Goal: Task Accomplishment & Management: Manage account settings

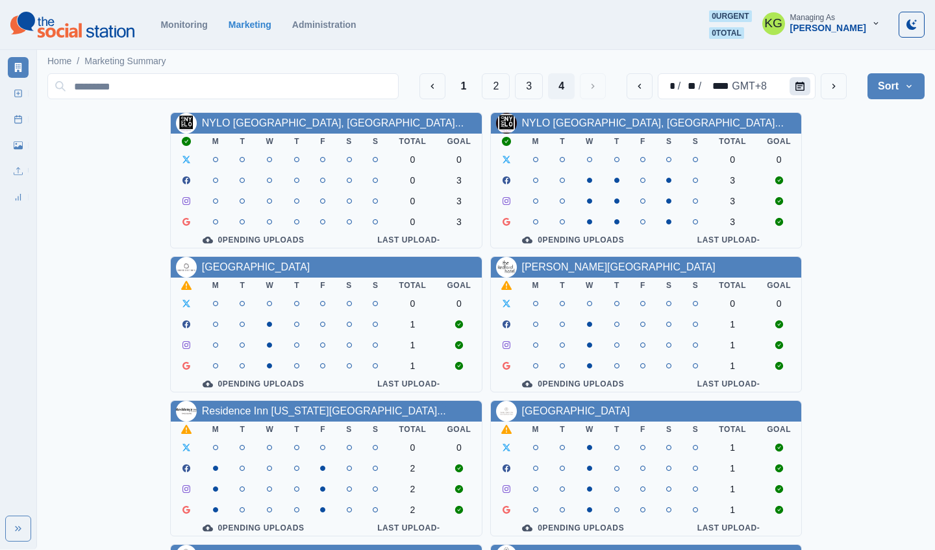
scroll to position [449, 0]
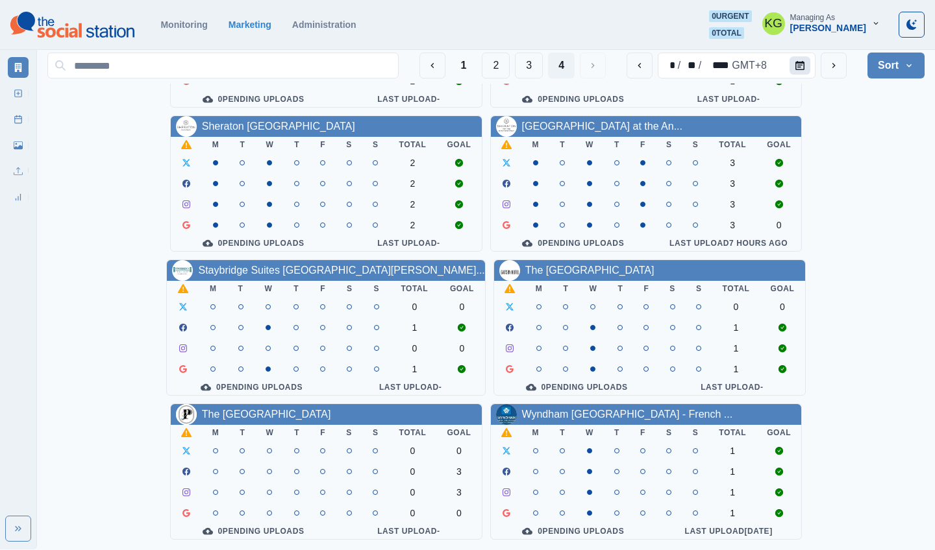
click at [796, 65] on icon "Calendar" at bounding box center [799, 65] width 9 height 9
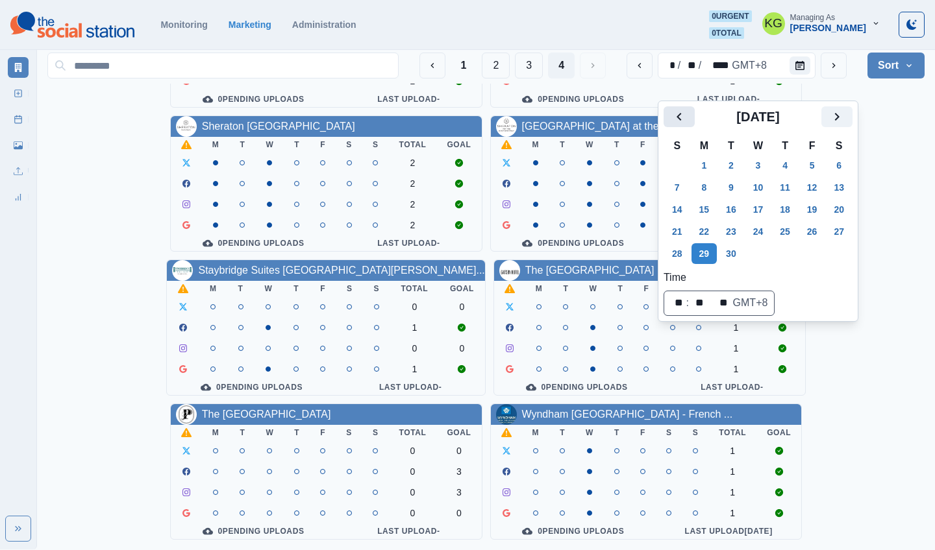
click at [683, 109] on icon "Previous" at bounding box center [679, 117] width 16 height 16
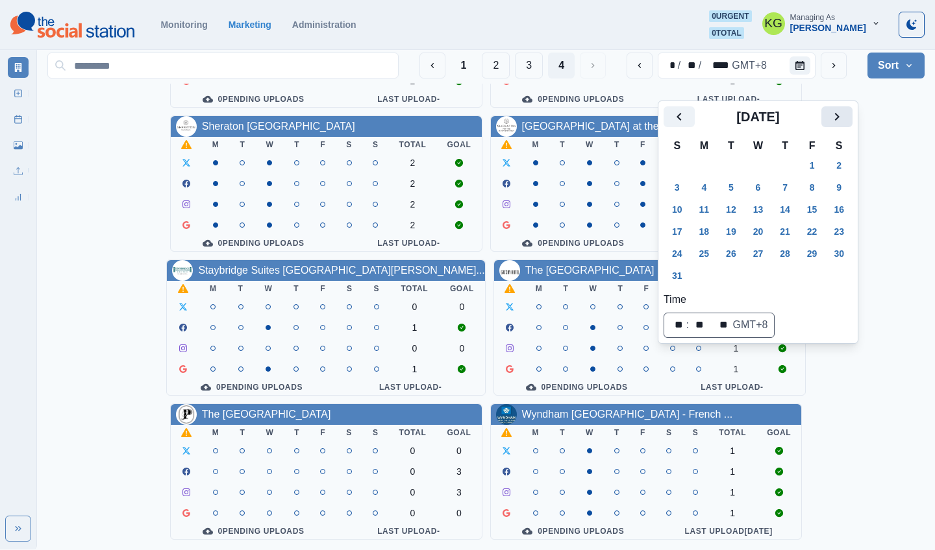
click at [845, 109] on icon "Next" at bounding box center [837, 117] width 16 height 16
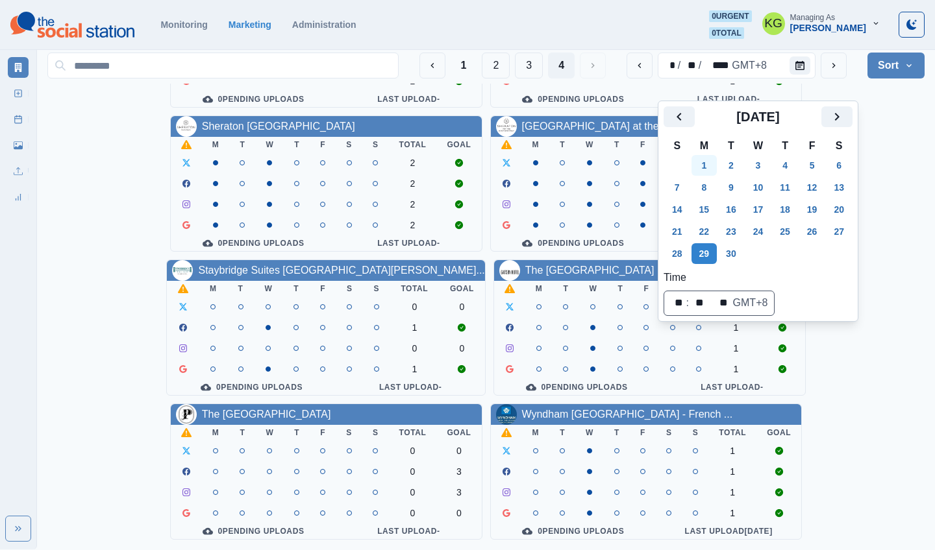
click at [706, 155] on button "1" at bounding box center [704, 165] width 26 height 21
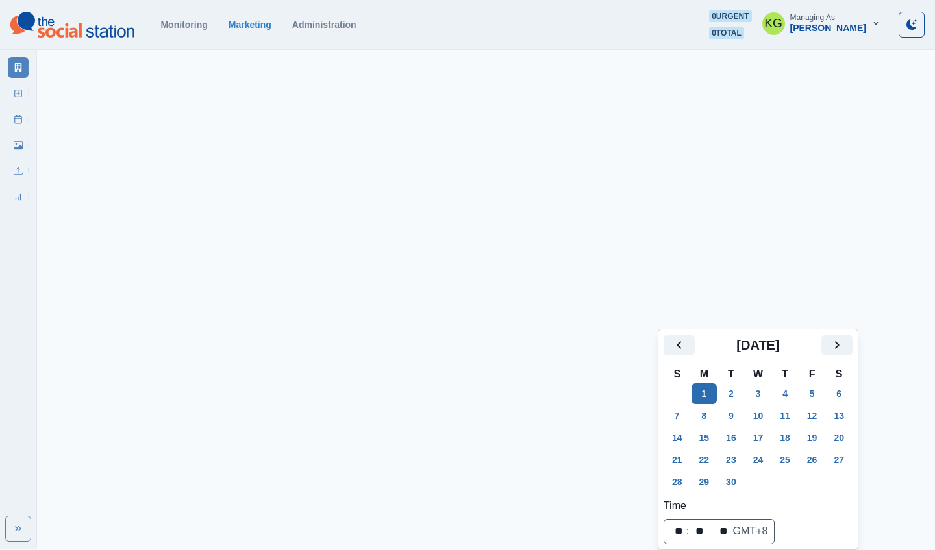
scroll to position [201, 0]
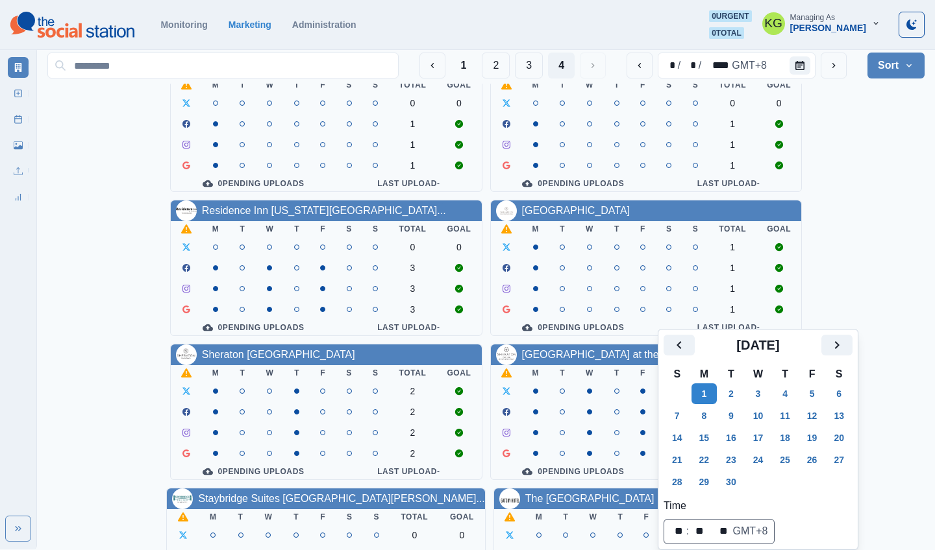
click at [903, 123] on div "NYLO Dallas Plano Hotel, Tape... M T W T F S S Total Goal 0 0 0 3 0 3 0 3 0 Pen…" at bounding box center [485, 340] width 877 height 857
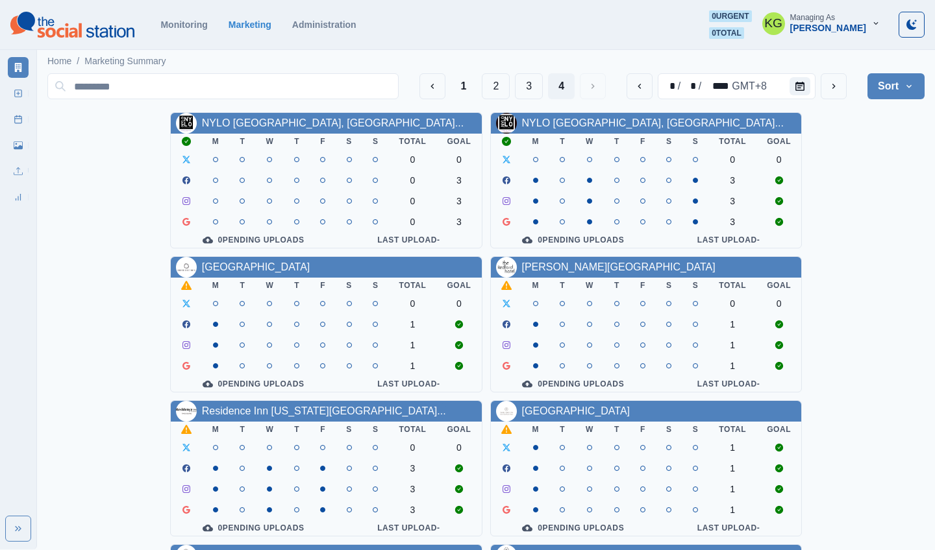
scroll to position [0, 0]
click at [465, 88] on button "1" at bounding box center [463, 86] width 27 height 26
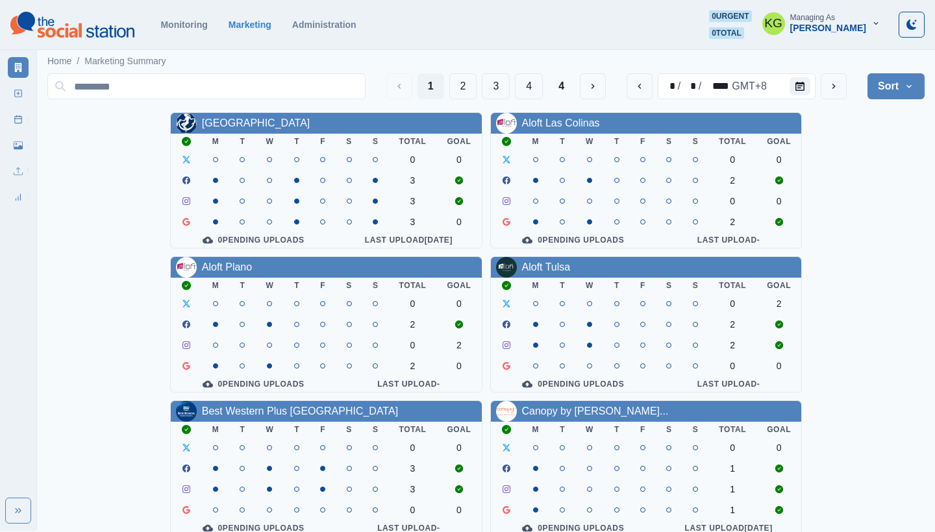
click at [595, 2] on section "Monitoring Marketing Administration 0 urgent 0 total KG Managing As Katrina Gal…" at bounding box center [467, 25] width 935 height 50
click at [530, 4] on section "Monitoring Marketing Administration 0 urgent 0 total KG Managing As Katrina Gal…" at bounding box center [467, 25] width 935 height 50
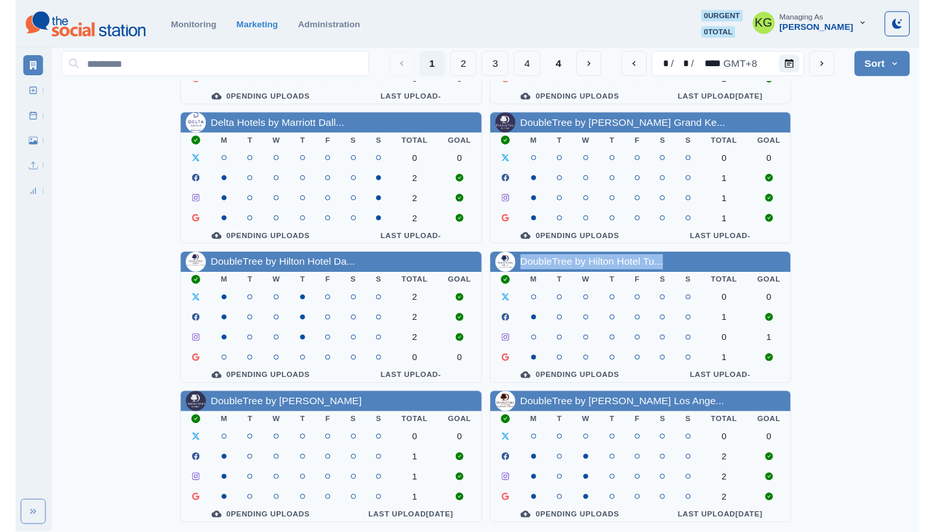
scroll to position [449, 0]
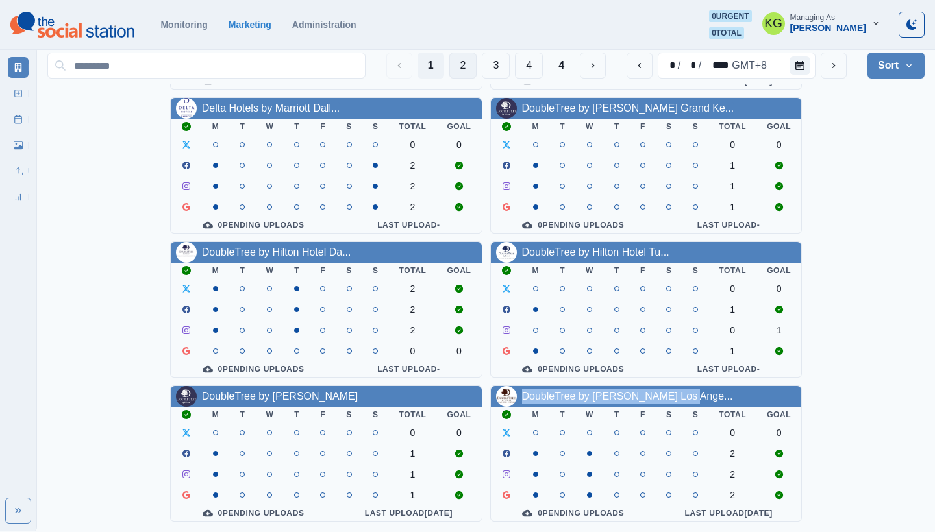
click at [458, 62] on button "2" at bounding box center [463, 66] width 28 height 26
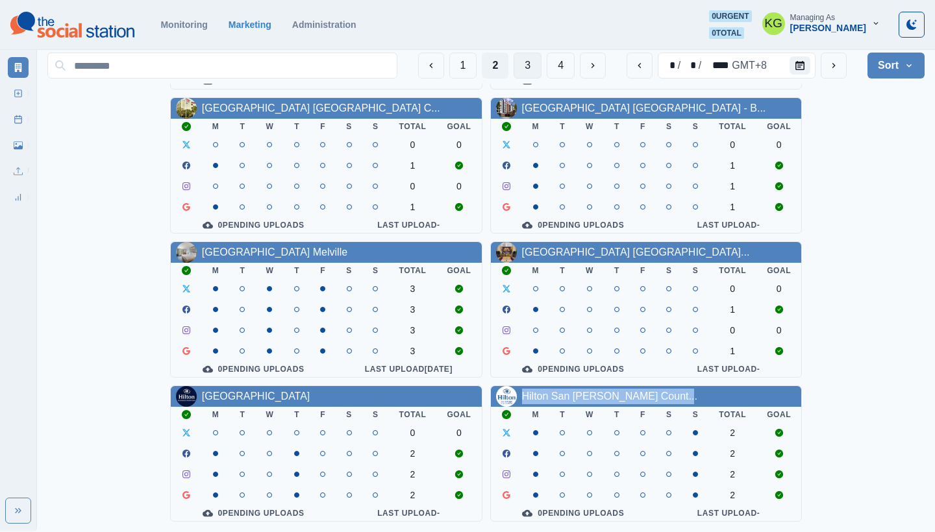
click at [527, 64] on button "3" at bounding box center [527, 66] width 28 height 26
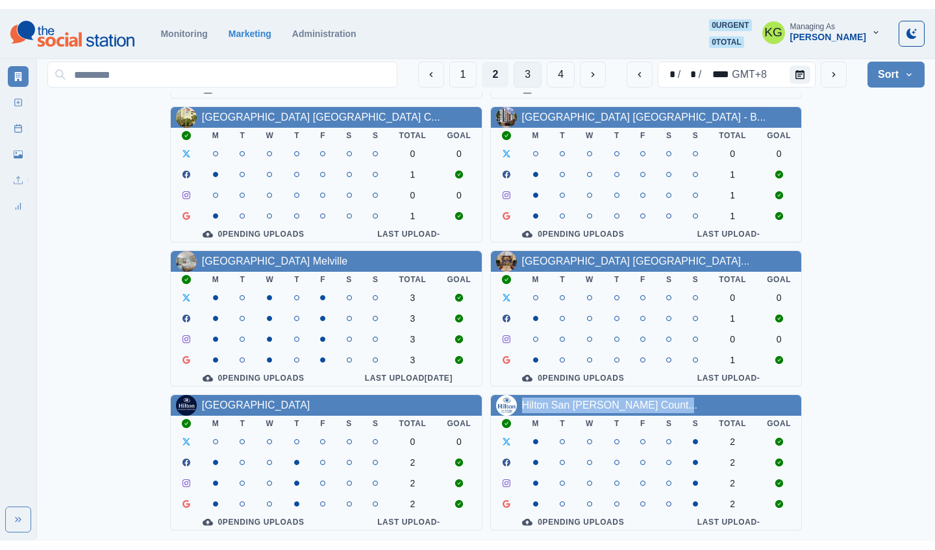
scroll to position [0, 0]
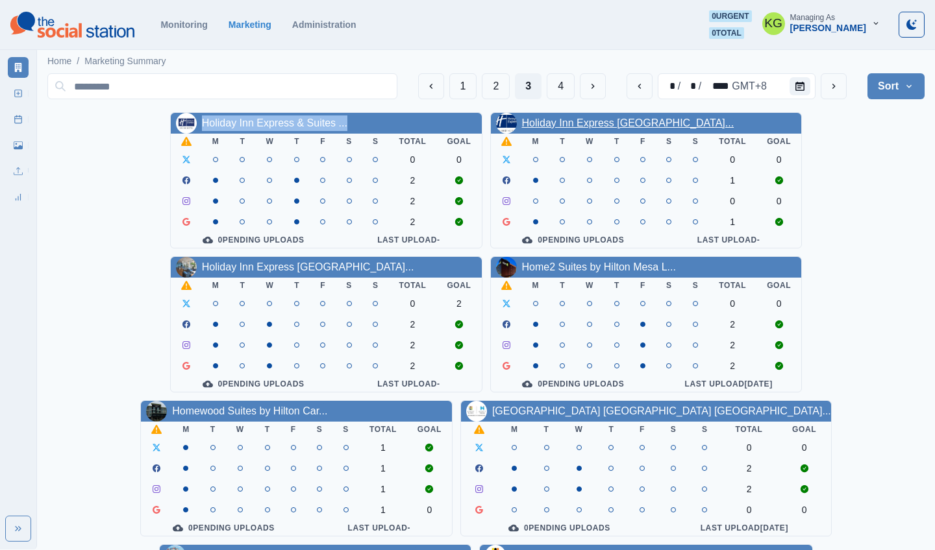
click at [574, 126] on link "Holiday Inn Express Manhattan..." at bounding box center [628, 122] width 212 height 11
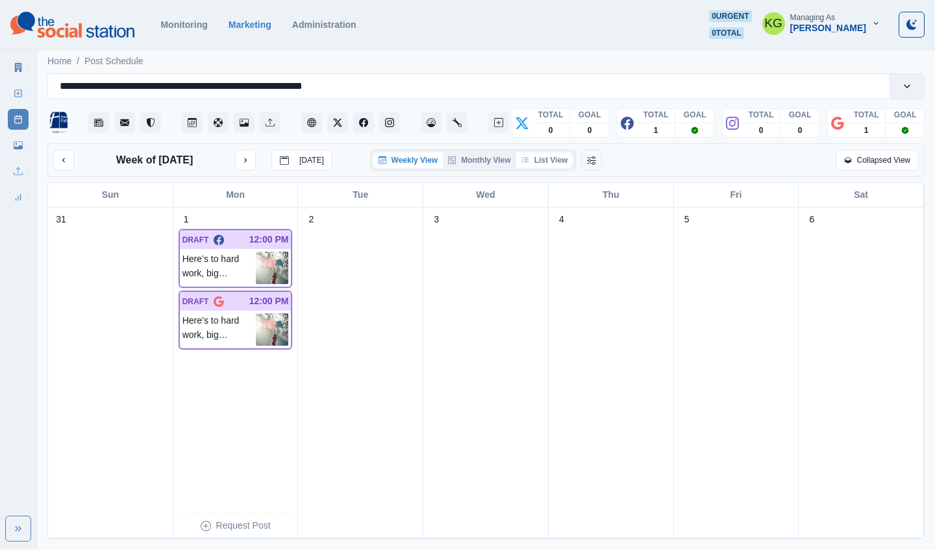
click at [549, 167] on button "List View" at bounding box center [544, 161] width 57 height 16
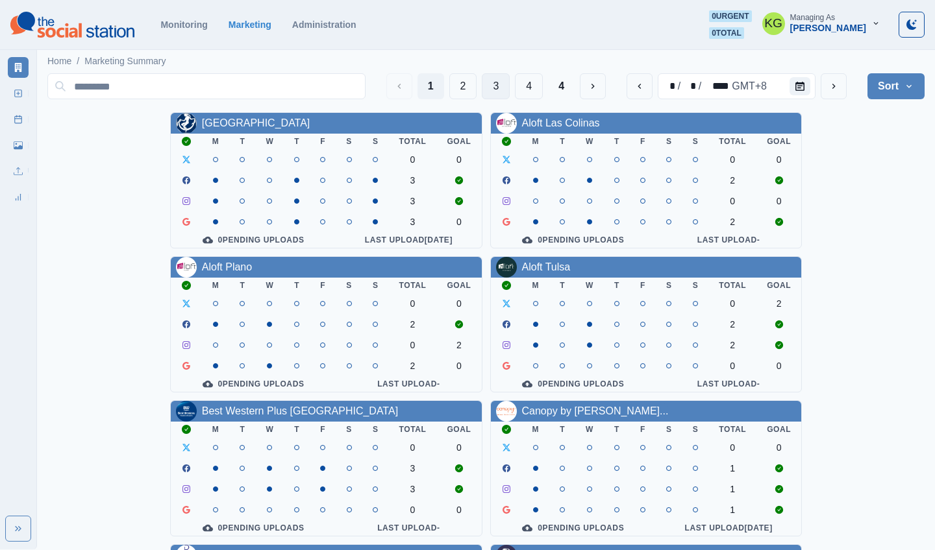
click at [494, 87] on button "3" at bounding box center [496, 86] width 28 height 26
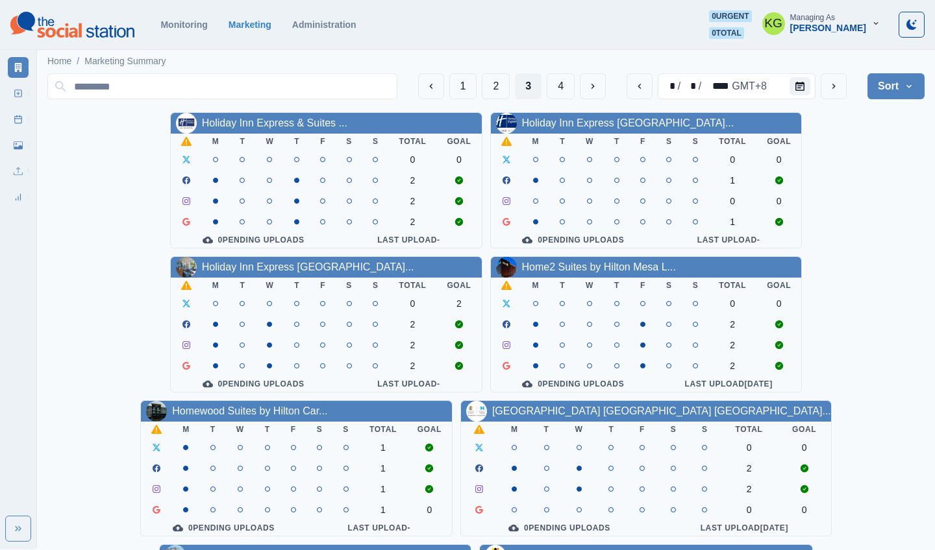
click at [320, 278] on div "Holiday Inn Express Nashville..." at bounding box center [326, 267] width 311 height 21
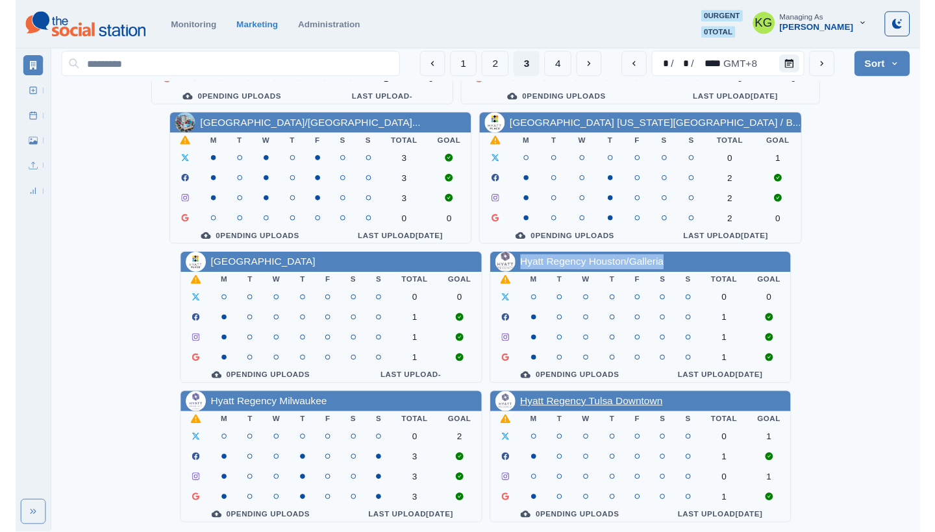
scroll to position [449, 0]
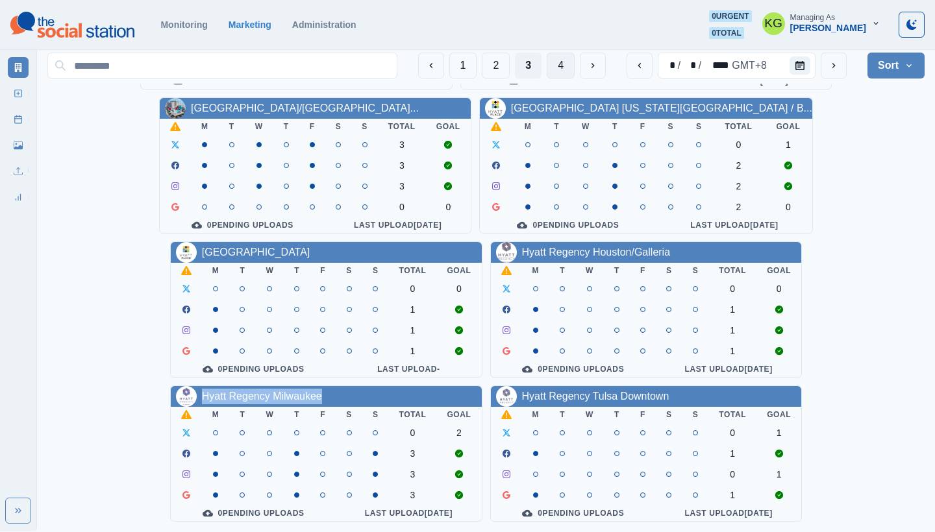
click at [560, 64] on button "4" at bounding box center [561, 66] width 28 height 26
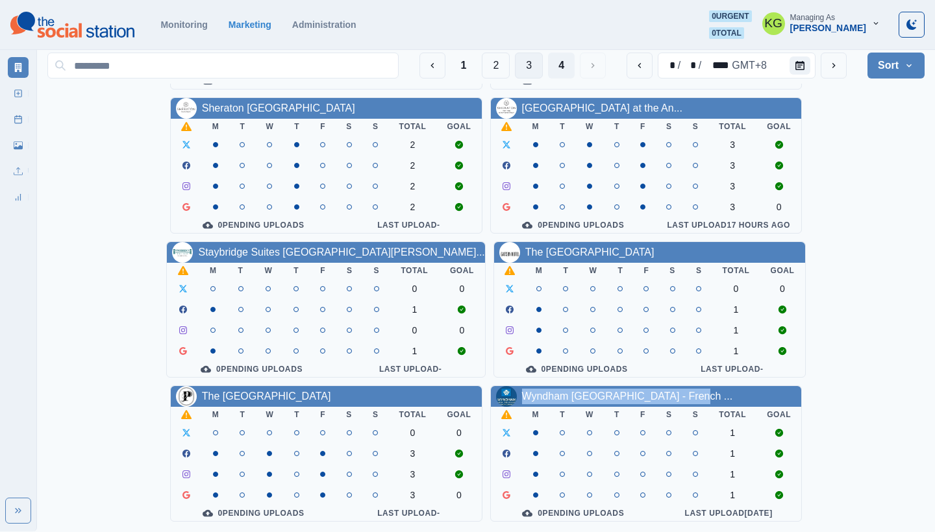
click at [525, 66] on button "3" at bounding box center [529, 66] width 28 height 26
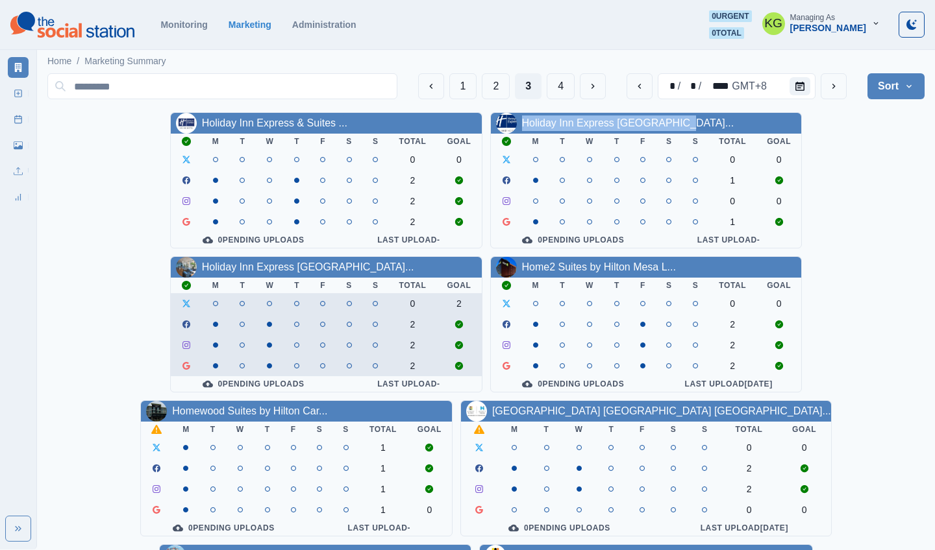
scroll to position [0, 0]
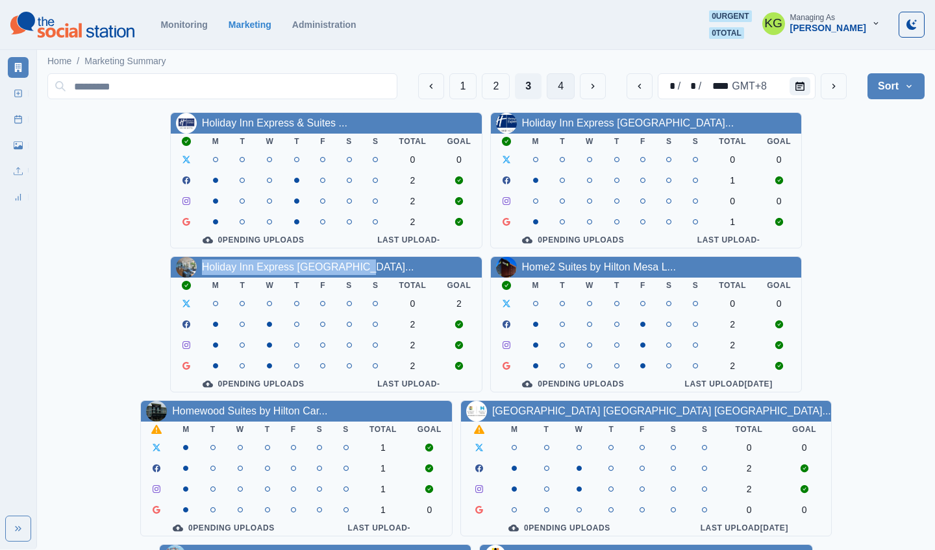
click at [561, 84] on button "4" at bounding box center [561, 86] width 28 height 26
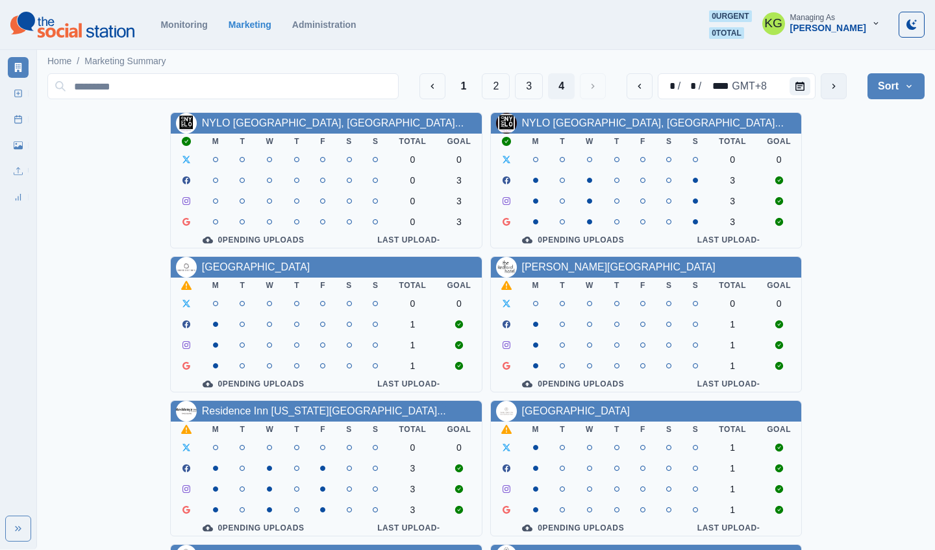
click at [834, 89] on icon "next" at bounding box center [833, 86] width 10 height 10
click at [835, 89] on icon "next" at bounding box center [833, 86] width 10 height 10
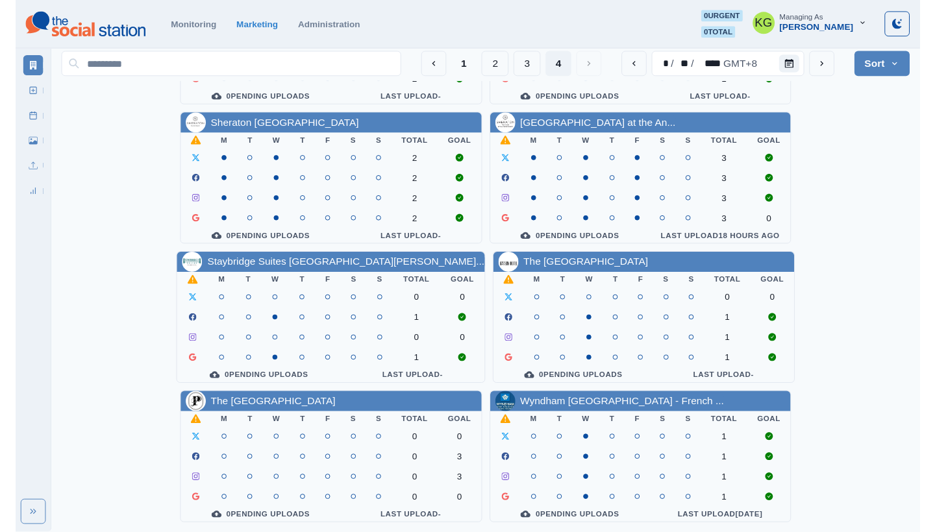
scroll to position [449, 0]
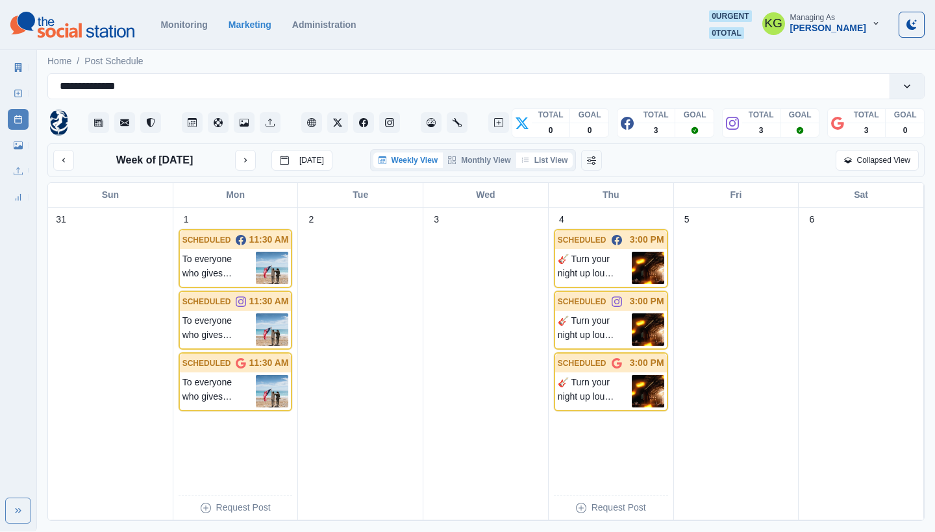
click at [539, 162] on button "List View" at bounding box center [544, 161] width 57 height 16
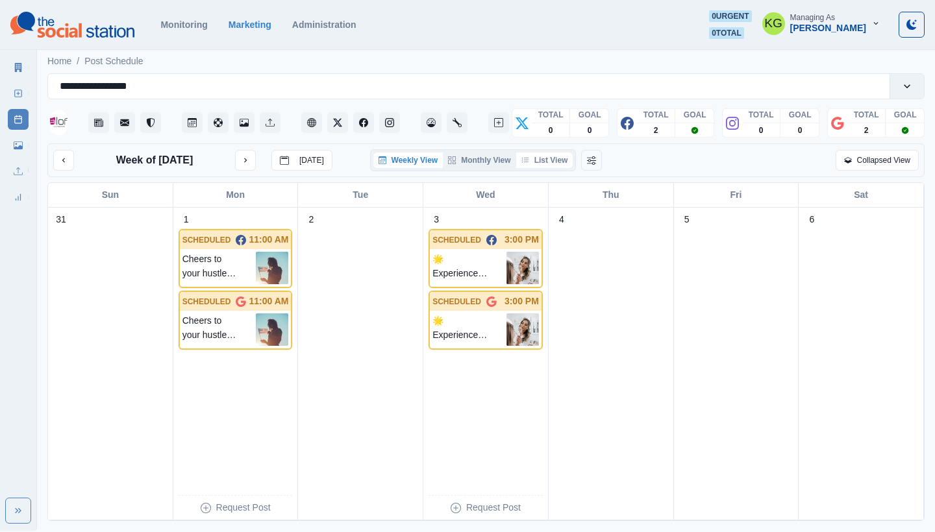
click at [556, 164] on button "List View" at bounding box center [544, 161] width 57 height 16
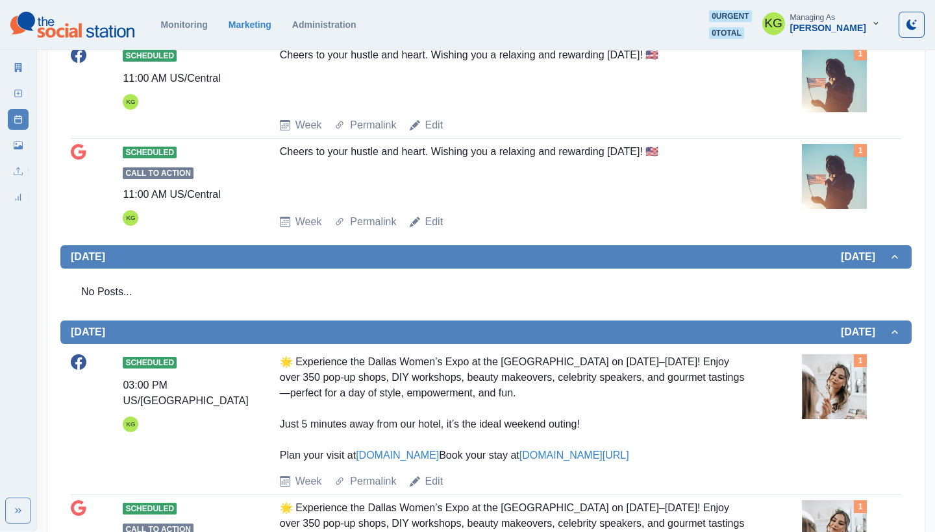
scroll to position [21, 0]
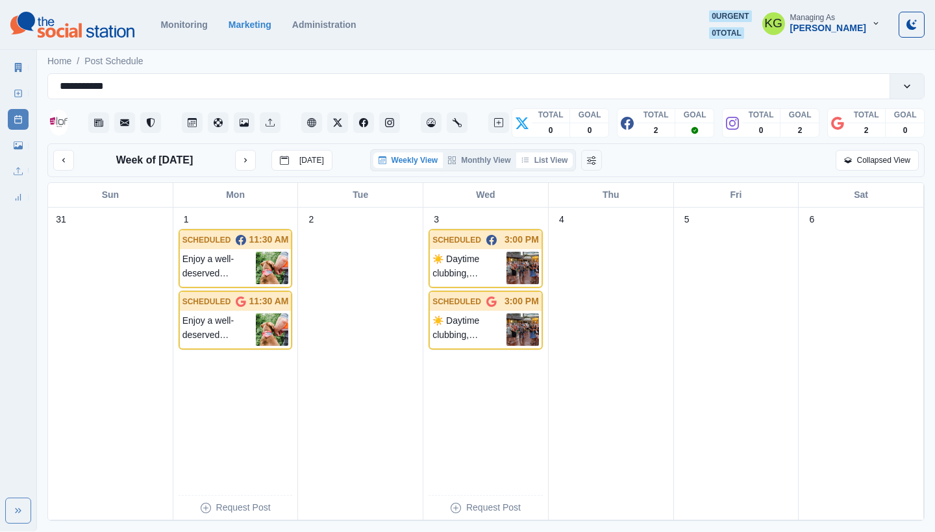
click at [541, 162] on button "List View" at bounding box center [544, 161] width 57 height 16
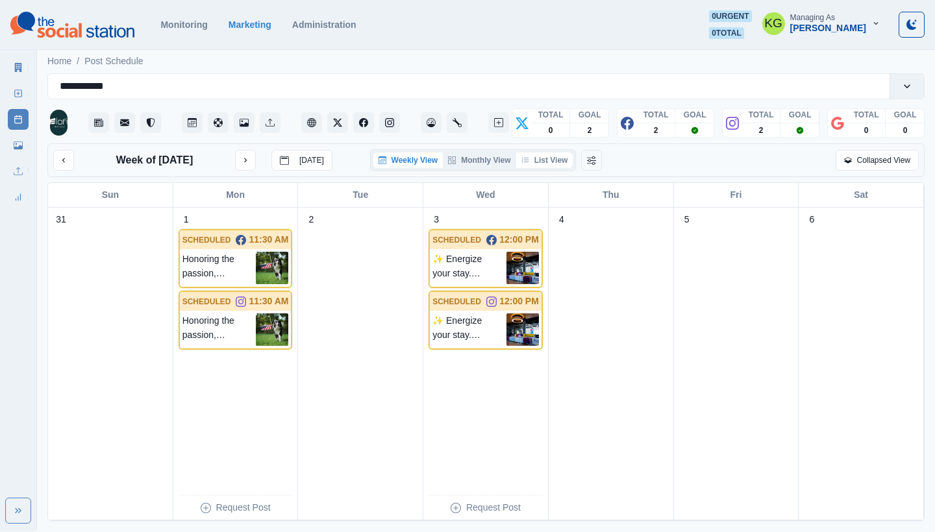
click at [554, 160] on button "List View" at bounding box center [544, 161] width 57 height 16
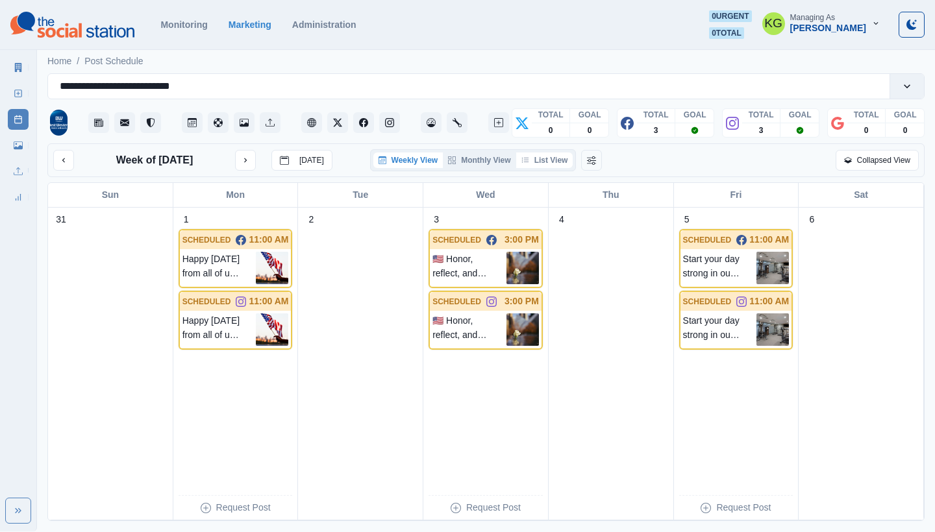
click at [547, 164] on button "List View" at bounding box center [544, 161] width 57 height 16
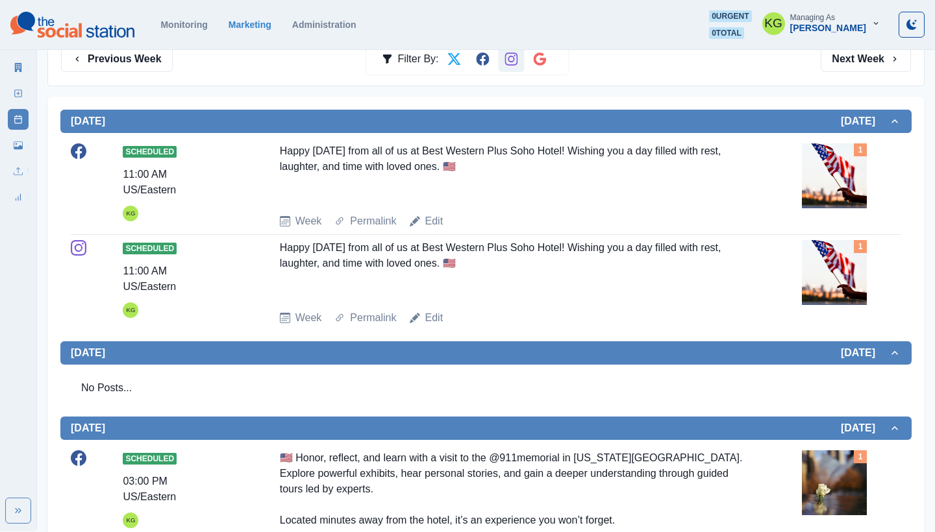
scroll to position [294, 0]
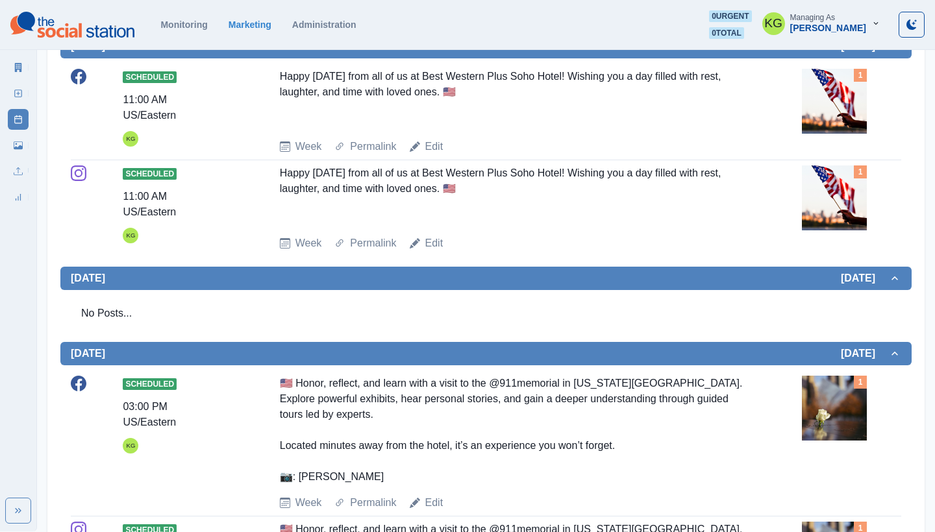
click at [856, 425] on img at bounding box center [834, 408] width 65 height 65
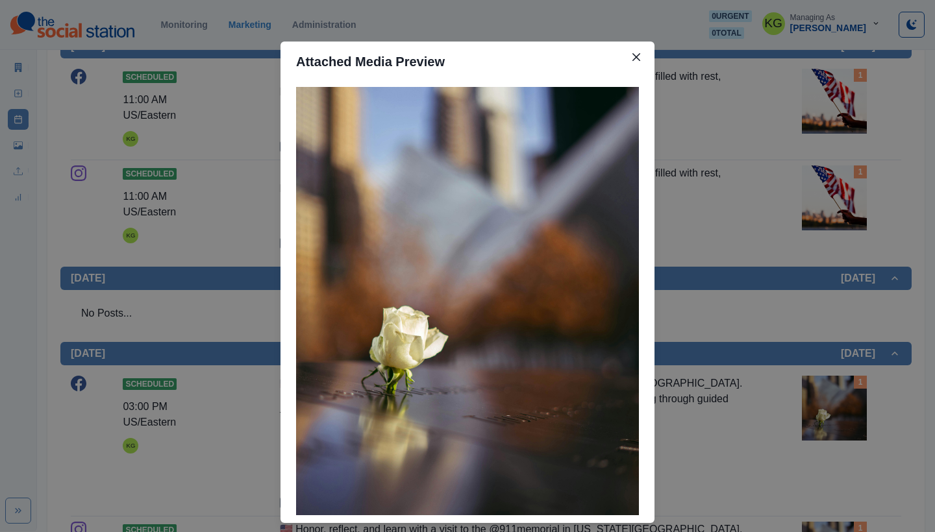
click at [791, 445] on div "Attached Media Preview" at bounding box center [467, 266] width 935 height 532
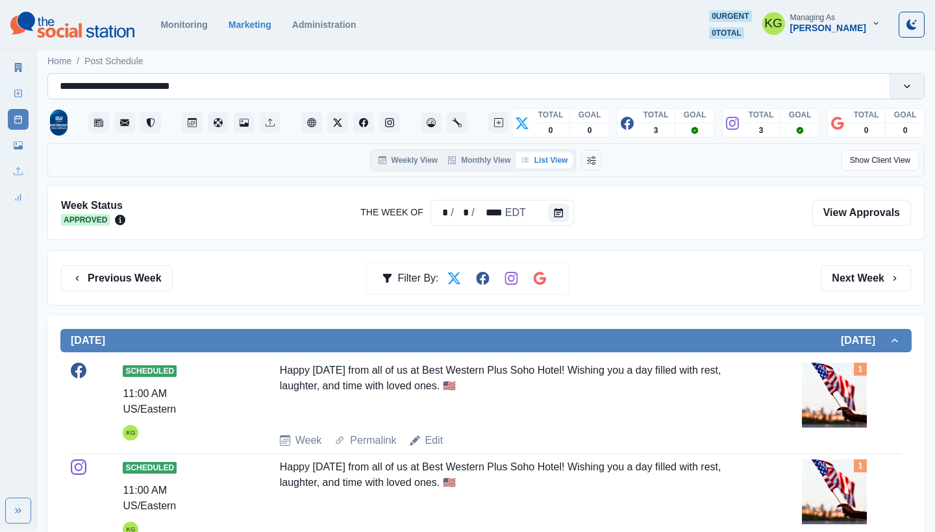
scroll to position [0, 0]
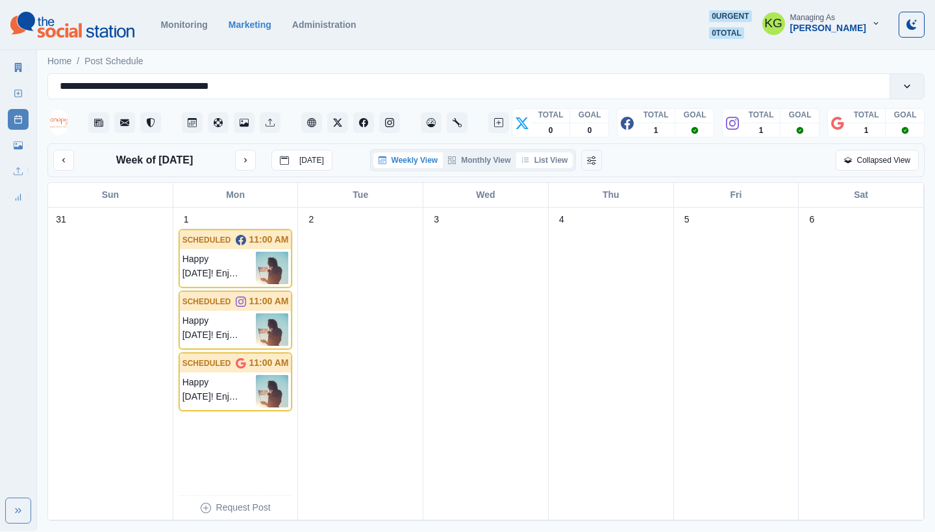
click at [537, 157] on button "List View" at bounding box center [544, 161] width 57 height 16
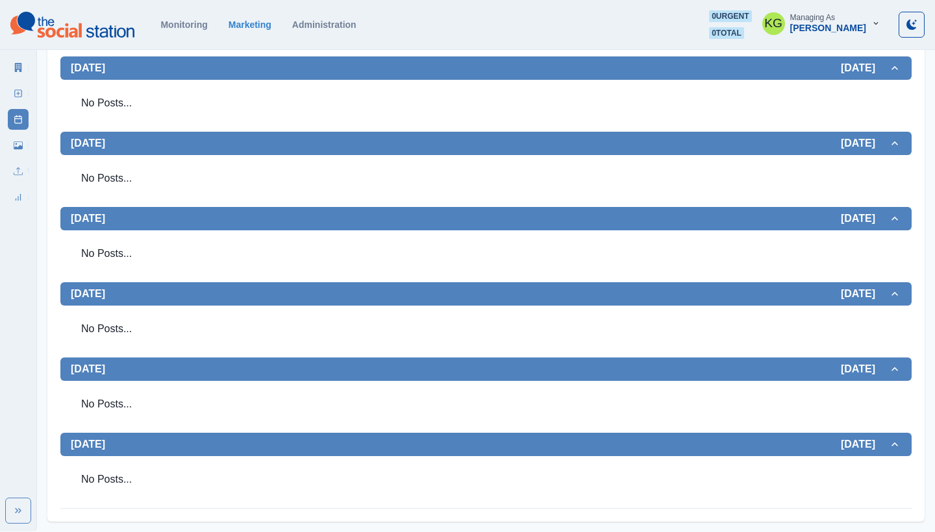
scroll to position [601, 0]
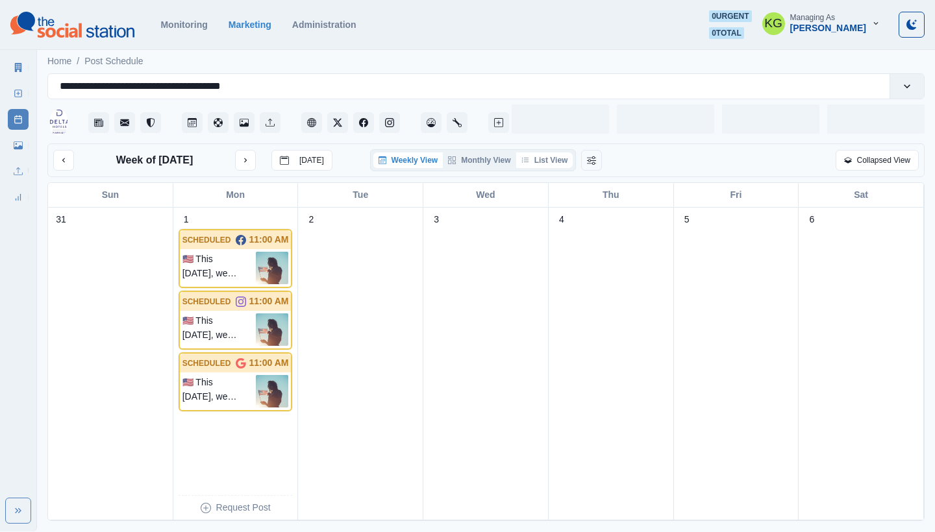
click at [543, 163] on button "List View" at bounding box center [544, 161] width 57 height 16
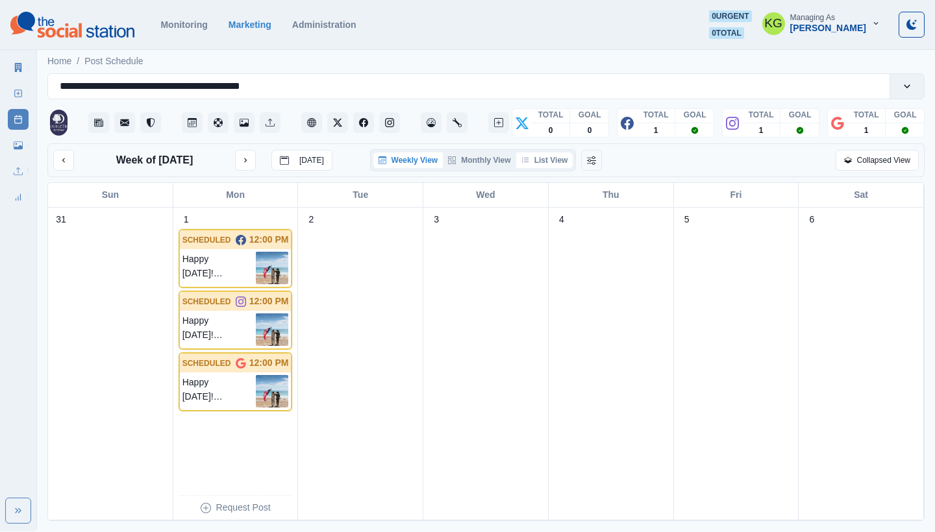
click at [546, 160] on button "List View" at bounding box center [544, 161] width 57 height 16
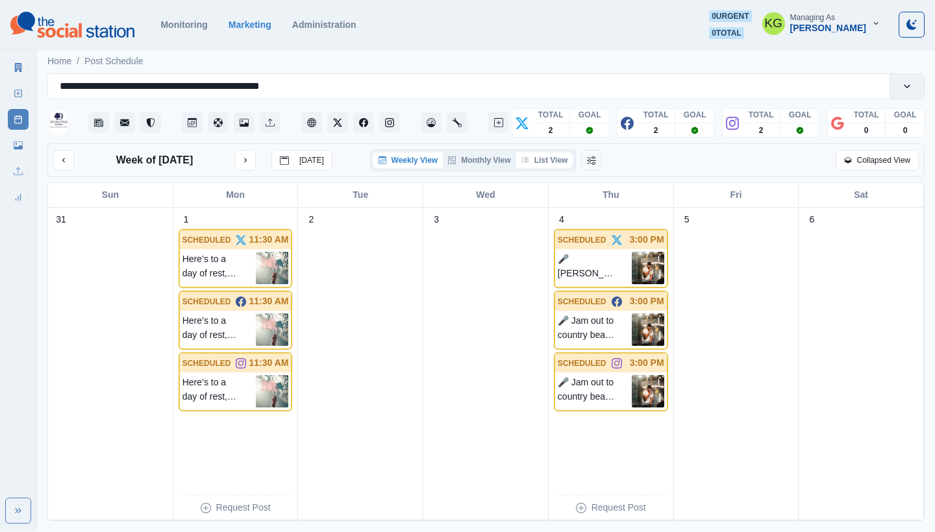
click at [550, 161] on button "List View" at bounding box center [544, 161] width 57 height 16
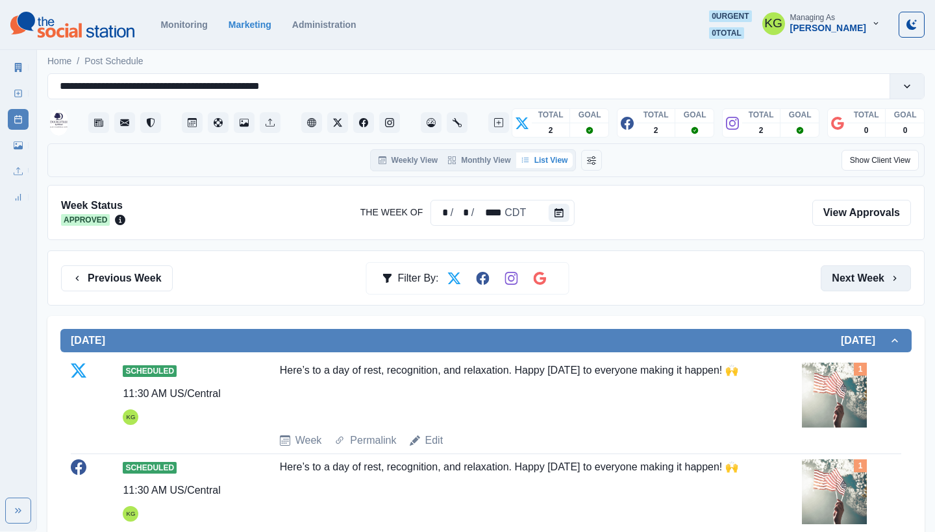
click at [843, 282] on button "Next Week" at bounding box center [865, 278] width 90 height 26
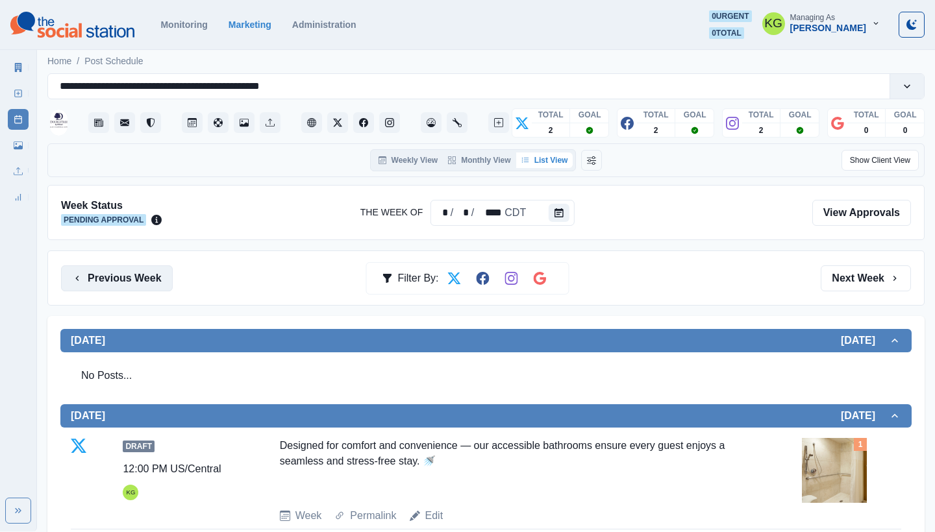
click at [140, 267] on button "Previous Week" at bounding box center [117, 278] width 112 height 26
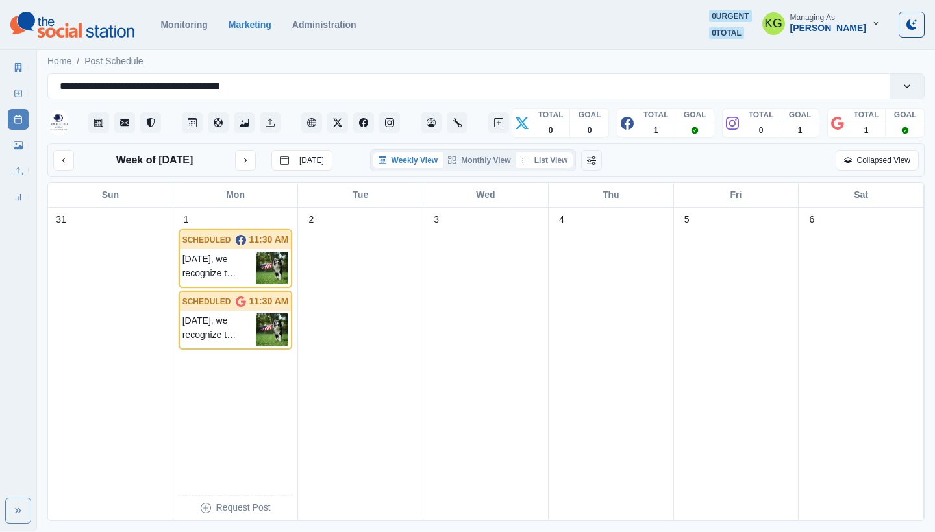
click at [558, 162] on button "List View" at bounding box center [544, 161] width 57 height 16
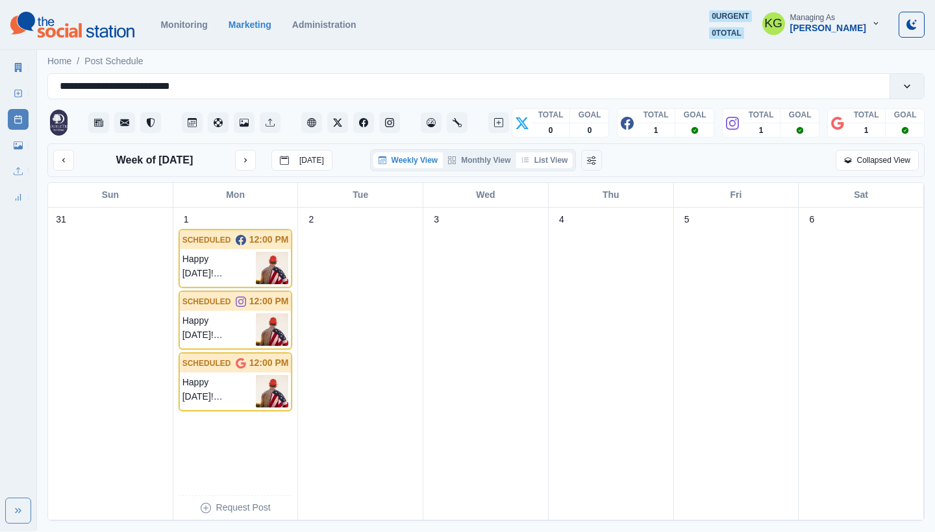
click at [548, 162] on button "List View" at bounding box center [544, 161] width 57 height 16
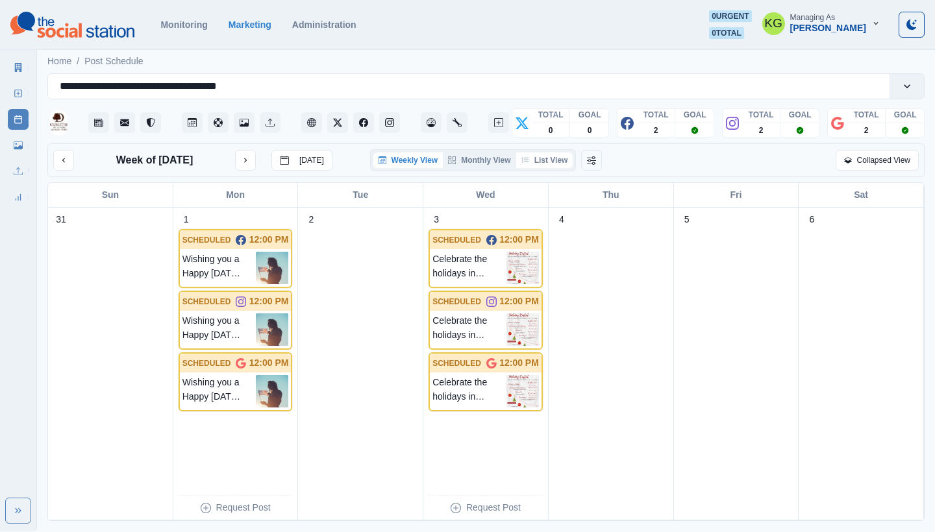
click at [545, 162] on button "List View" at bounding box center [544, 161] width 57 height 16
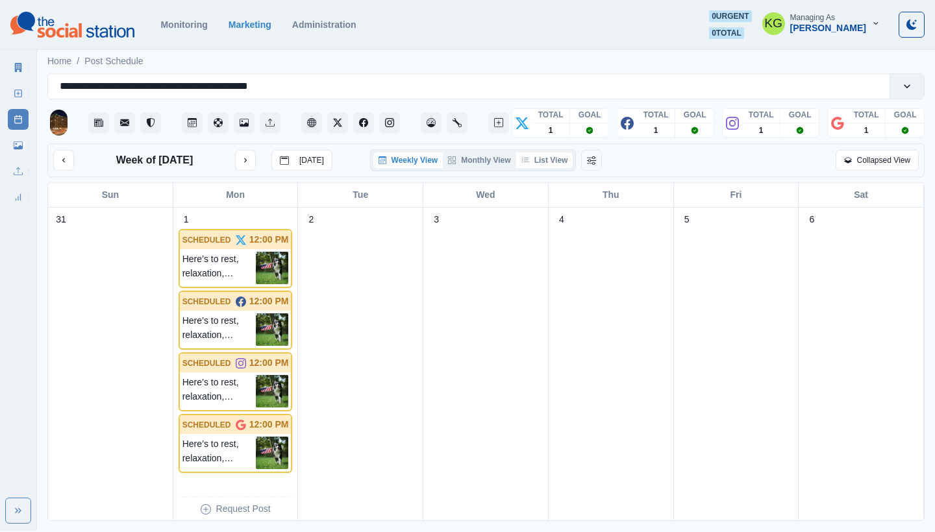
click at [551, 159] on button "List View" at bounding box center [544, 161] width 57 height 16
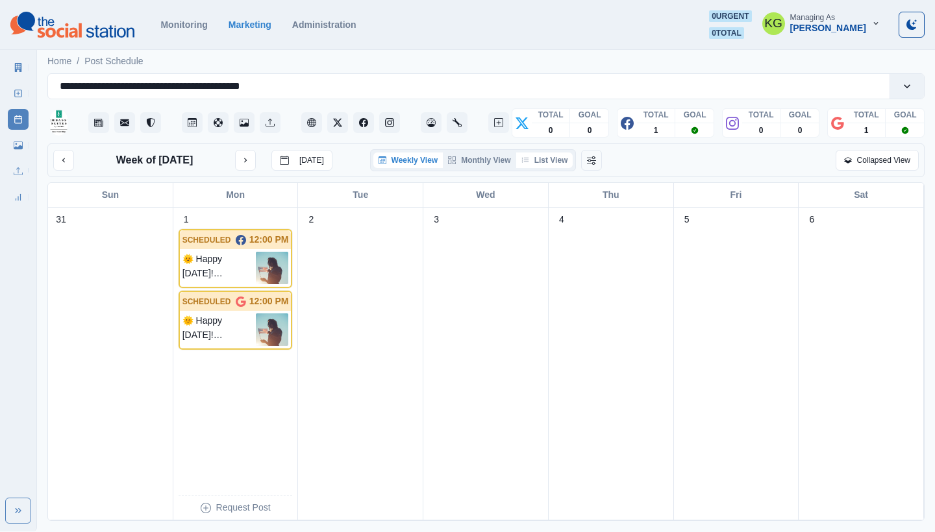
click at [557, 161] on button "List View" at bounding box center [544, 161] width 57 height 16
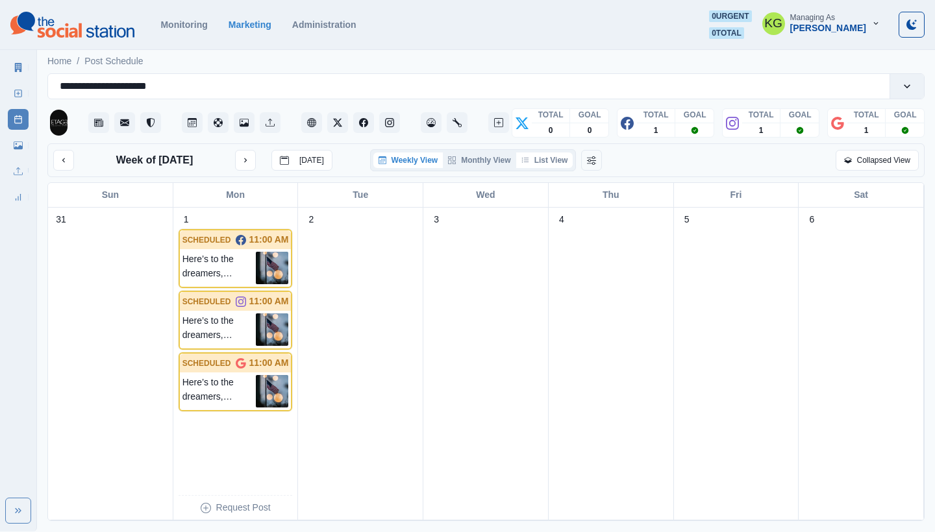
click at [545, 165] on button "List View" at bounding box center [544, 161] width 57 height 16
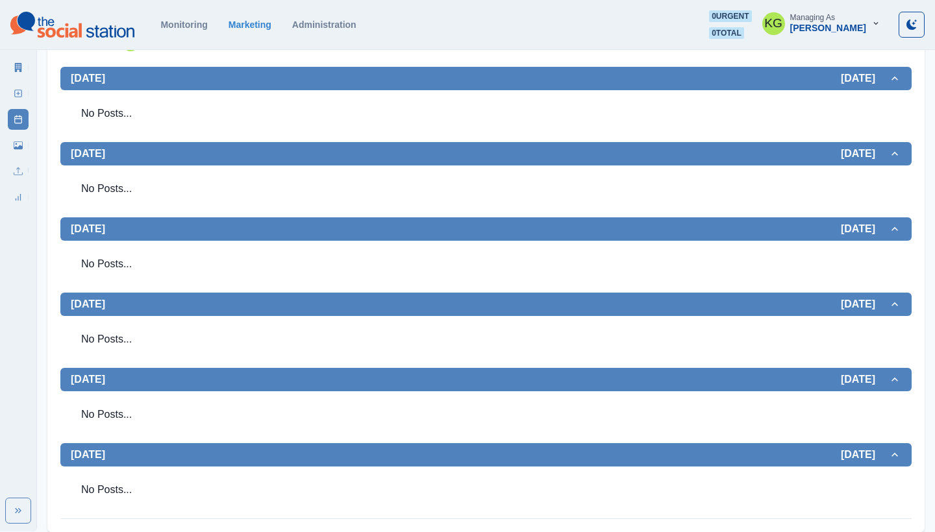
scroll to position [601, 0]
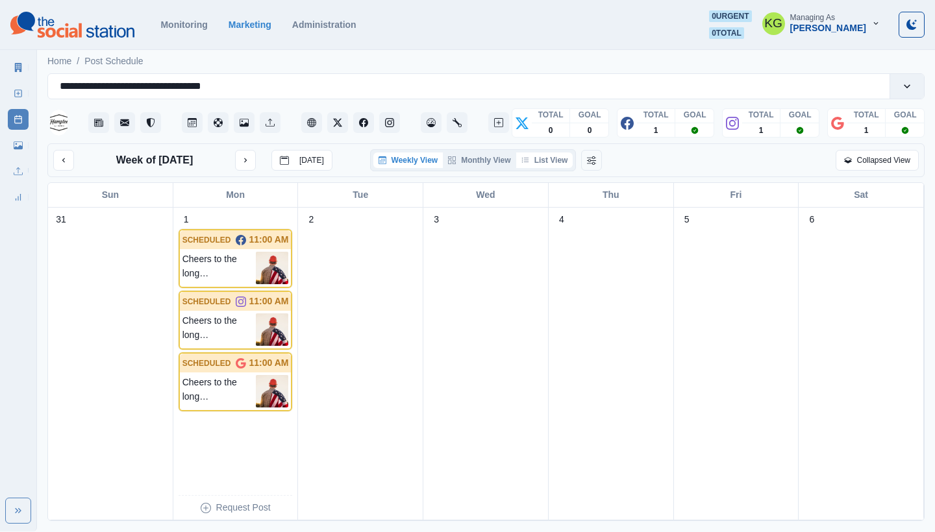
click at [539, 158] on button "List View" at bounding box center [544, 161] width 57 height 16
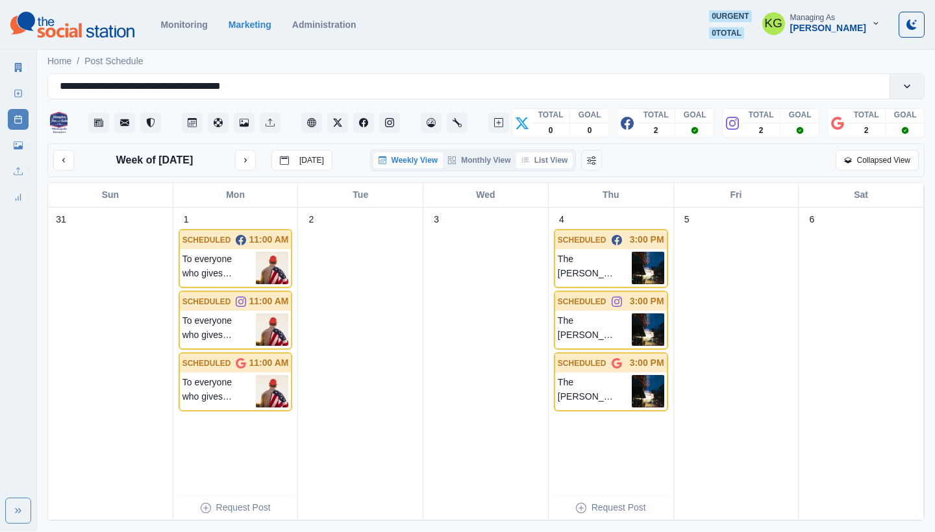
click at [550, 165] on button "List View" at bounding box center [544, 161] width 57 height 16
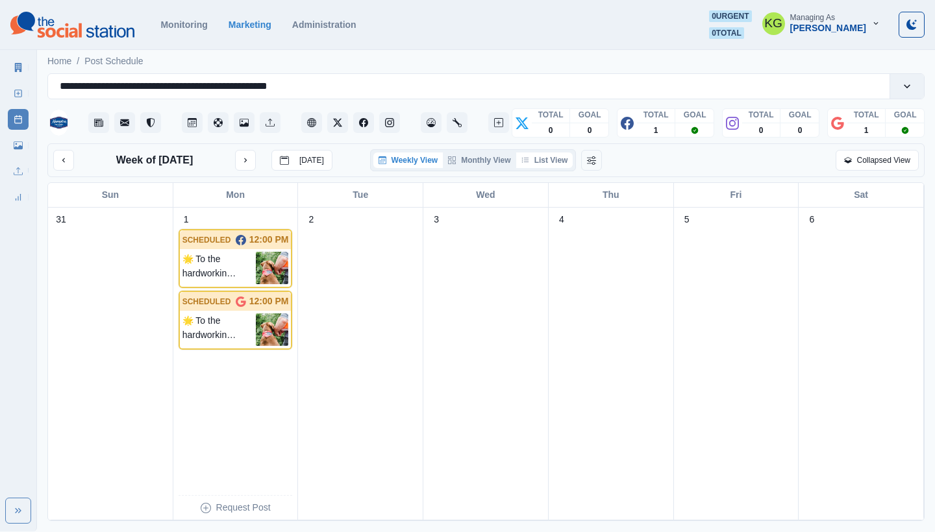
click at [539, 166] on button "List View" at bounding box center [544, 161] width 57 height 16
click at [560, 160] on button "List View" at bounding box center [544, 161] width 57 height 16
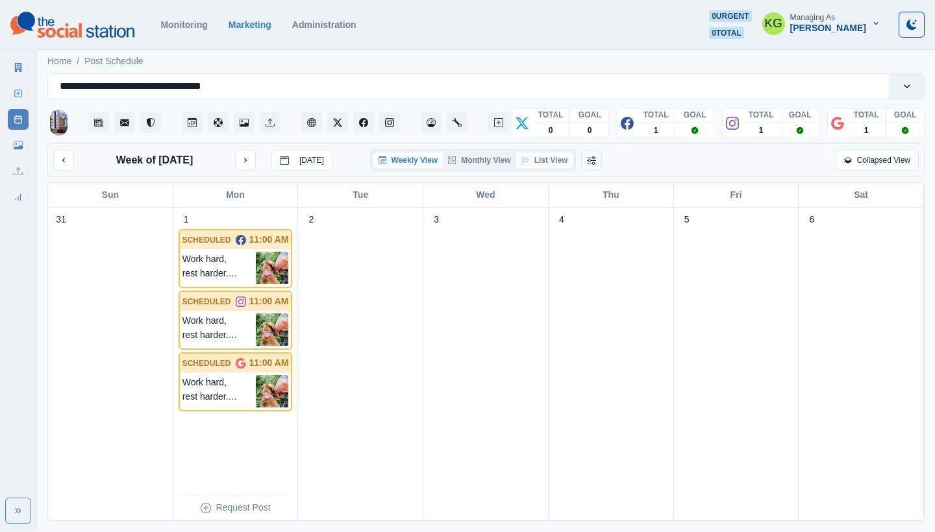
click at [537, 157] on button "List View" at bounding box center [544, 161] width 57 height 16
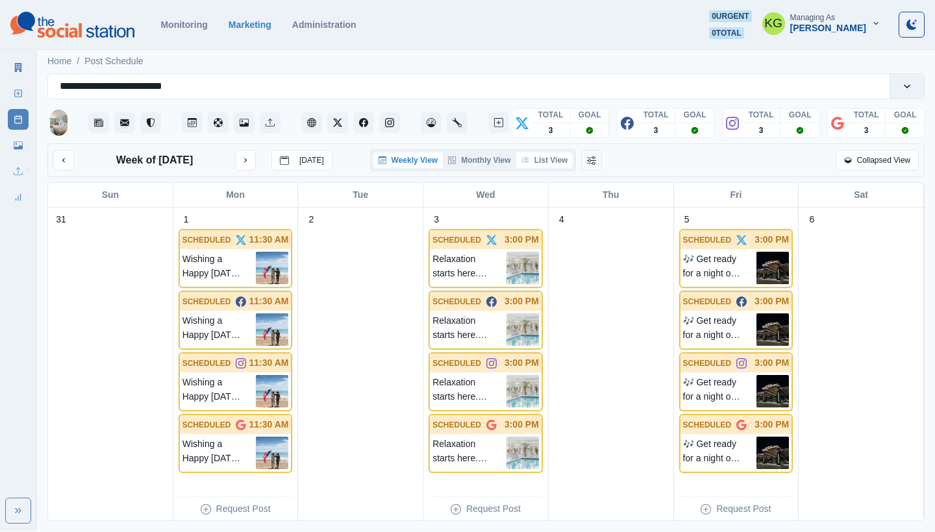
click at [543, 163] on button "List View" at bounding box center [544, 161] width 57 height 16
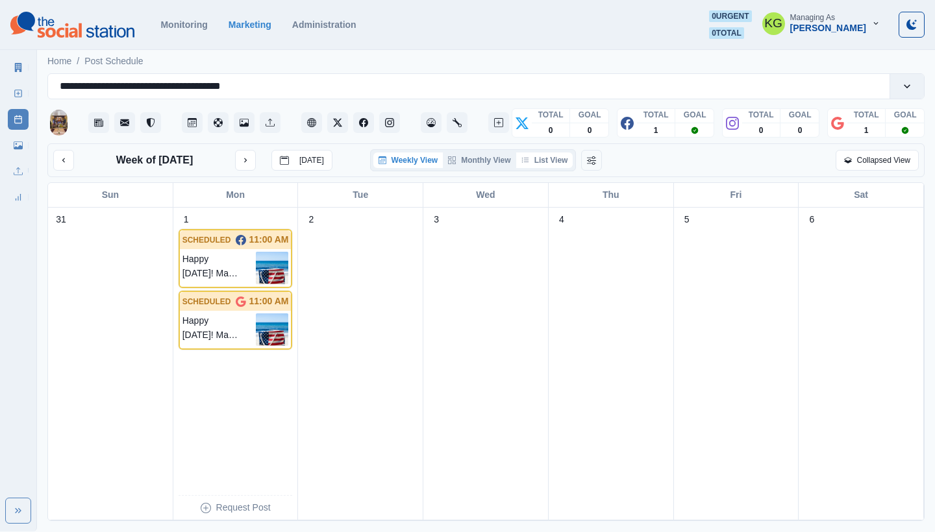
click at [559, 158] on button "List View" at bounding box center [544, 161] width 57 height 16
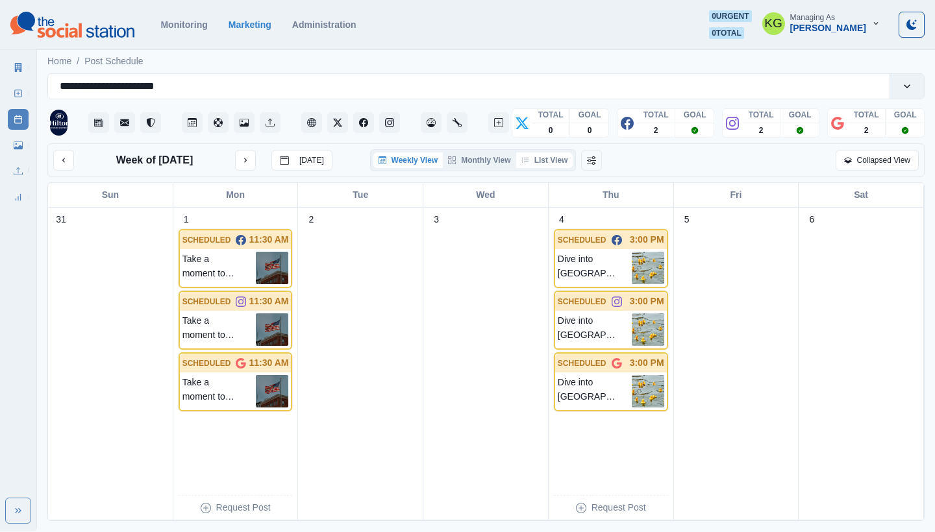
click at [539, 159] on button "List View" at bounding box center [544, 161] width 57 height 16
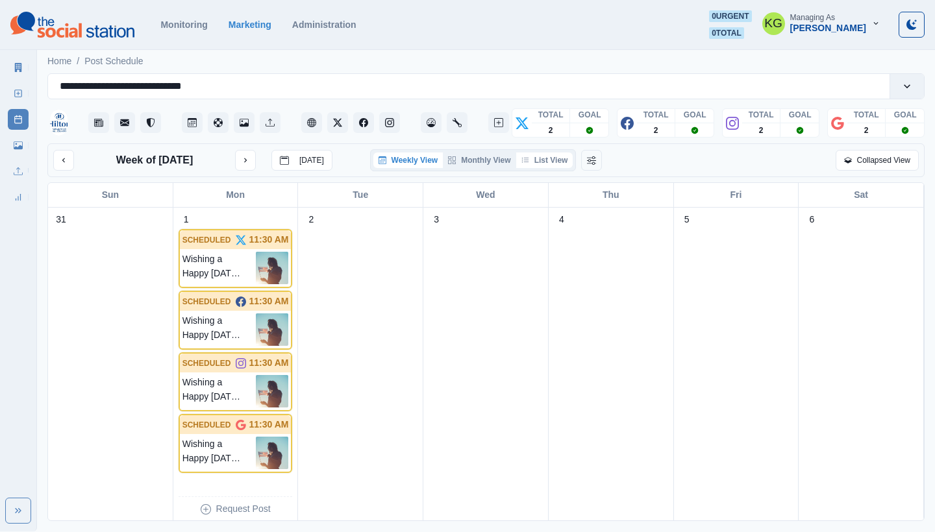
click at [536, 164] on button "List View" at bounding box center [544, 161] width 57 height 16
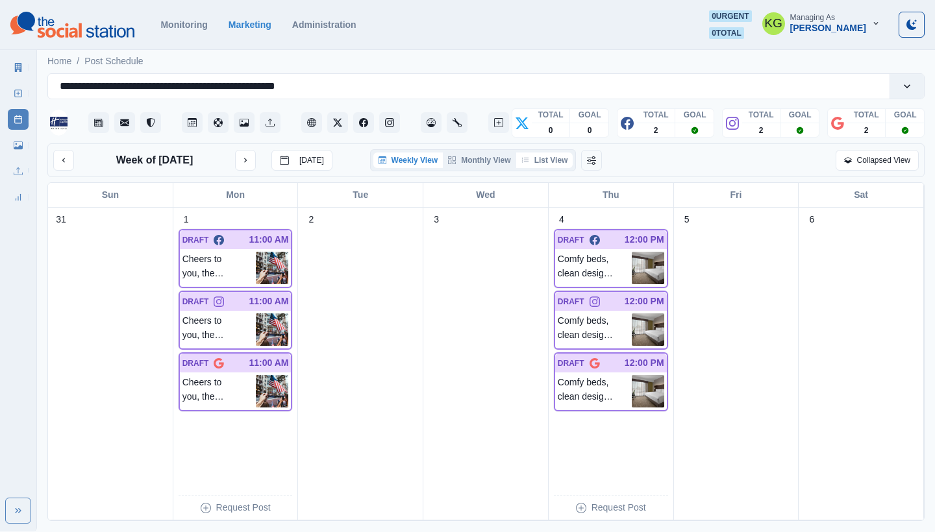
click at [539, 160] on button "List View" at bounding box center [544, 161] width 57 height 16
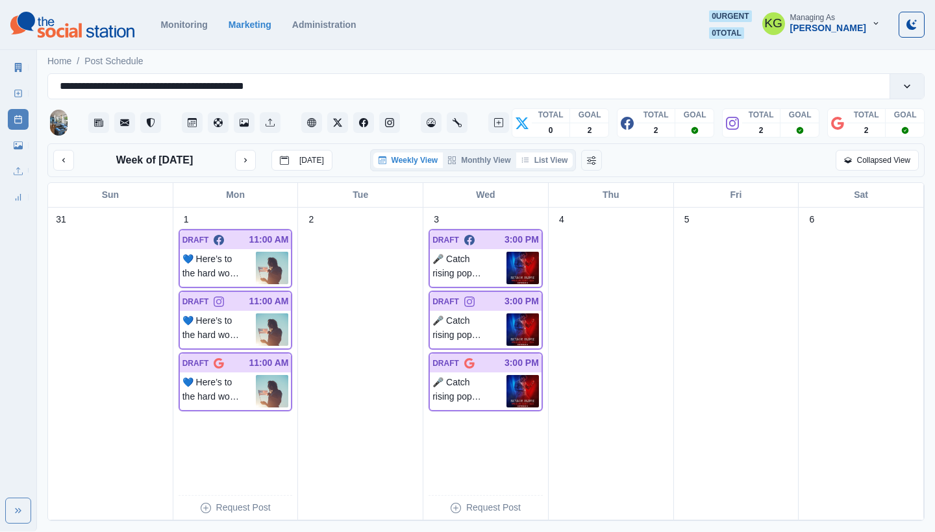
click at [545, 159] on button "List View" at bounding box center [544, 161] width 57 height 16
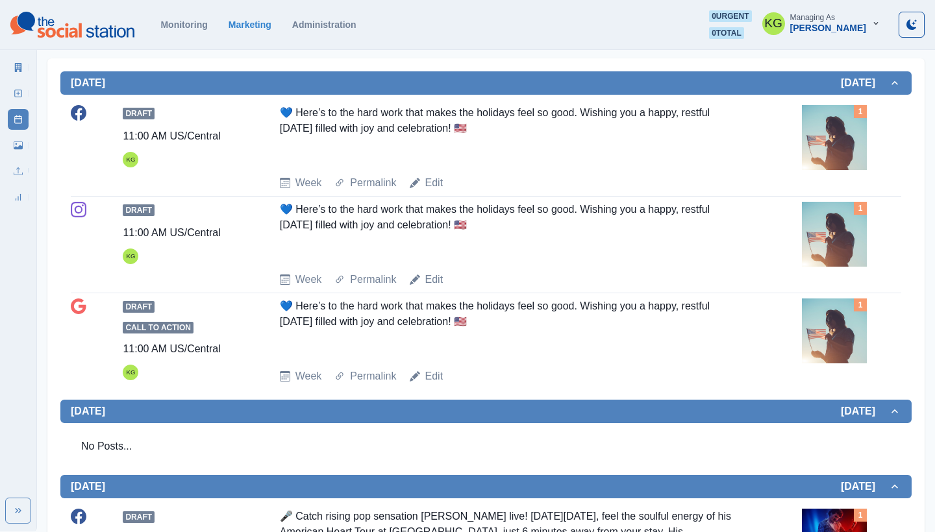
scroll to position [508, 0]
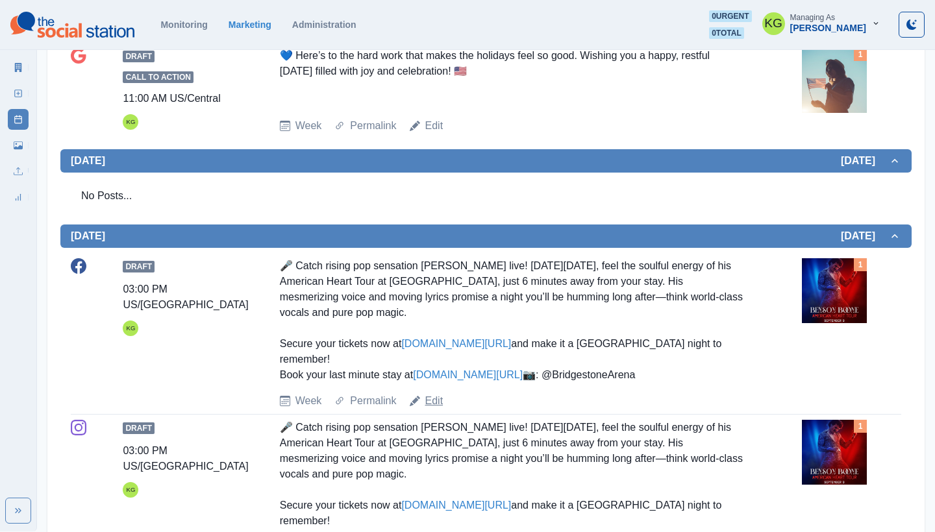
click at [438, 409] on link "Edit" at bounding box center [434, 401] width 18 height 16
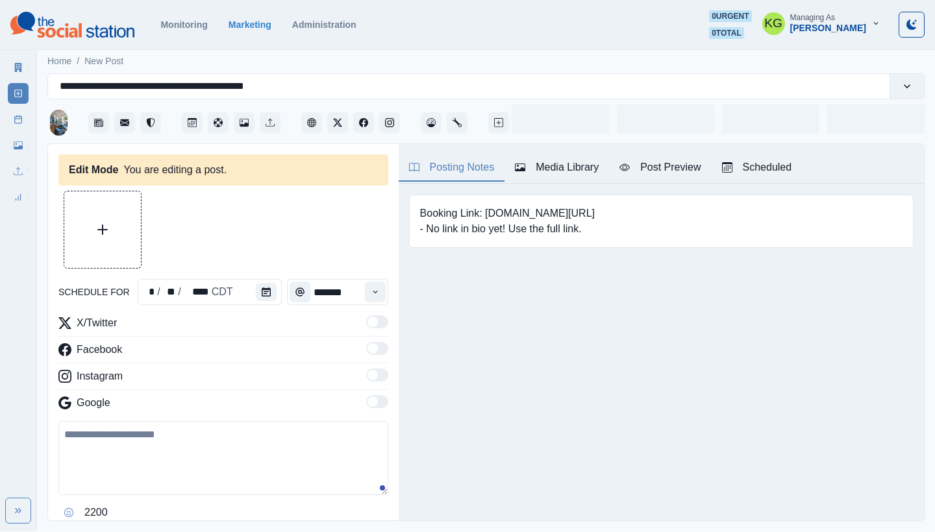
type input "*******"
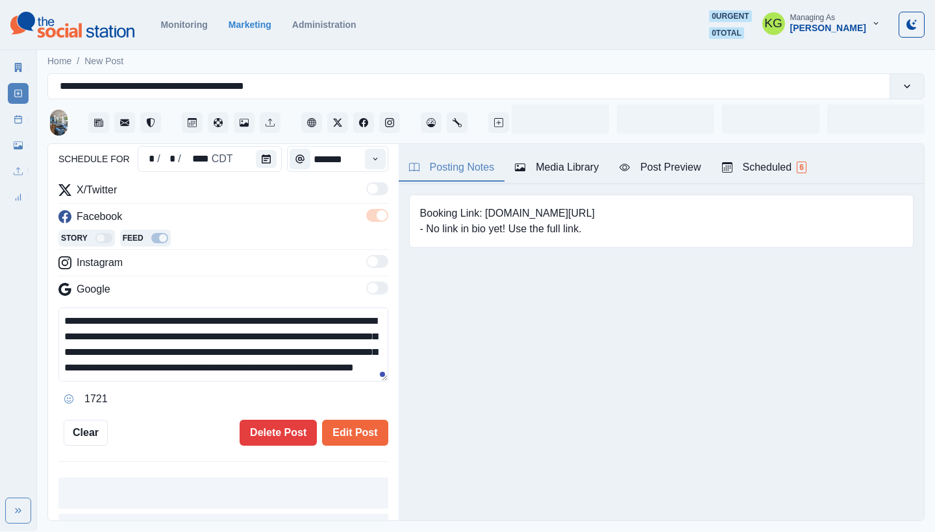
scroll to position [99, 0]
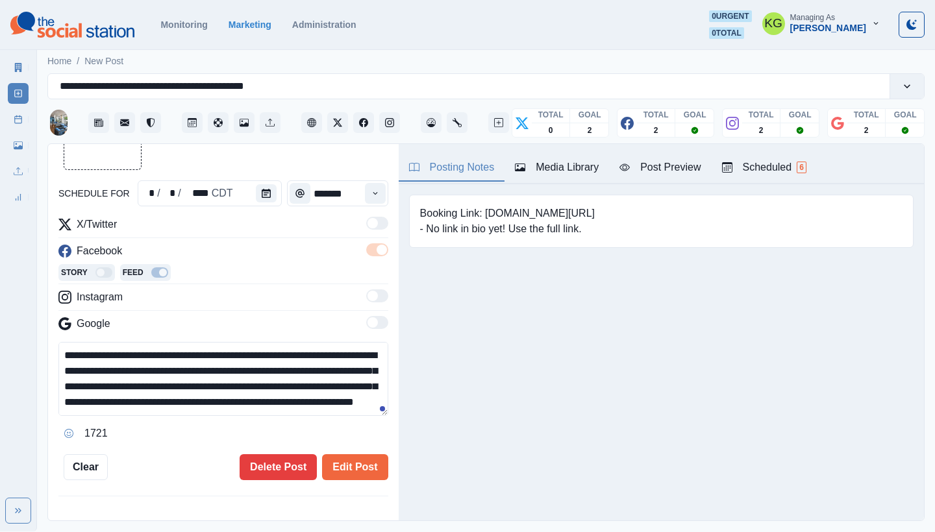
click at [302, 357] on textarea "**********" at bounding box center [223, 379] width 330 height 74
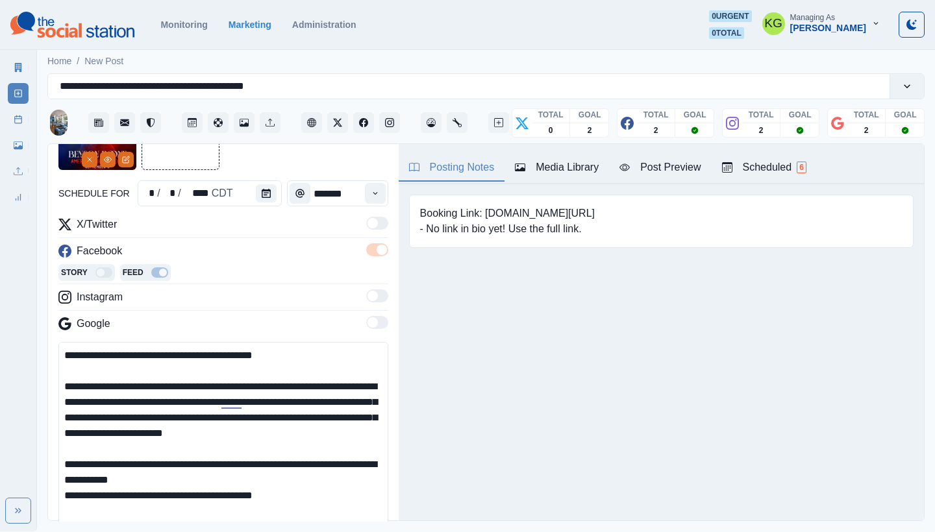
click at [336, 532] on html "**********" at bounding box center [467, 266] width 935 height 532
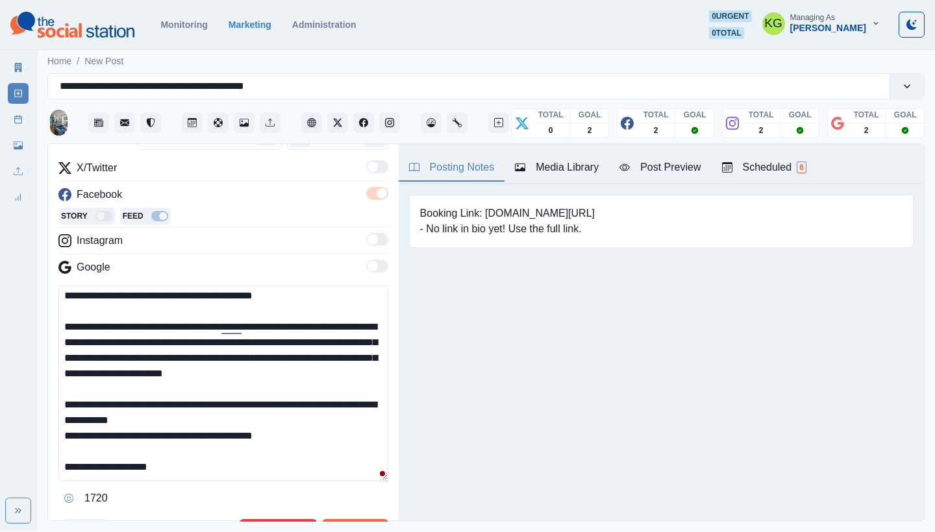
scroll to position [360, 0]
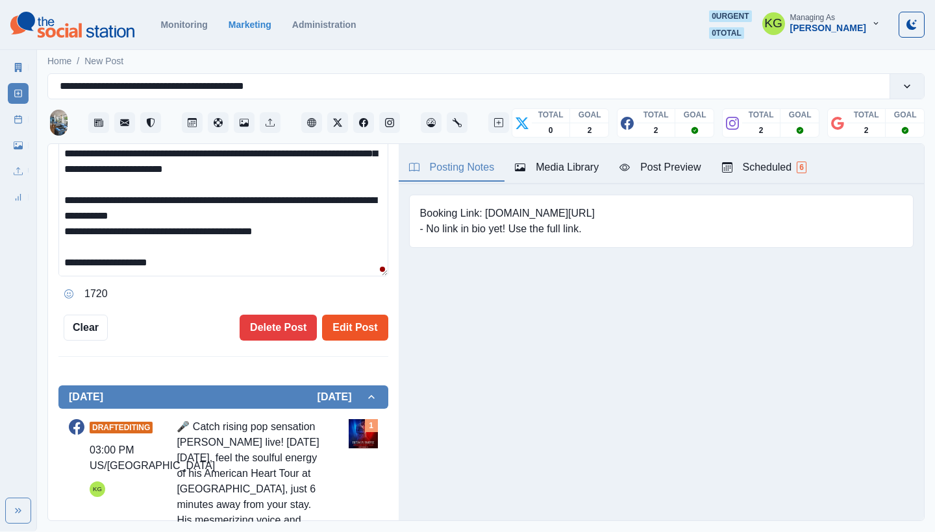
type textarea "**********"
click at [345, 327] on button "Edit Post" at bounding box center [355, 328] width 66 height 26
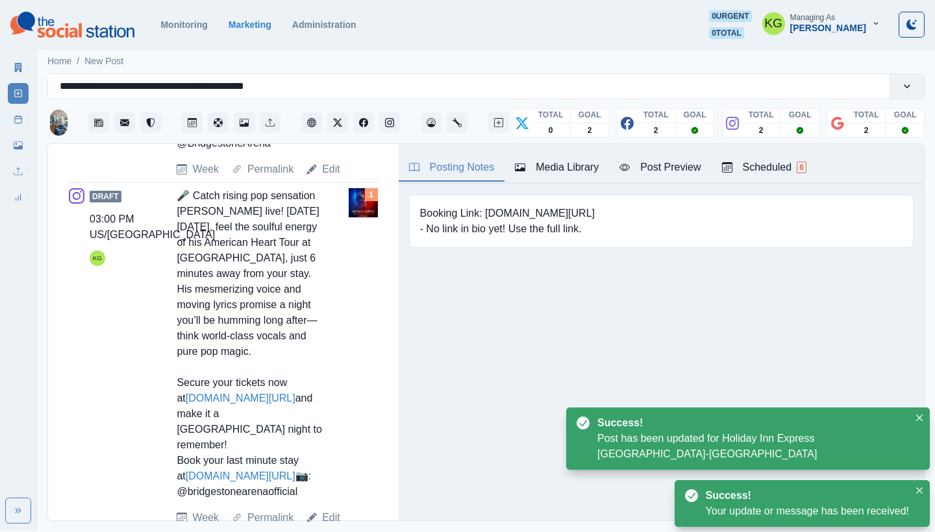
scroll to position [1057, 0]
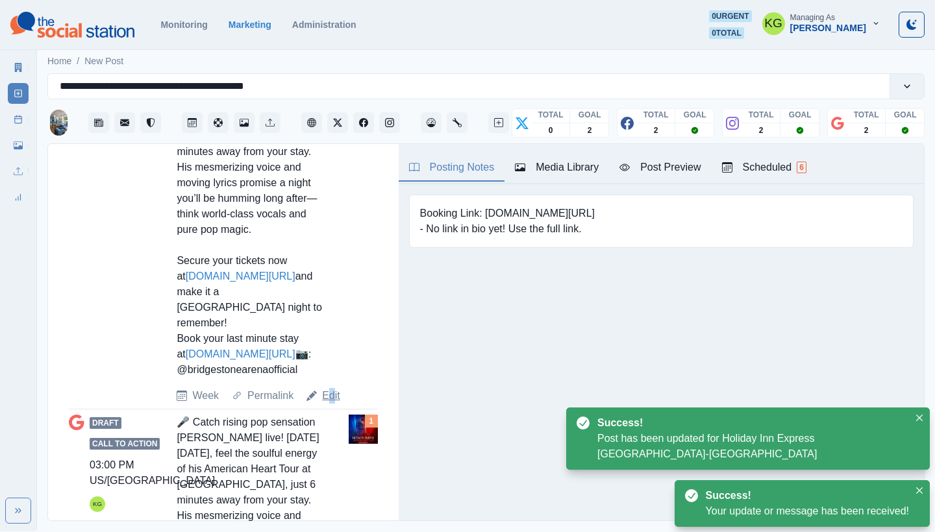
click at [332, 404] on link "Edit" at bounding box center [331, 396] width 18 height 16
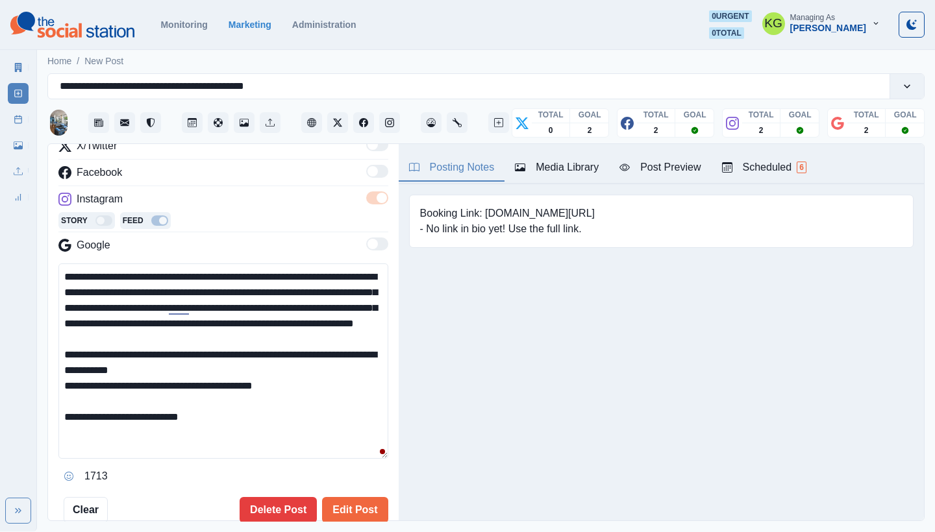
scroll to position [177, 0]
click at [304, 275] on textarea "**********" at bounding box center [223, 361] width 330 height 195
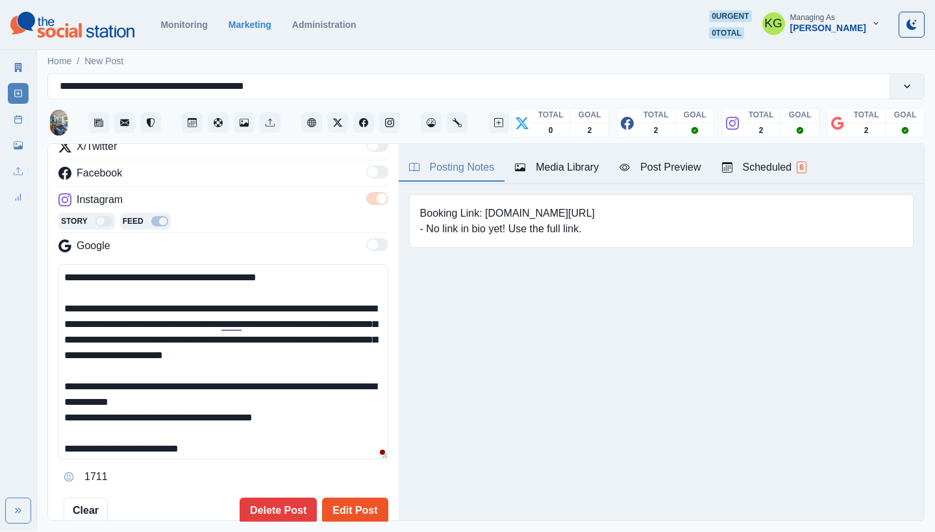
type textarea "**********"
click at [357, 509] on button "Edit Post" at bounding box center [355, 511] width 66 height 26
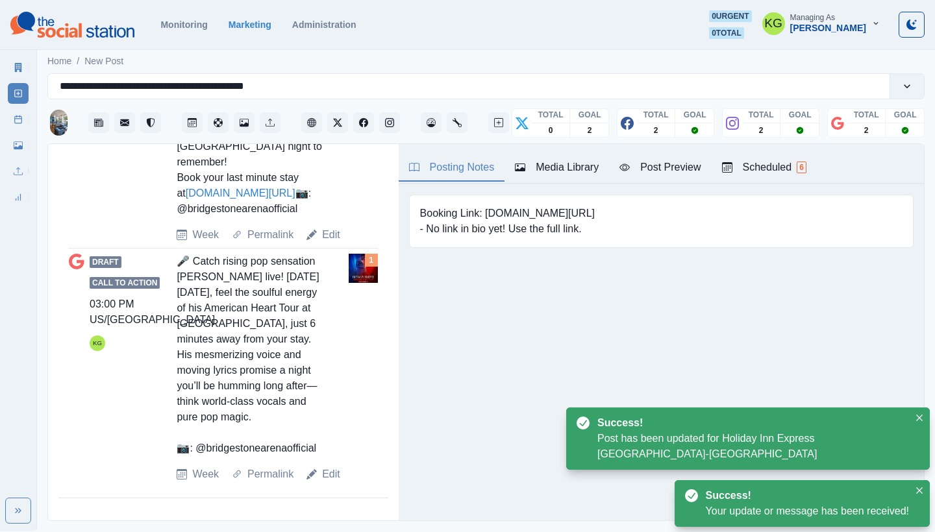
scroll to position [1280, 0]
click at [336, 473] on link "Edit" at bounding box center [331, 475] width 18 height 16
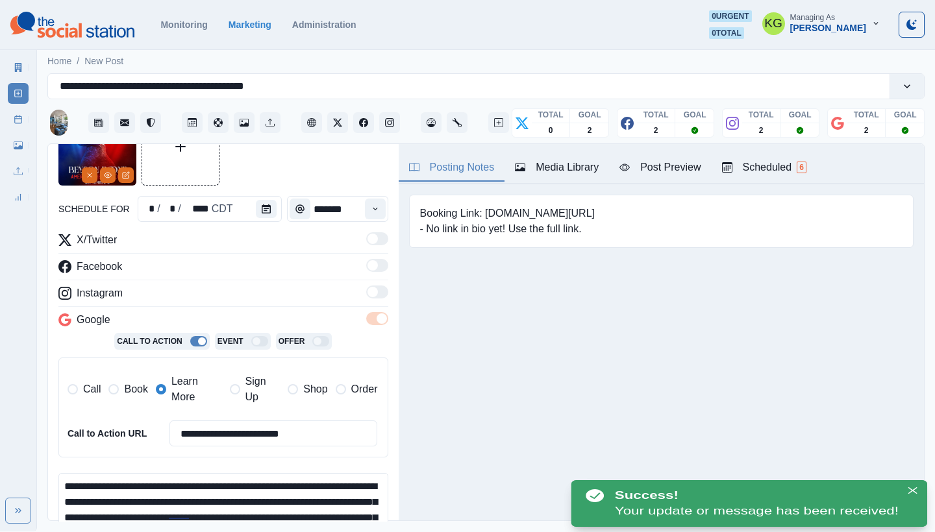
scroll to position [271, 0]
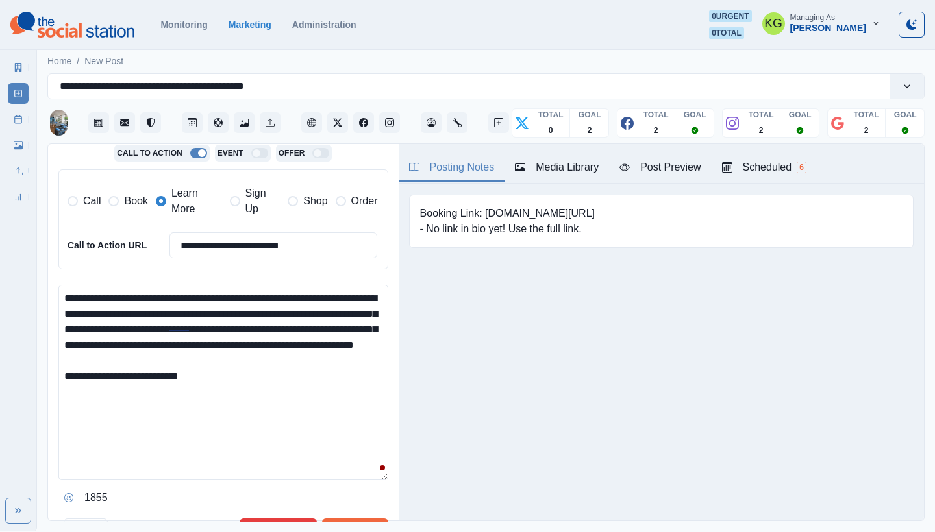
click at [302, 293] on textarea "**********" at bounding box center [223, 382] width 330 height 195
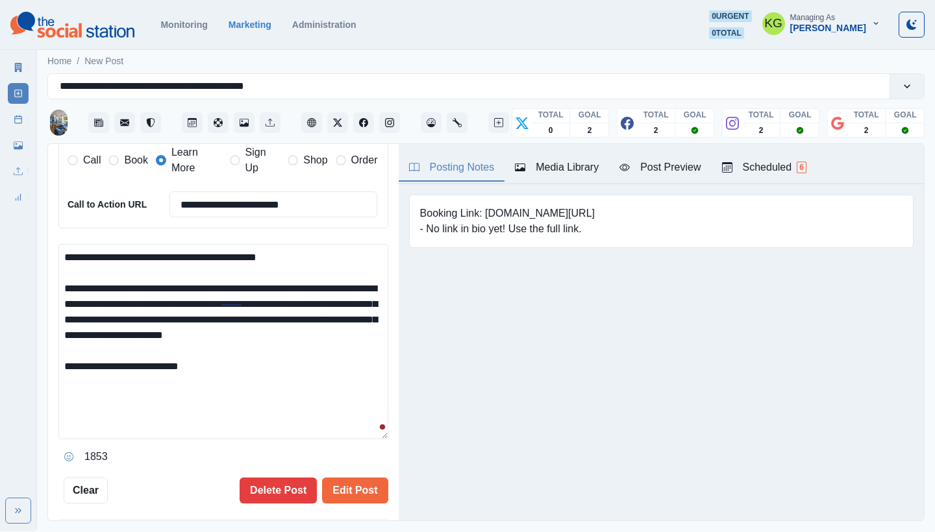
scroll to position [426, 0]
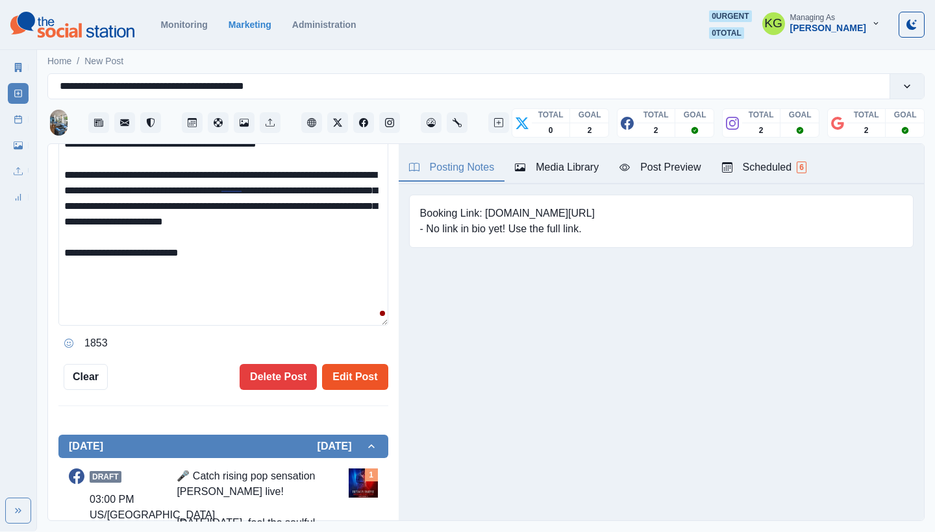
type textarea "**********"
click at [356, 373] on button "Edit Post" at bounding box center [355, 377] width 66 height 26
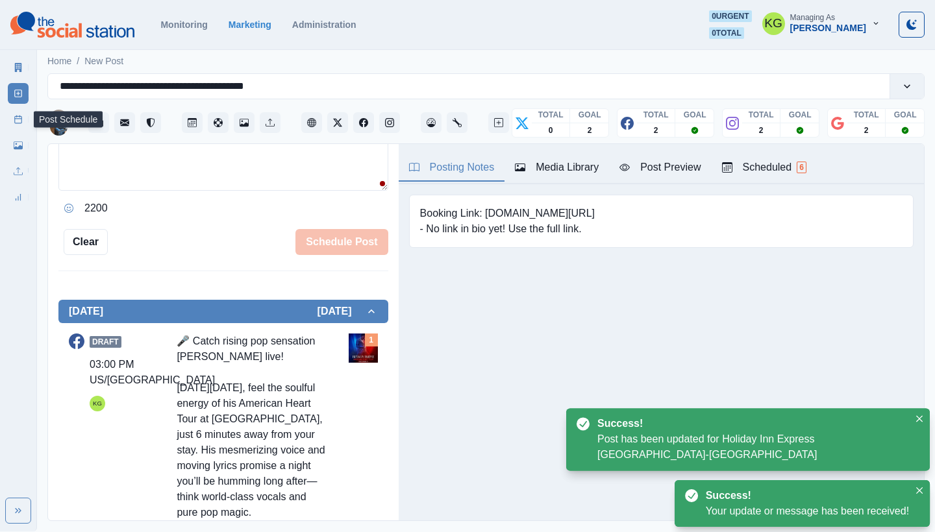
click at [23, 111] on link "Post Schedule" at bounding box center [18, 119] width 21 height 21
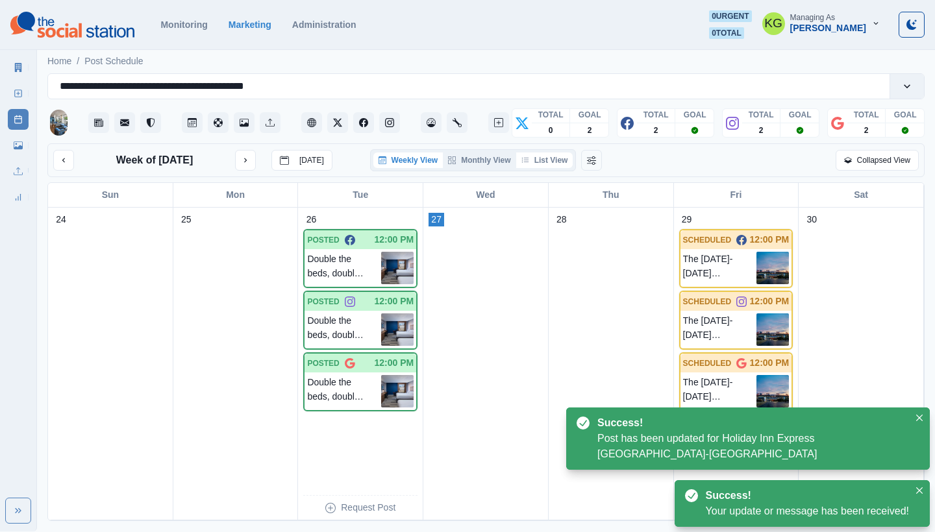
click at [564, 161] on button "List View" at bounding box center [544, 161] width 57 height 16
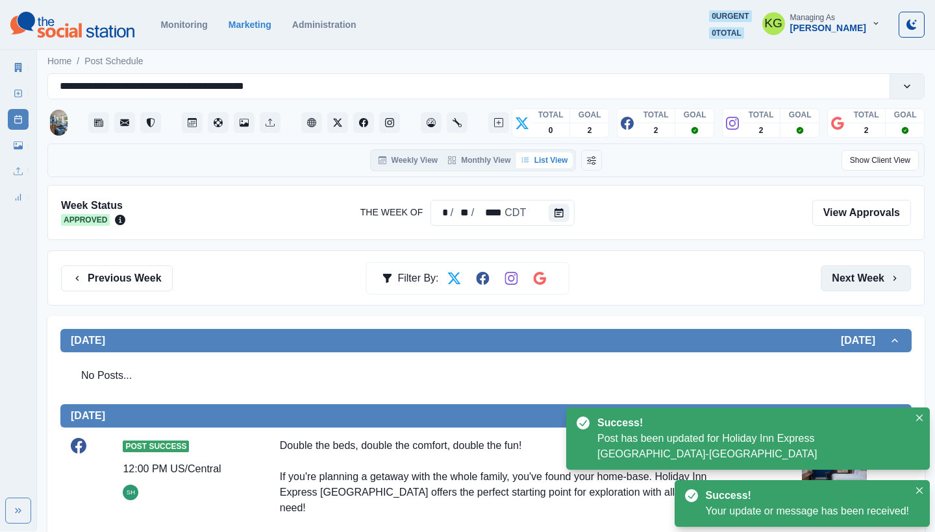
click at [856, 275] on button "Next Week" at bounding box center [865, 278] width 90 height 26
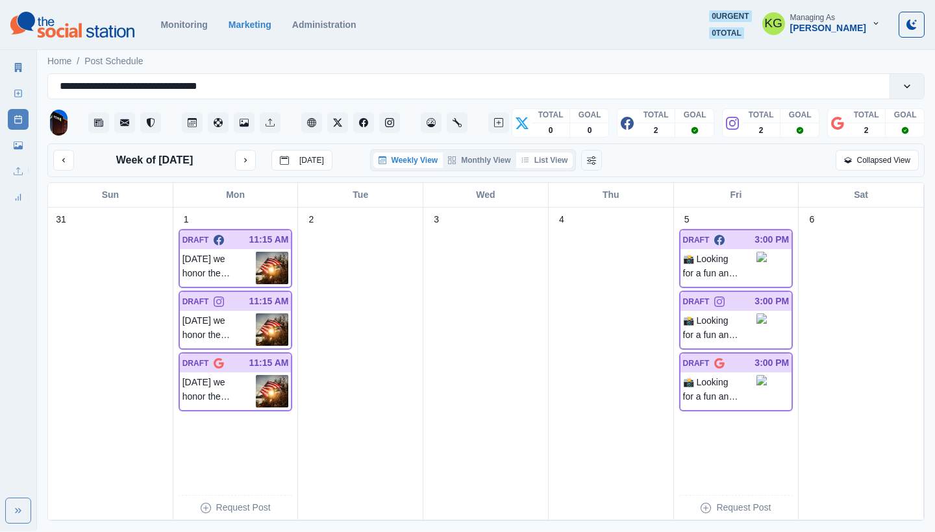
click at [558, 161] on button "List View" at bounding box center [544, 161] width 57 height 16
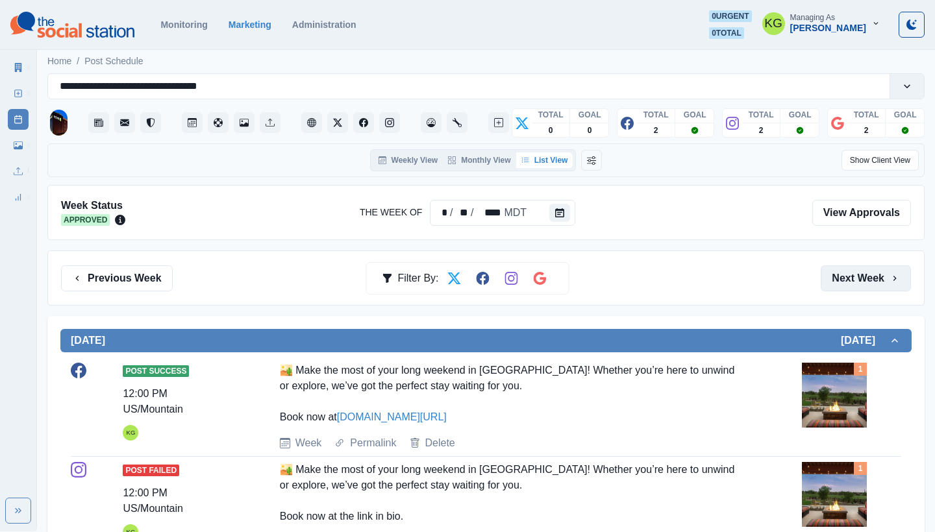
click at [857, 280] on button "Next Week" at bounding box center [865, 278] width 90 height 26
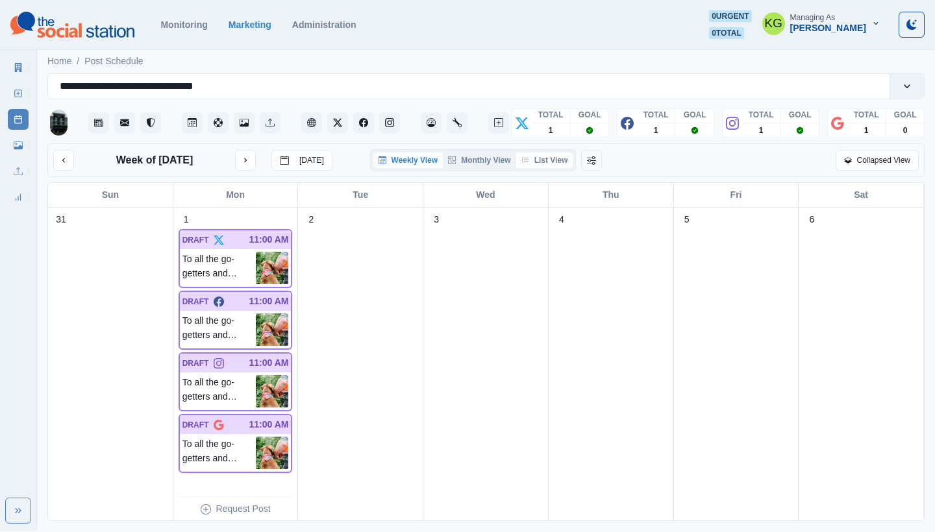
click at [558, 164] on button "List View" at bounding box center [544, 161] width 57 height 16
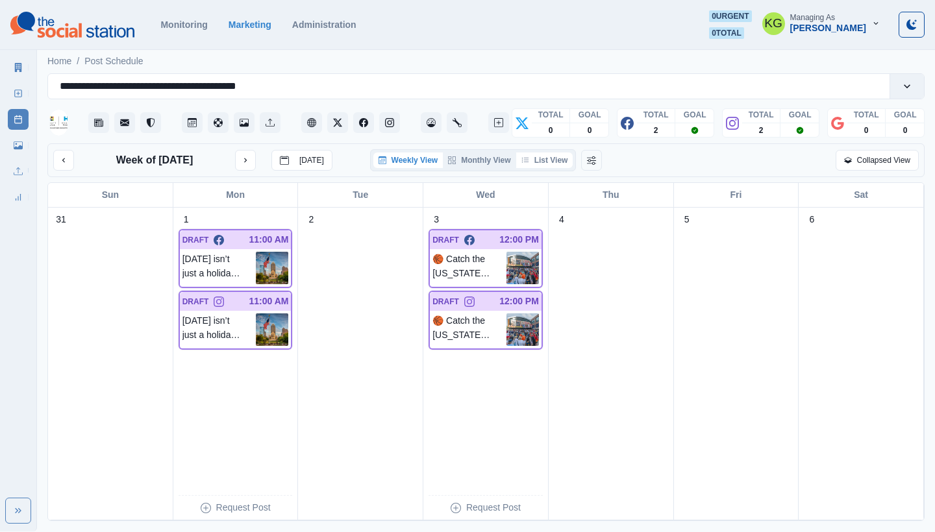
click at [537, 164] on button "List View" at bounding box center [544, 161] width 57 height 16
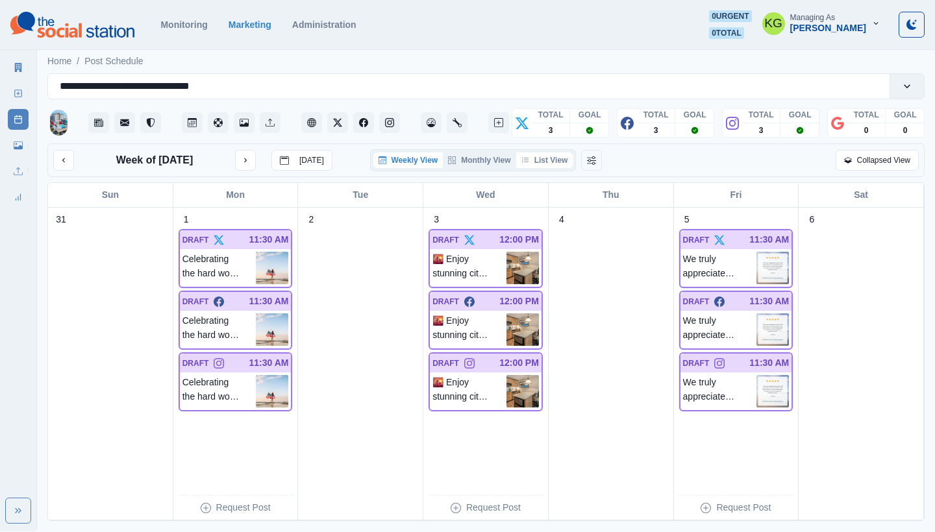
click at [554, 166] on button "List View" at bounding box center [544, 161] width 57 height 16
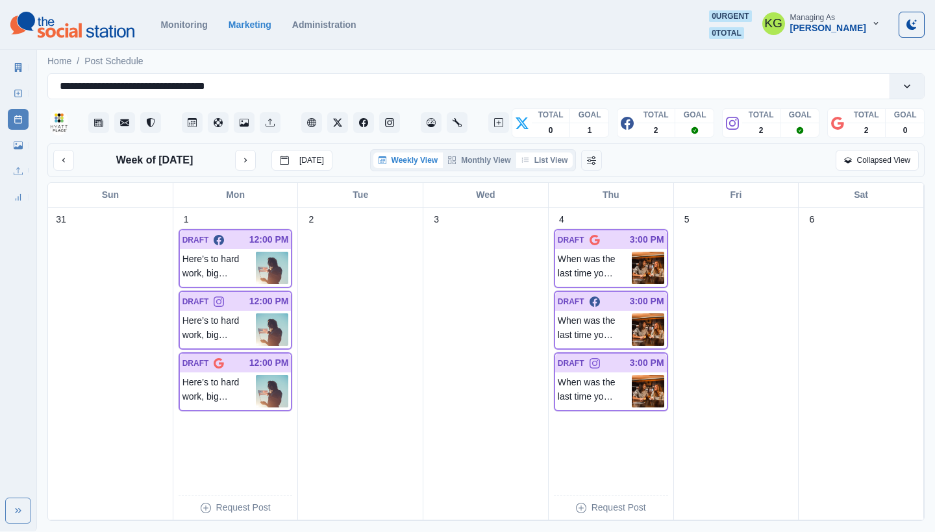
click at [550, 163] on button "List View" at bounding box center [544, 161] width 57 height 16
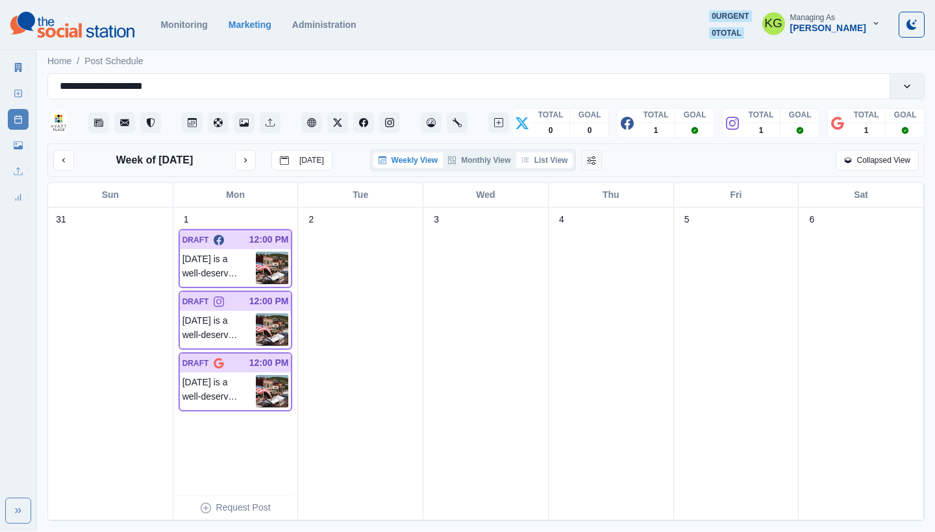
click at [550, 164] on button "List View" at bounding box center [544, 161] width 57 height 16
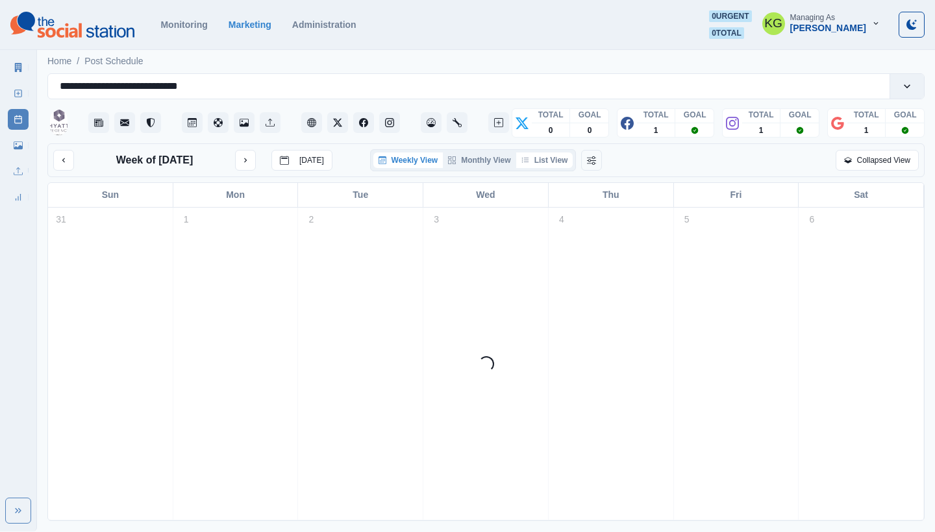
click at [541, 162] on button "List View" at bounding box center [544, 161] width 57 height 16
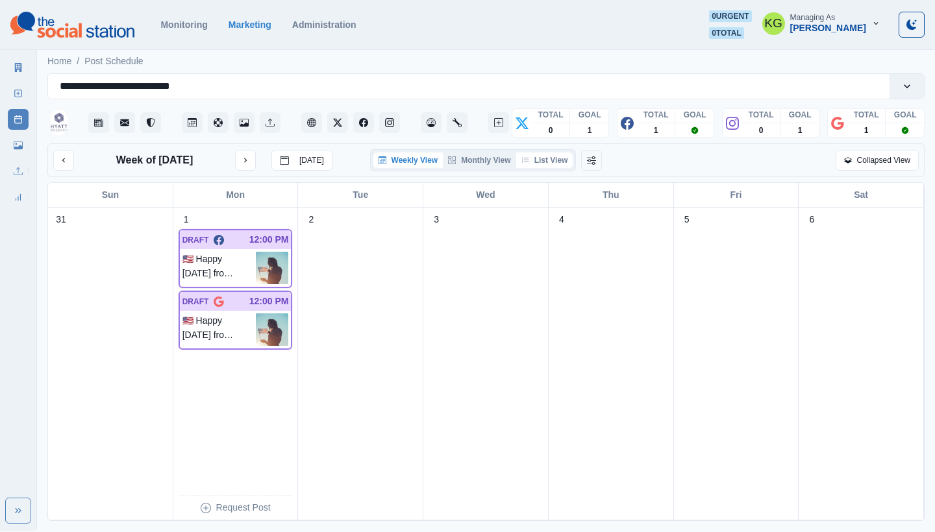
click at [545, 160] on button "List View" at bounding box center [544, 161] width 57 height 16
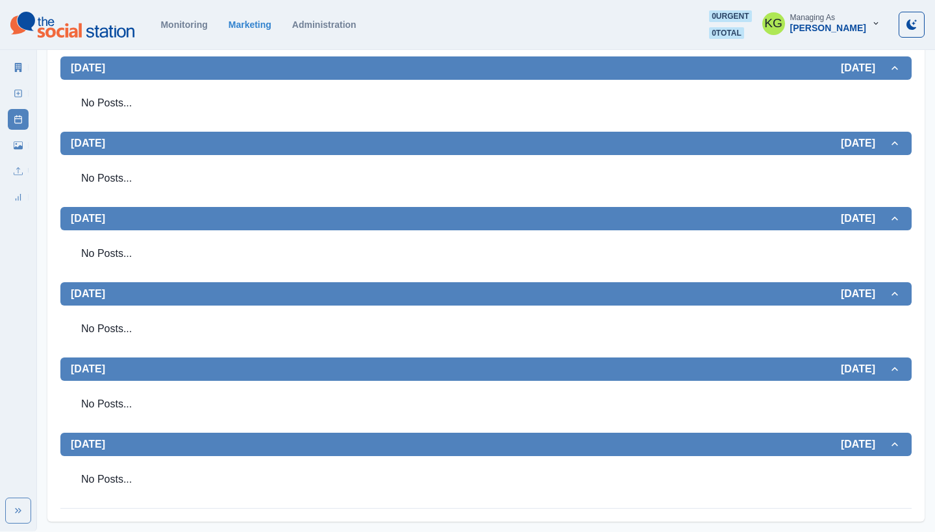
scroll to position [504, 0]
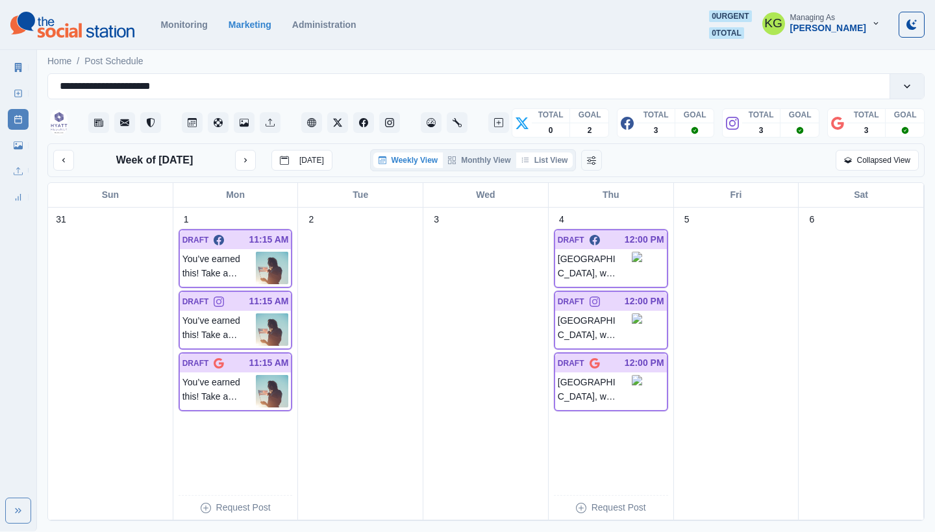
click at [556, 164] on button "List View" at bounding box center [544, 161] width 57 height 16
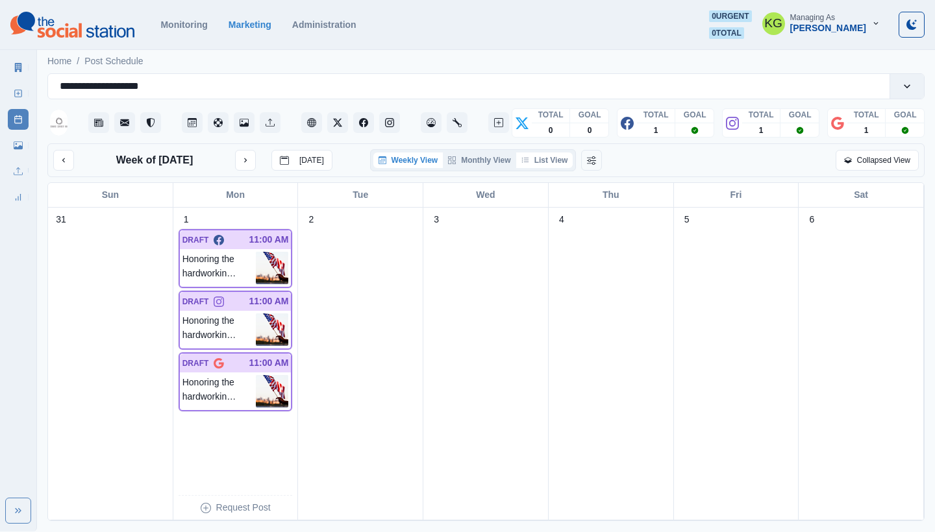
click at [554, 160] on button "List View" at bounding box center [544, 161] width 57 height 16
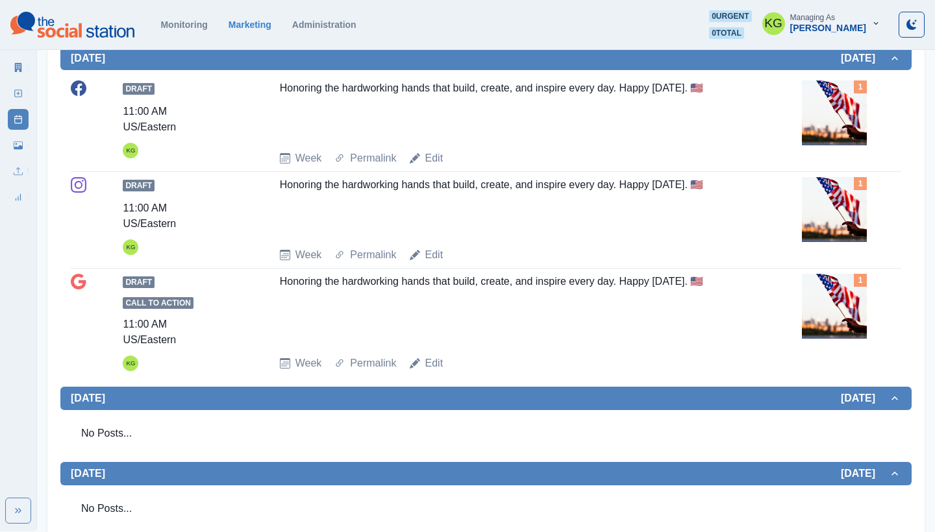
scroll to position [262, 0]
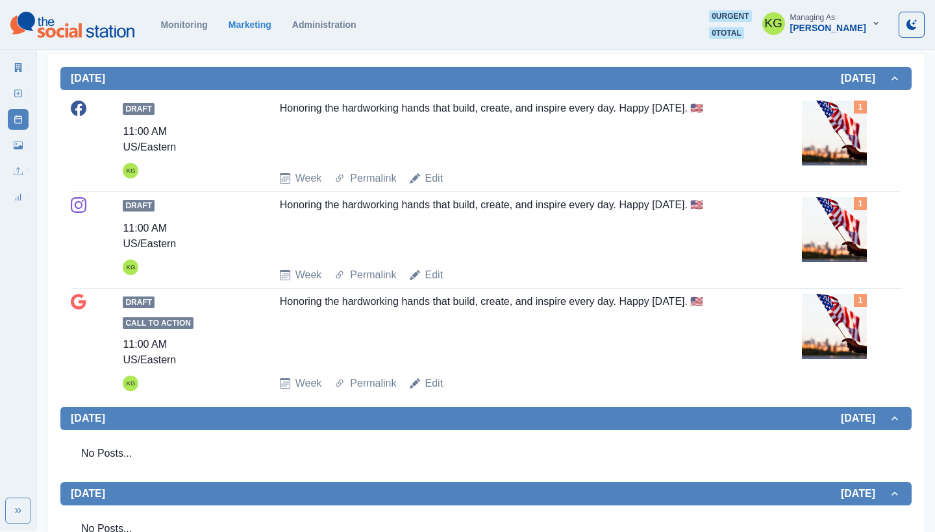
click at [828, 229] on img at bounding box center [834, 229] width 65 height 65
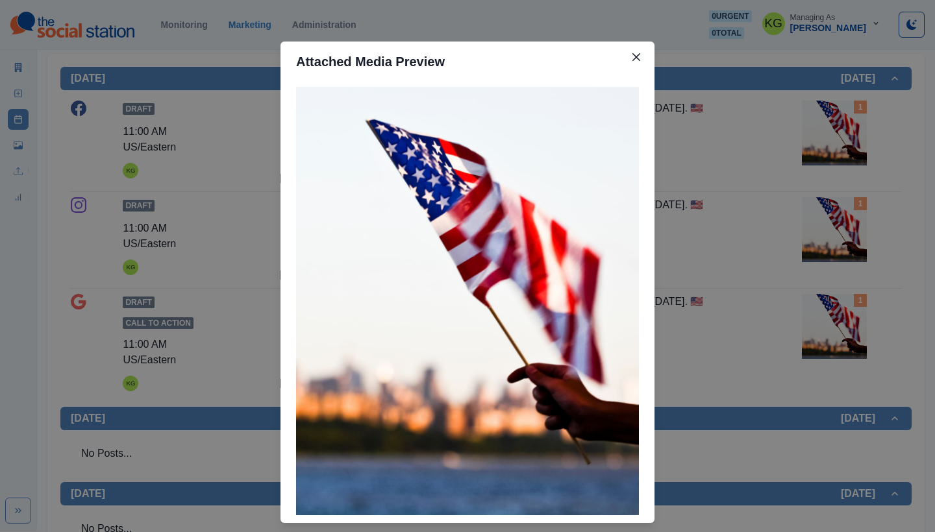
click at [769, 271] on div "Attached Media Preview" at bounding box center [467, 266] width 935 height 532
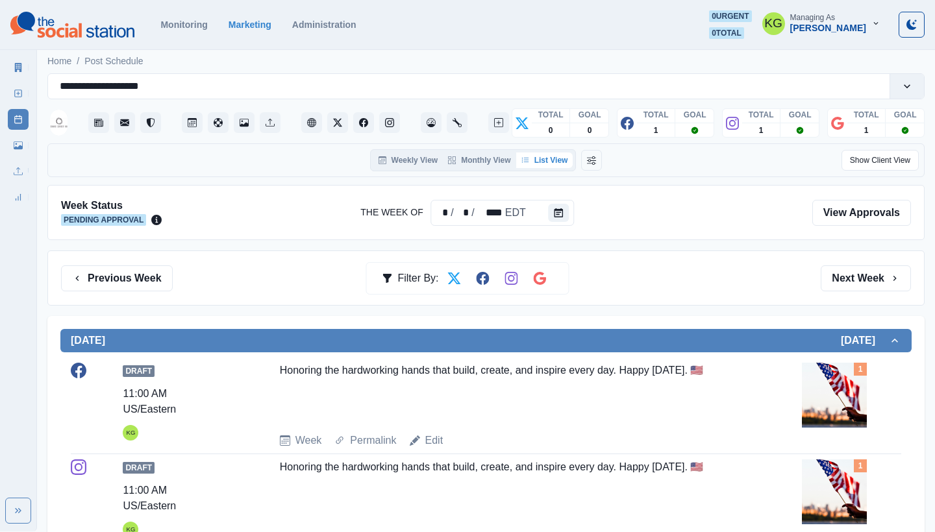
scroll to position [0, 0]
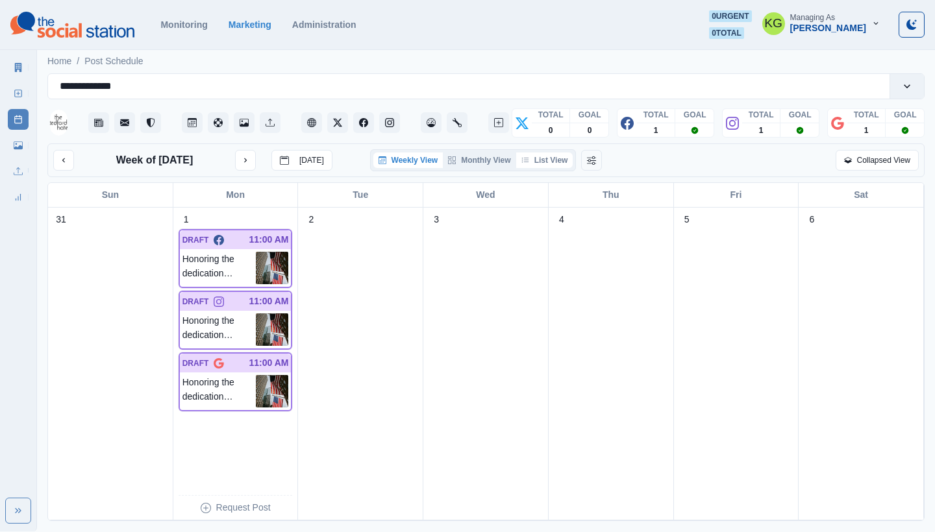
click at [554, 158] on button "List View" at bounding box center [544, 161] width 57 height 16
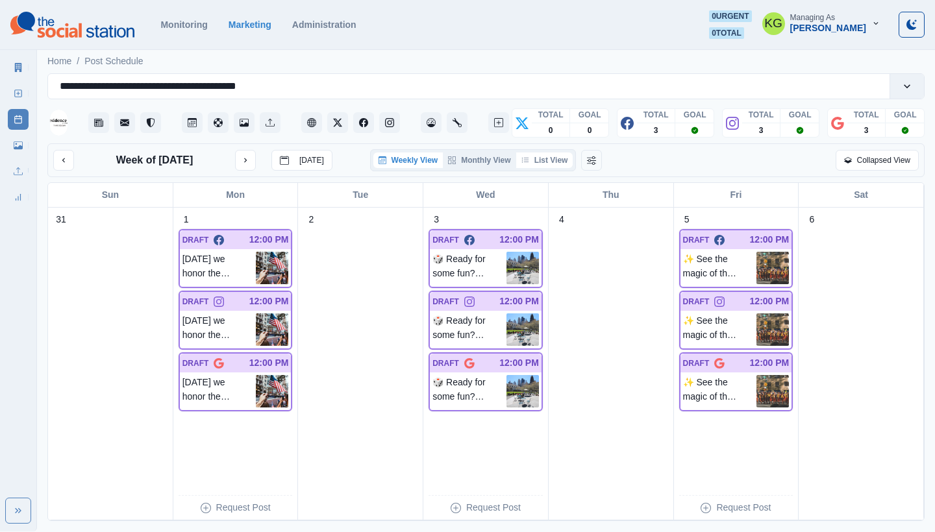
click at [557, 154] on button "List View" at bounding box center [544, 161] width 57 height 16
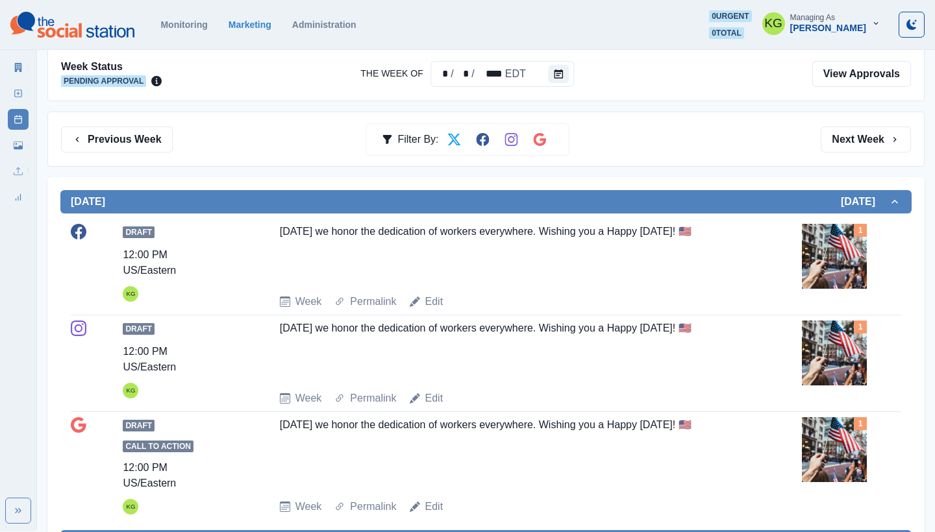
scroll to position [59, 0]
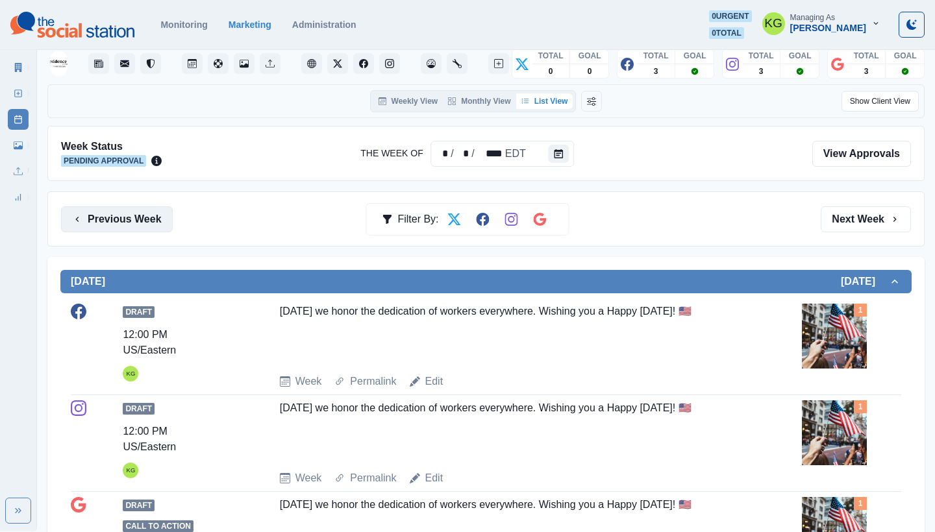
click at [145, 213] on button "Previous Week" at bounding box center [117, 219] width 112 height 26
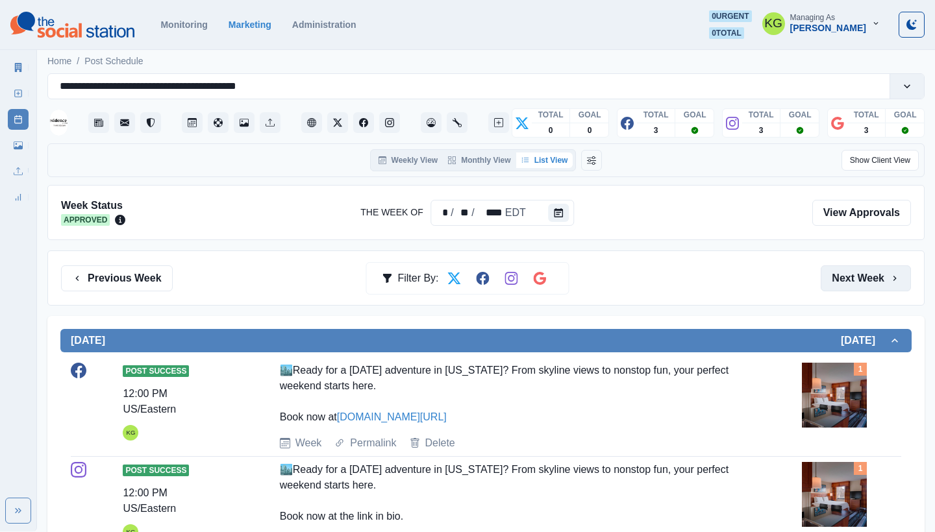
click at [877, 286] on button "Next Week" at bounding box center [865, 278] width 90 height 26
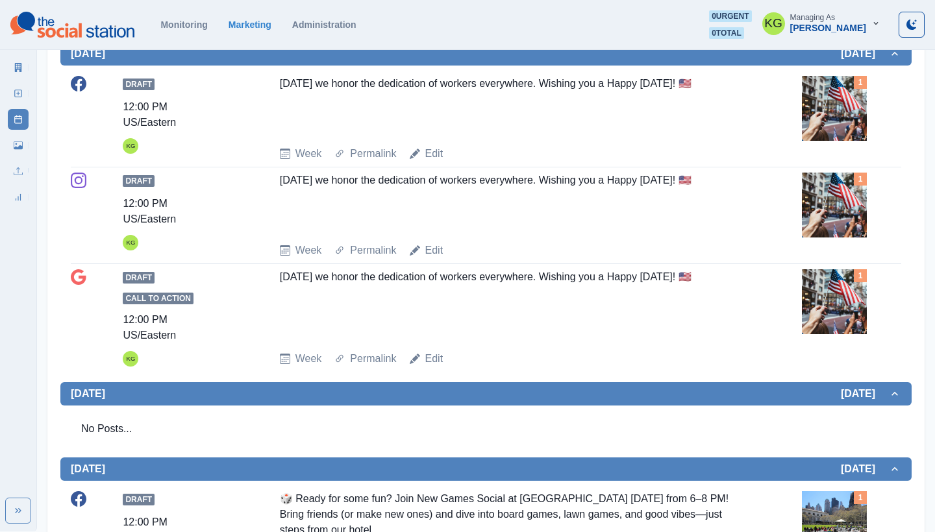
scroll to position [114, 0]
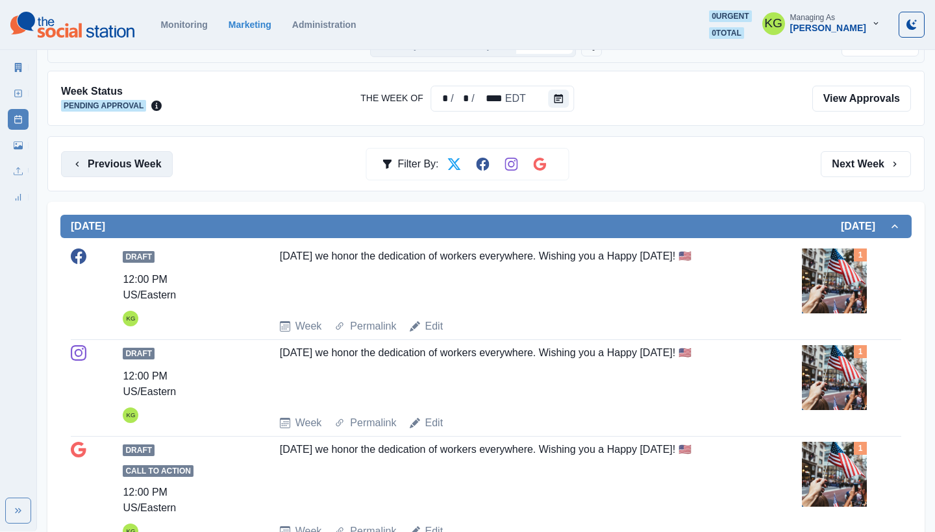
click at [150, 167] on button "Previous Week" at bounding box center [117, 164] width 112 height 26
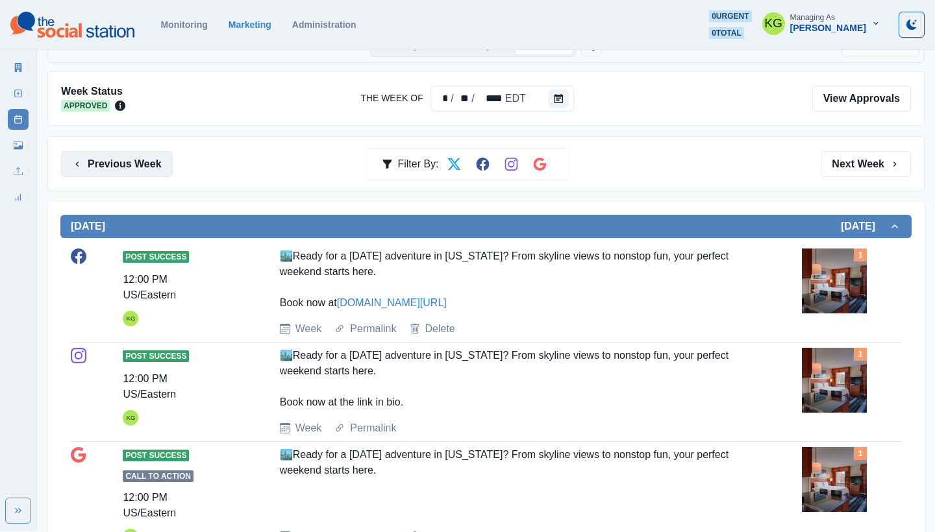
click at [150, 167] on button "Previous Week" at bounding box center [117, 164] width 112 height 26
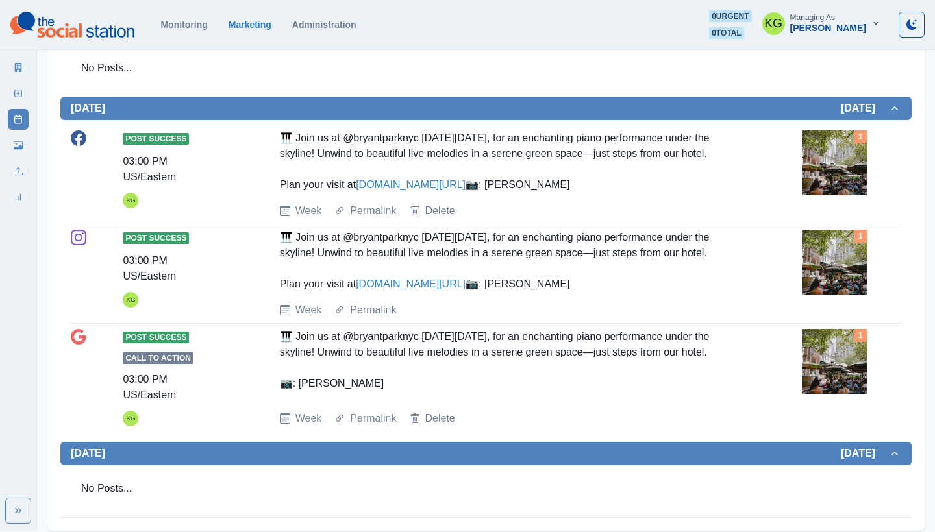
scroll to position [1331, 0]
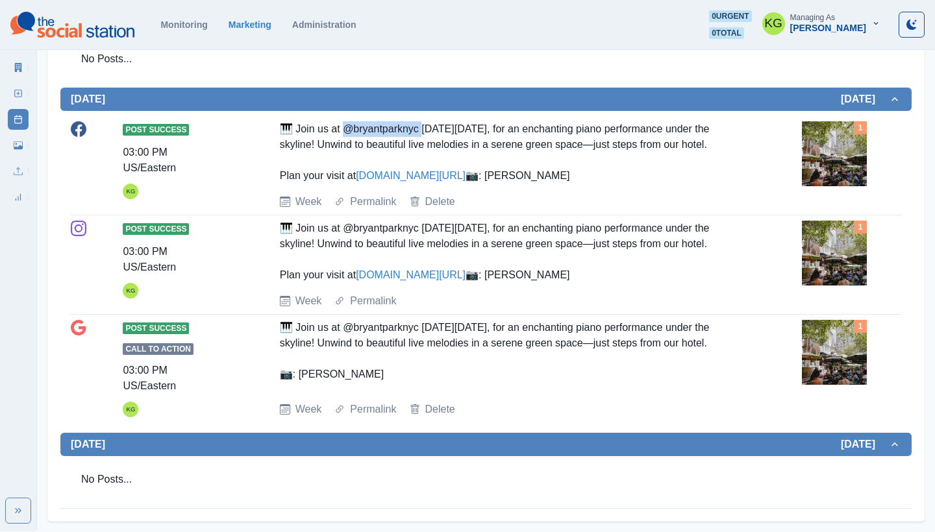
drag, startPoint x: 424, startPoint y: 130, endPoint x: 349, endPoint y: 130, distance: 75.3
click at [349, 130] on div "🎹 Join us at @bryantparknyc this Monday, August 25th, for an enchanting piano p…" at bounding box center [512, 152] width 465 height 62
copy div "bryantparknyc t"
click at [418, 131] on div "🎹 Join us at @bryantparknyc this Monday, August 25th, for an enchanting piano p…" at bounding box center [512, 152] width 465 height 62
drag, startPoint x: 421, startPoint y: 132, endPoint x: 347, endPoint y: 130, distance: 74.0
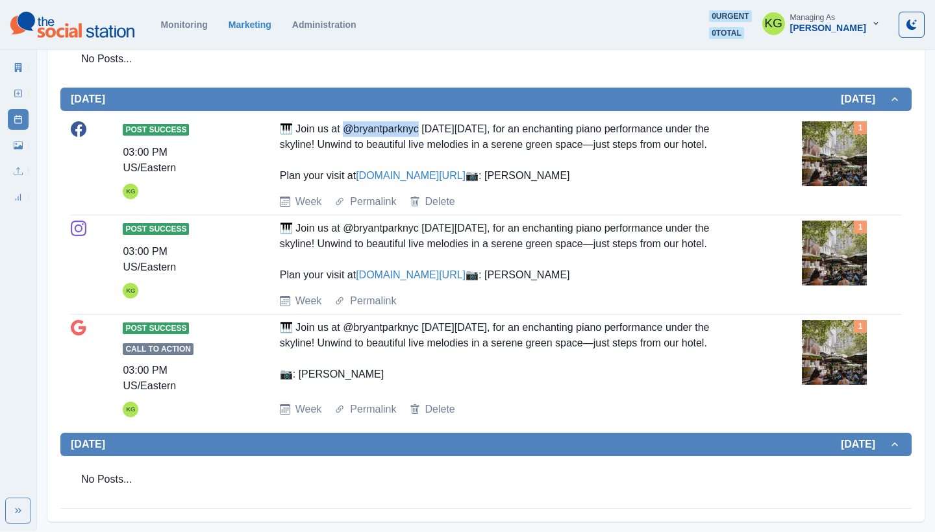
click at [347, 130] on div "🎹 Join us at @bryantparknyc this Monday, August 25th, for an enchanting piano p…" at bounding box center [512, 152] width 465 height 62
copy div "bryantparknyc"
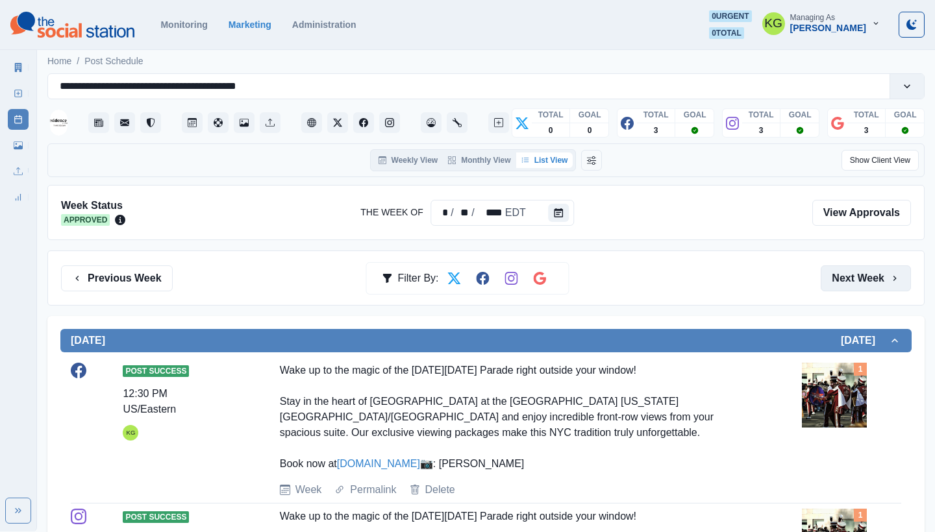
scroll to position [0, 0]
click at [876, 274] on button "Next Week" at bounding box center [865, 278] width 90 height 26
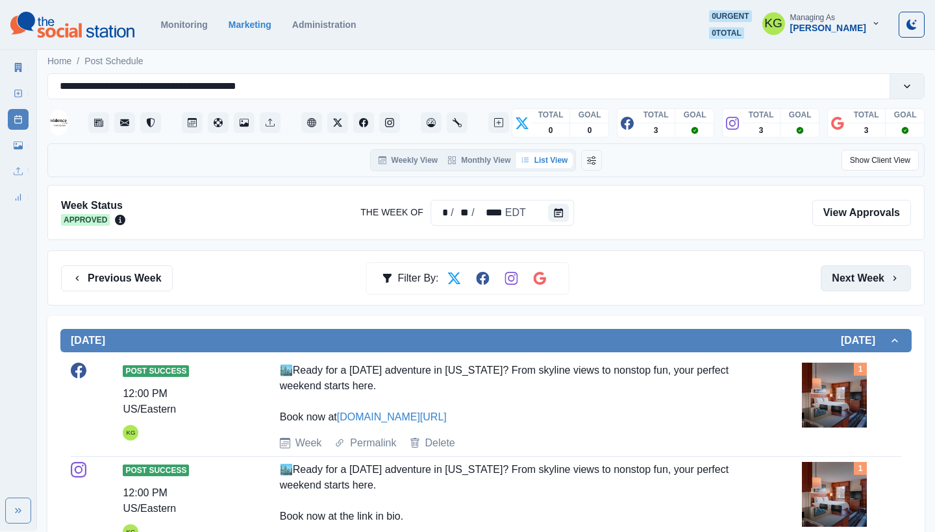
click at [876, 275] on button "Next Week" at bounding box center [865, 278] width 90 height 26
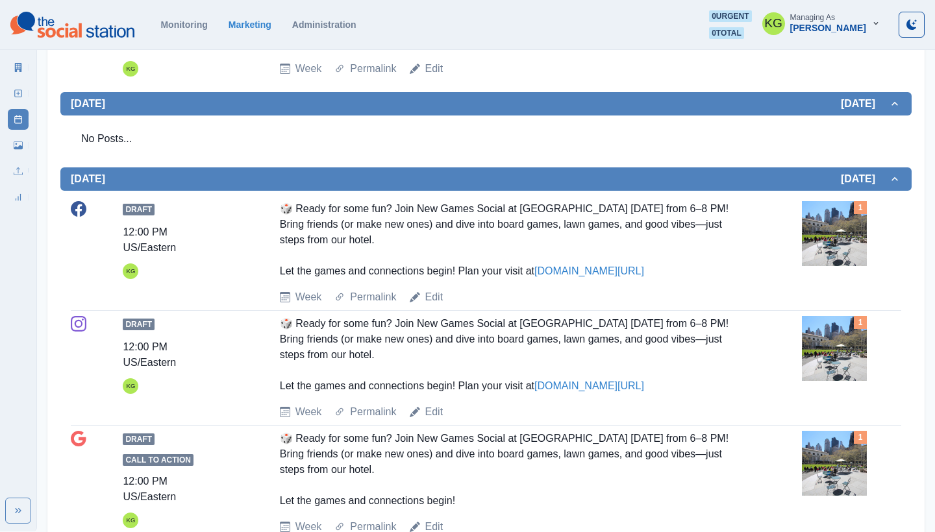
scroll to position [578, 0]
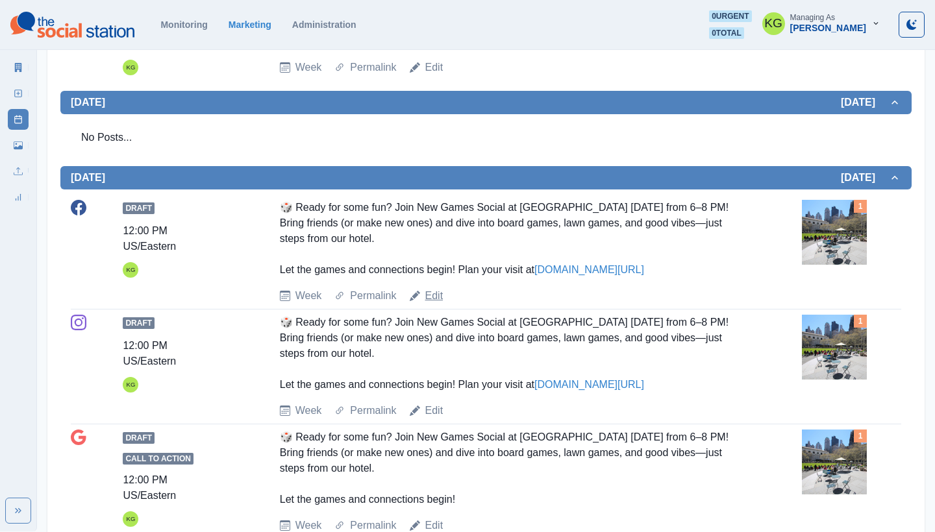
click at [432, 293] on link "Edit" at bounding box center [434, 296] width 18 height 16
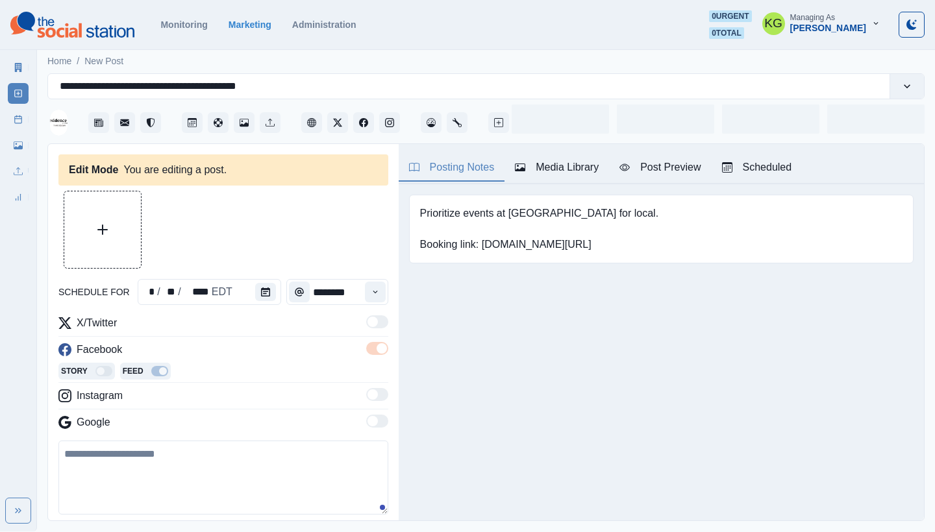
type input "********"
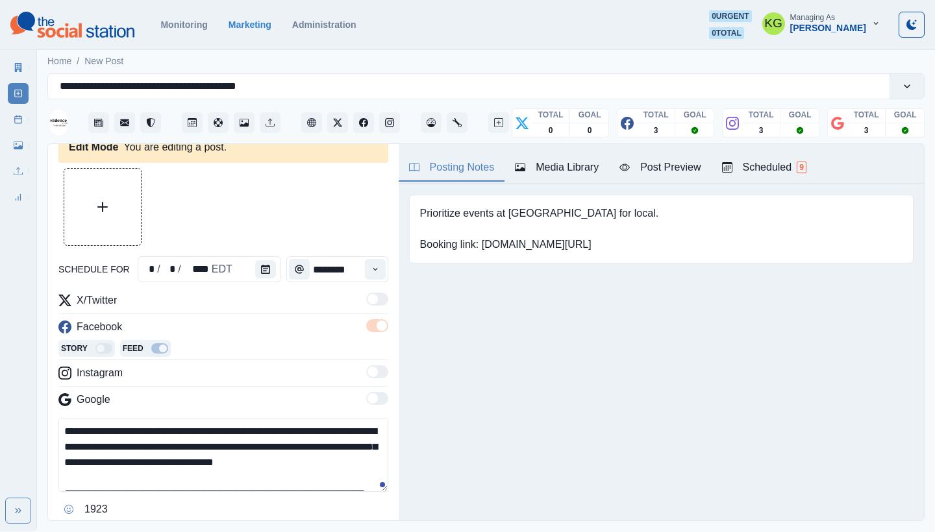
scroll to position [30, 0]
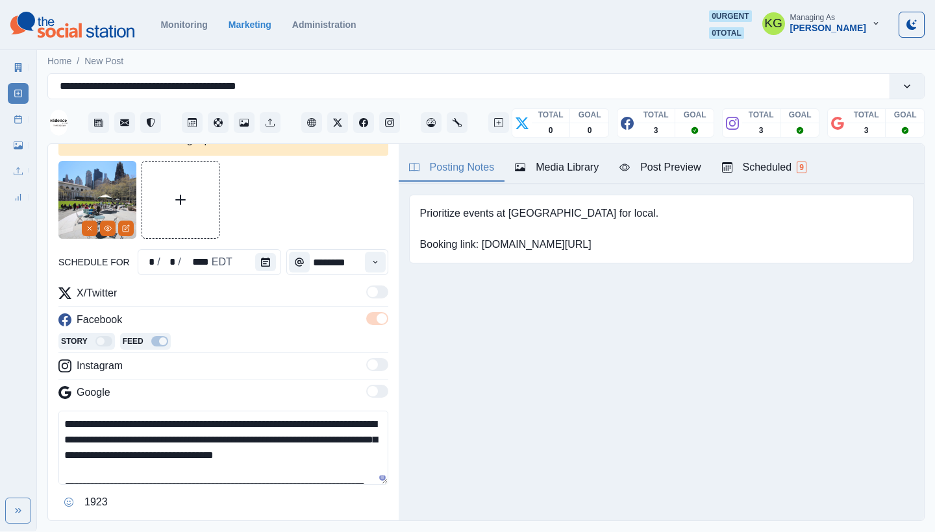
drag, startPoint x: 359, startPoint y: 422, endPoint x: 308, endPoint y: 422, distance: 51.3
click at [308, 422] on textarea "**********" at bounding box center [223, 448] width 330 height 74
paste textarea "***"
click at [66, 439] on textarea "**********" at bounding box center [223, 448] width 330 height 74
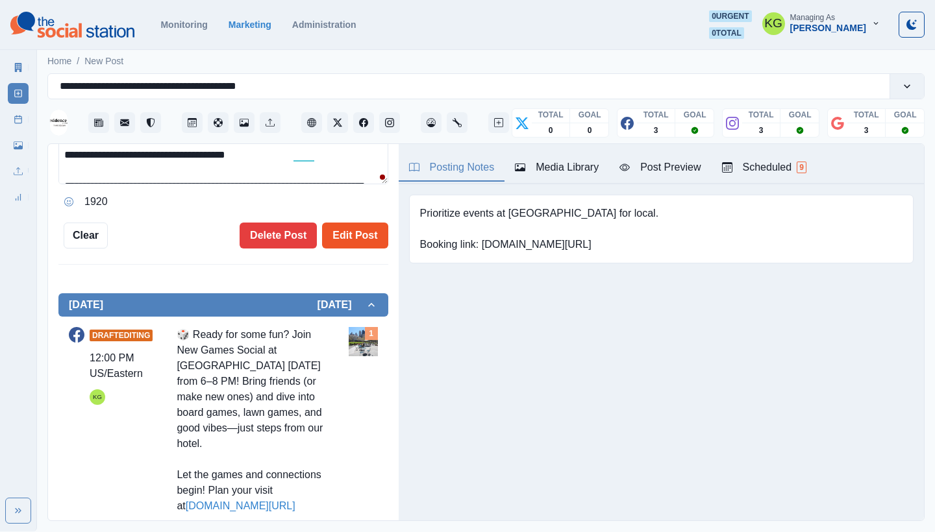
type textarea "**********"
click at [355, 238] on button "Edit Post" at bounding box center [355, 236] width 66 height 26
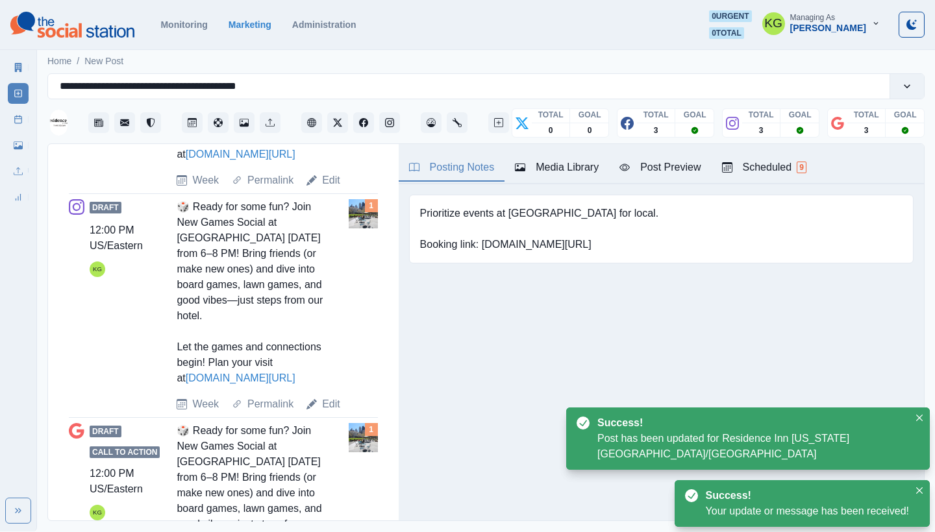
scroll to position [677, 0]
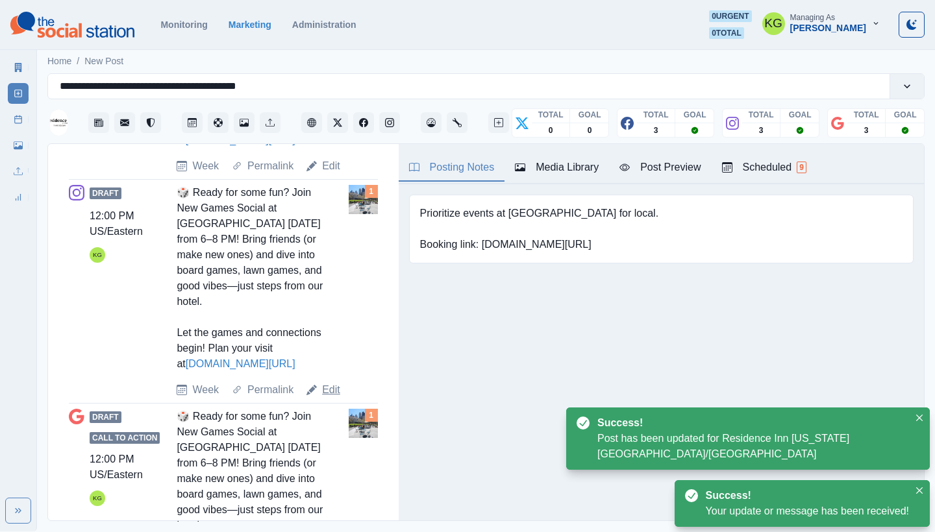
click at [332, 388] on link "Edit" at bounding box center [331, 390] width 18 height 16
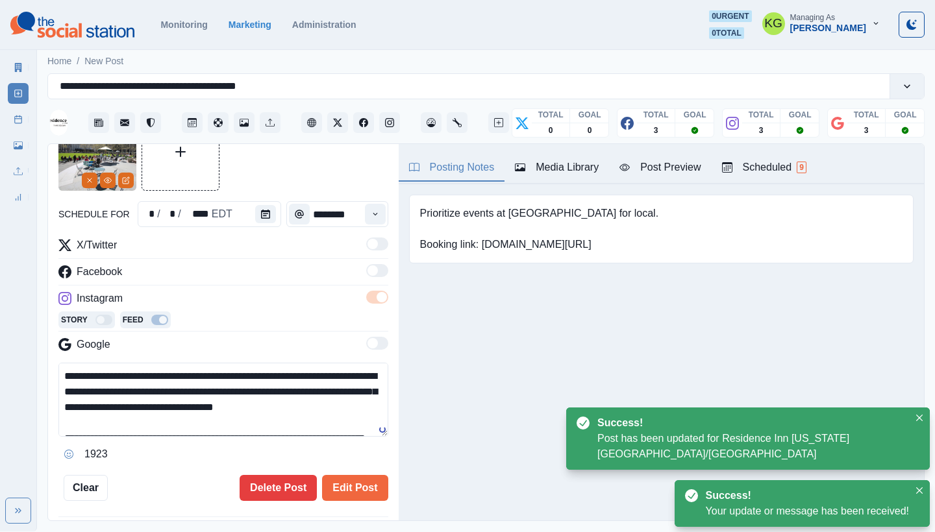
scroll to position [75, 0]
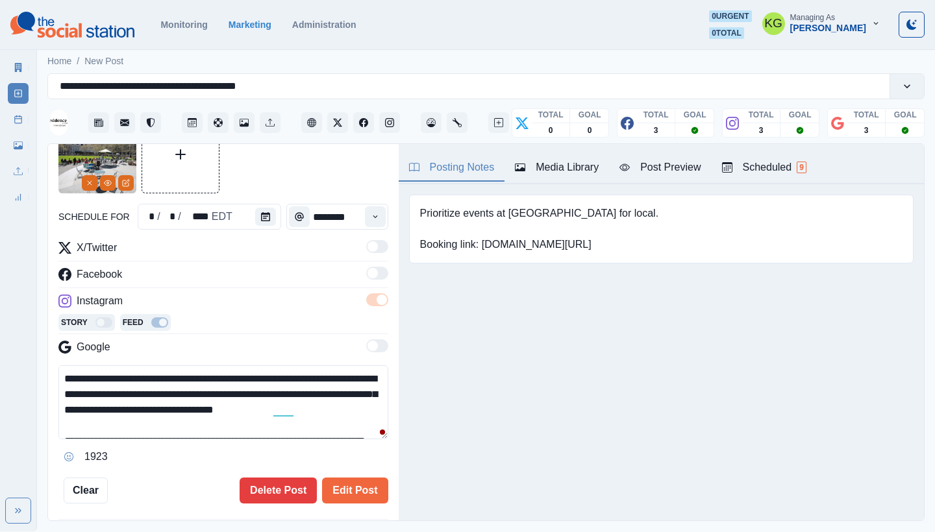
drag, startPoint x: 359, startPoint y: 376, endPoint x: 308, endPoint y: 376, distance: 51.3
click at [308, 376] on textarea "**********" at bounding box center [223, 402] width 330 height 74
paste textarea "***"
type textarea "**********"
click at [346, 486] on button "Edit Post" at bounding box center [355, 491] width 66 height 26
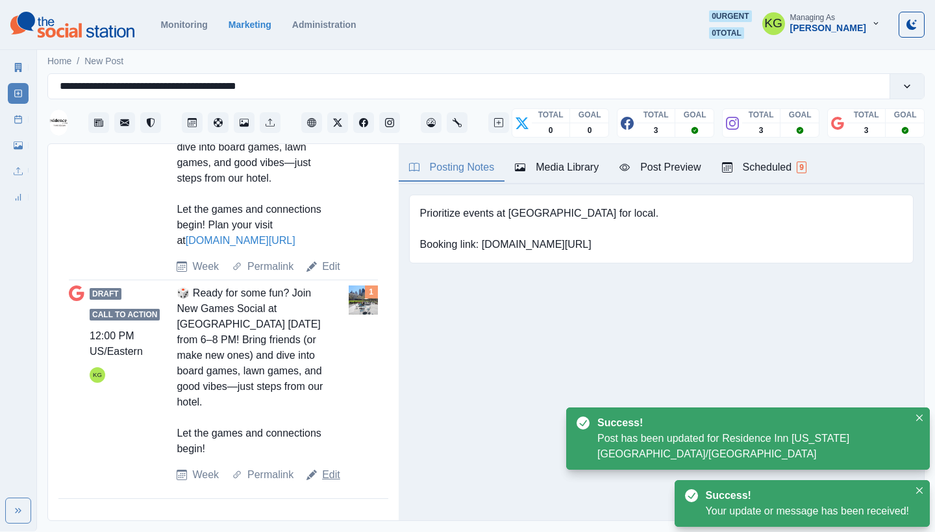
click at [328, 478] on link "Edit" at bounding box center [331, 475] width 18 height 16
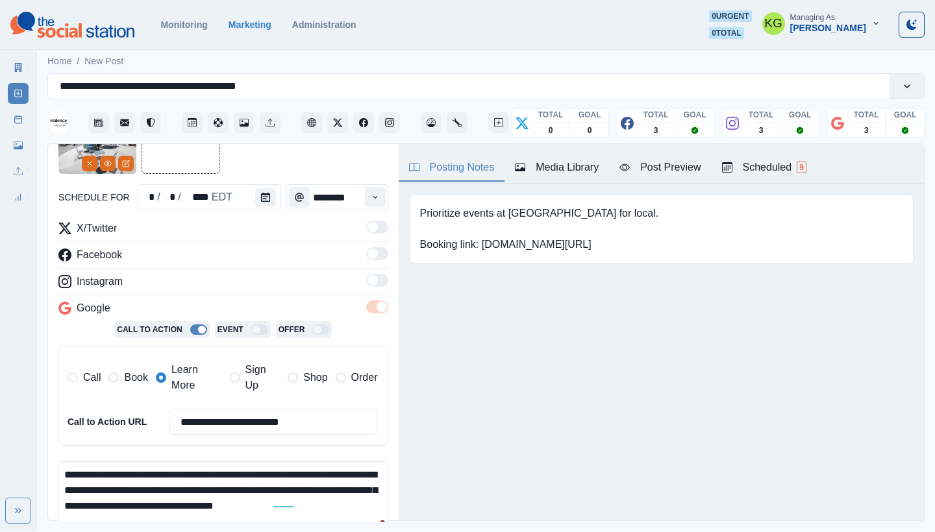
scroll to position [95, 0]
click at [328, 486] on textarea "**********" at bounding box center [223, 498] width 330 height 74
drag, startPoint x: 358, startPoint y: 469, endPoint x: 306, endPoint y: 470, distance: 51.9
click at [306, 470] on textarea "**********" at bounding box center [223, 498] width 330 height 74
paste textarea "***"
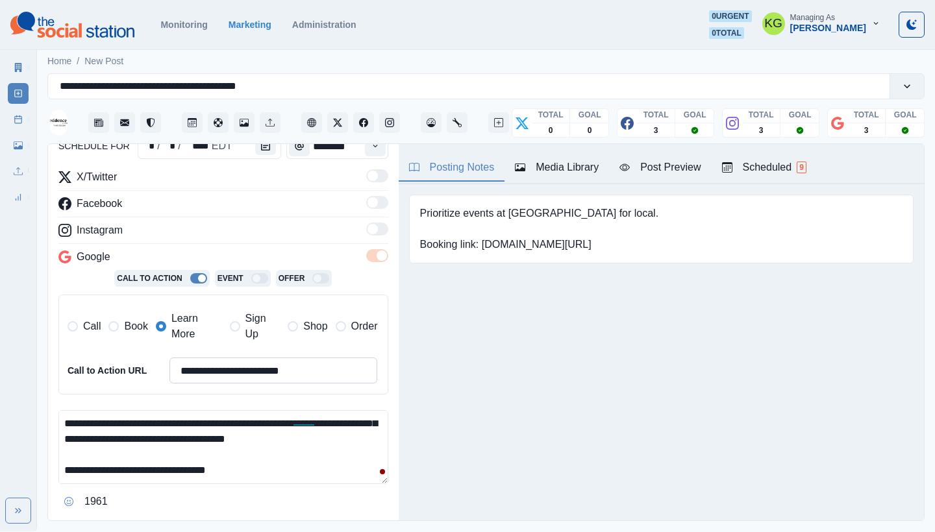
scroll to position [240, 0]
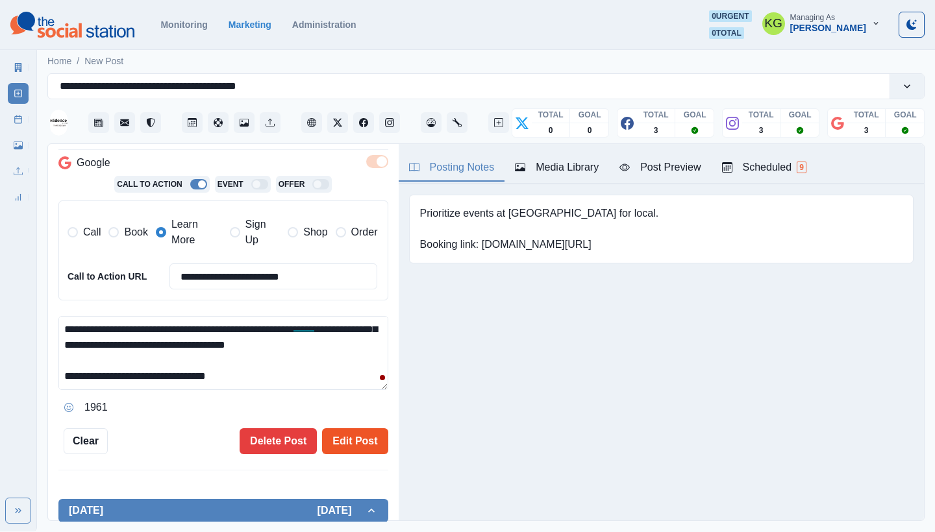
type textarea "**********"
click at [371, 433] on button "Edit Post" at bounding box center [355, 441] width 66 height 26
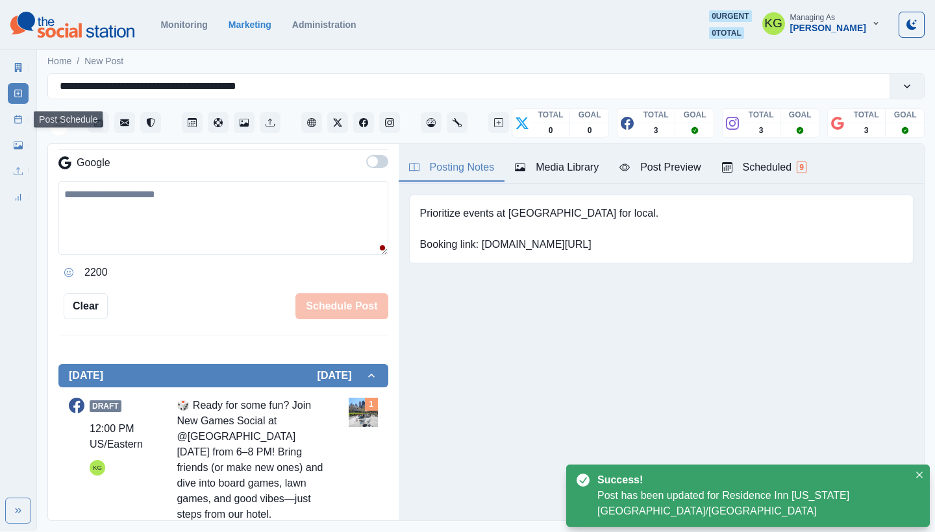
click at [14, 116] on icon at bounding box center [18, 119] width 9 height 9
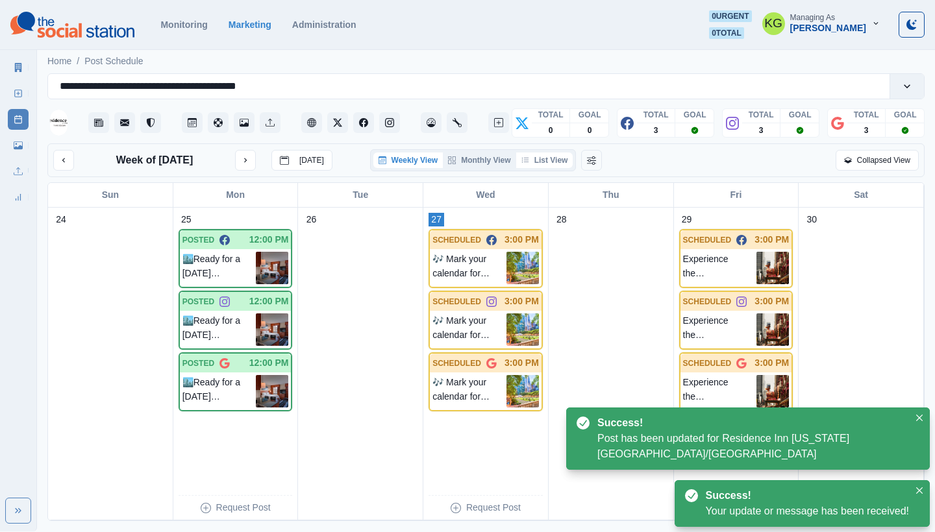
click at [558, 158] on button "List View" at bounding box center [544, 161] width 57 height 16
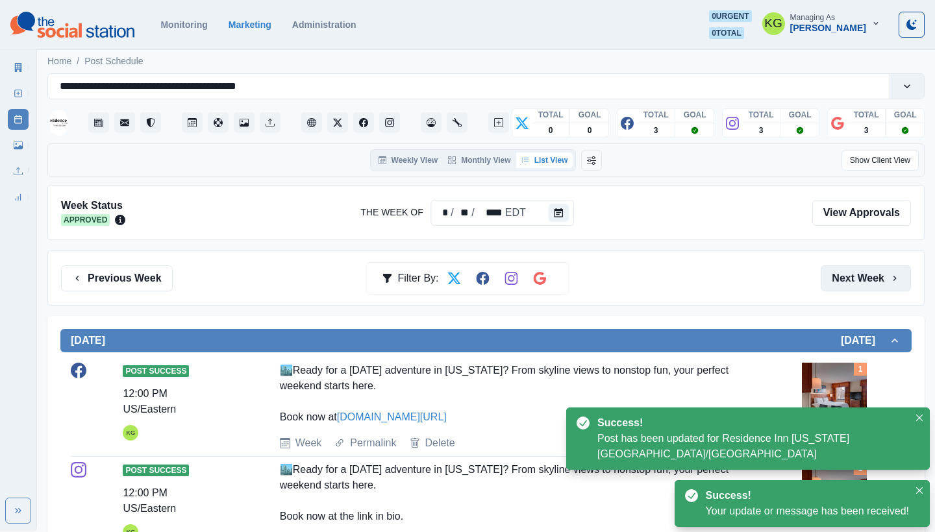
click at [840, 278] on button "Next Week" at bounding box center [865, 278] width 90 height 26
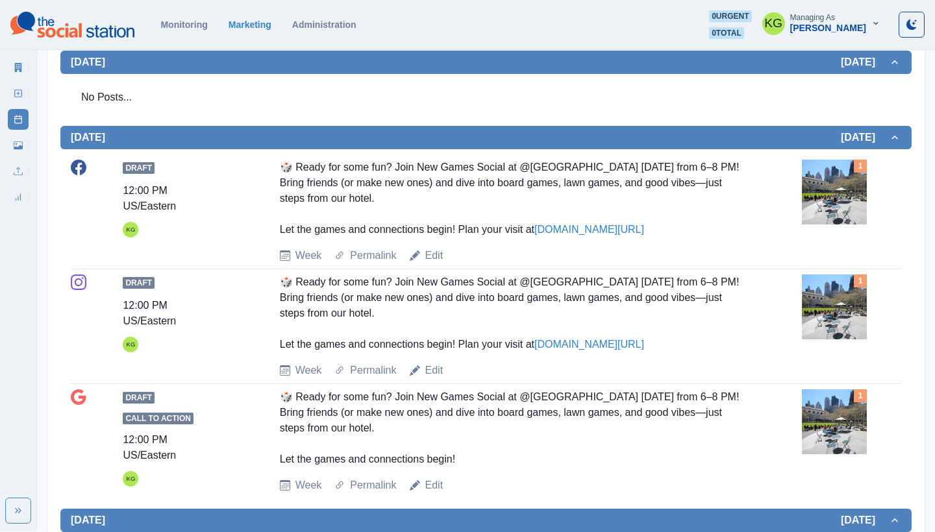
scroll to position [623, 0]
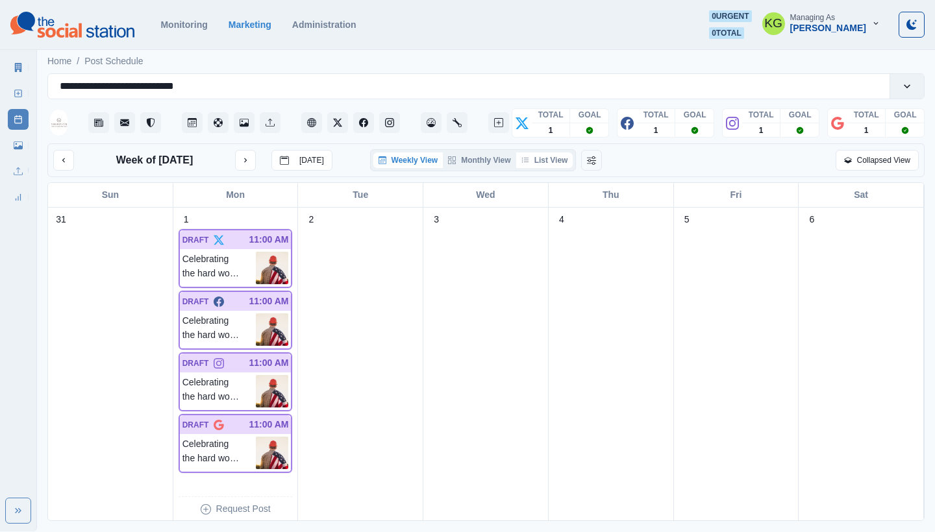
click at [564, 161] on button "List View" at bounding box center [544, 161] width 57 height 16
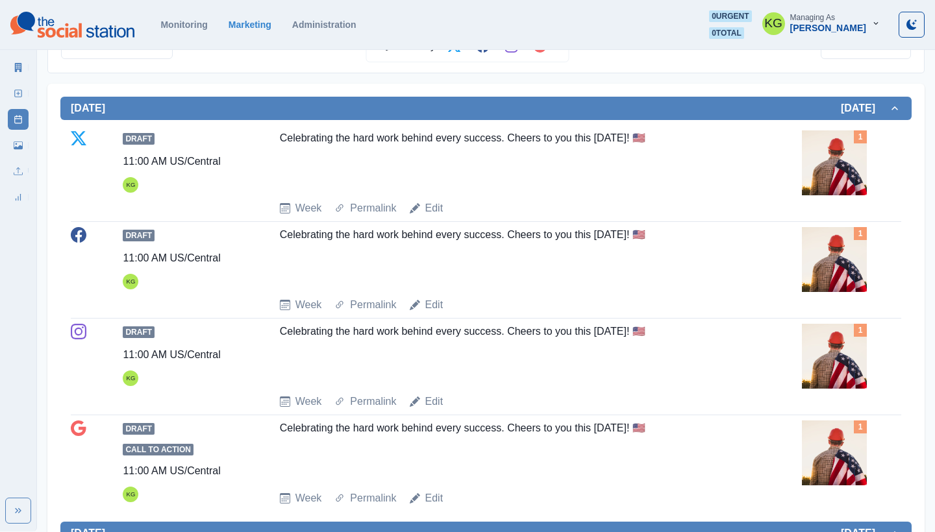
scroll to position [220, 0]
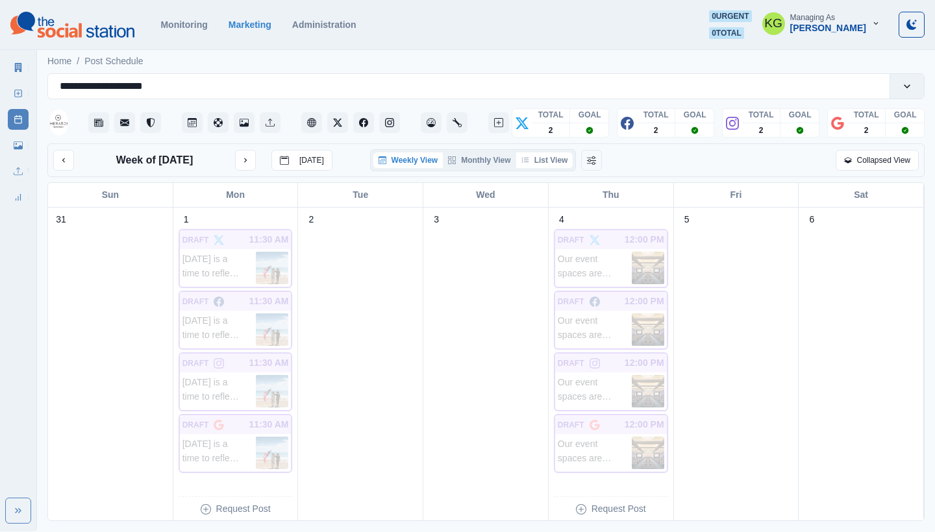
click at [556, 161] on button "List View" at bounding box center [544, 161] width 57 height 16
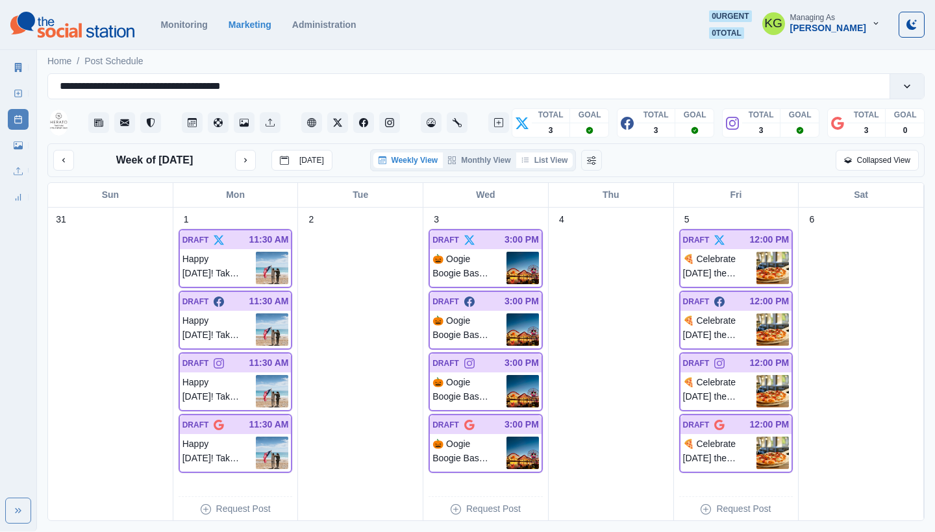
click at [565, 161] on button "List View" at bounding box center [544, 161] width 57 height 16
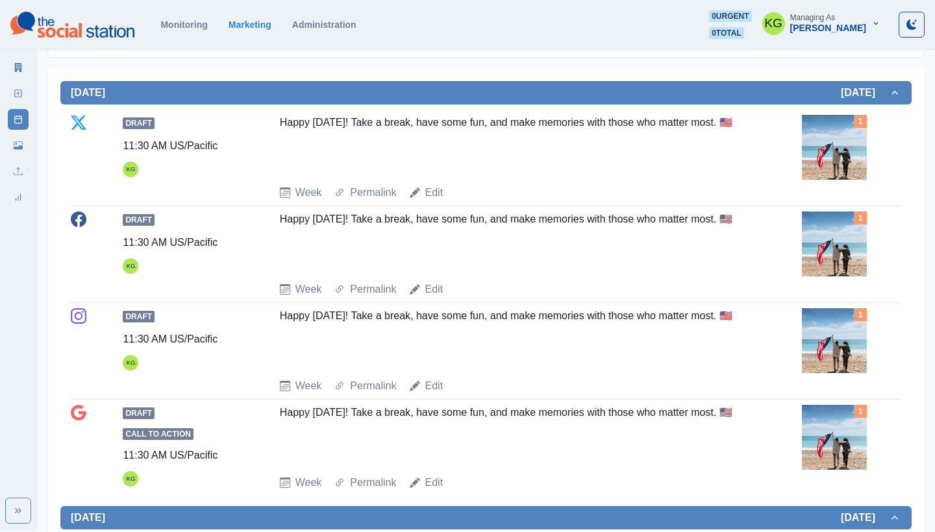
scroll to position [89, 0]
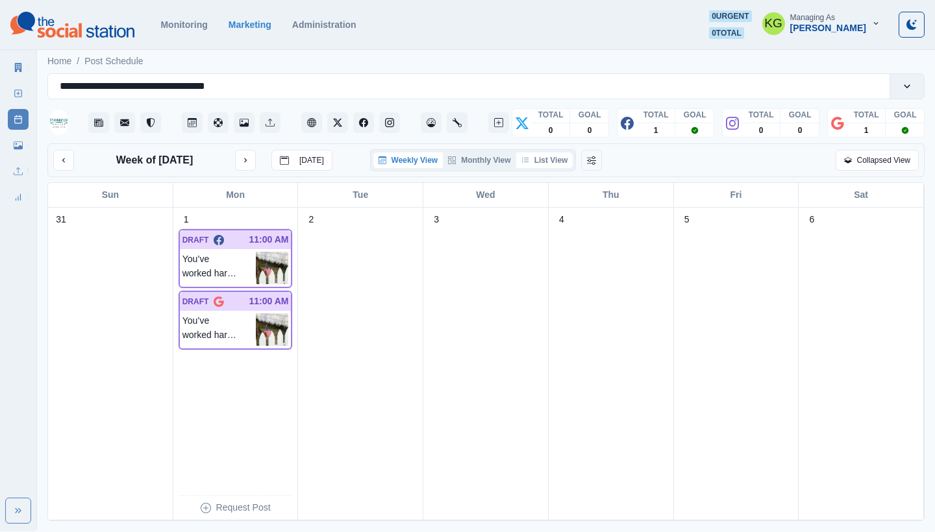
click at [553, 154] on button "List View" at bounding box center [544, 161] width 57 height 16
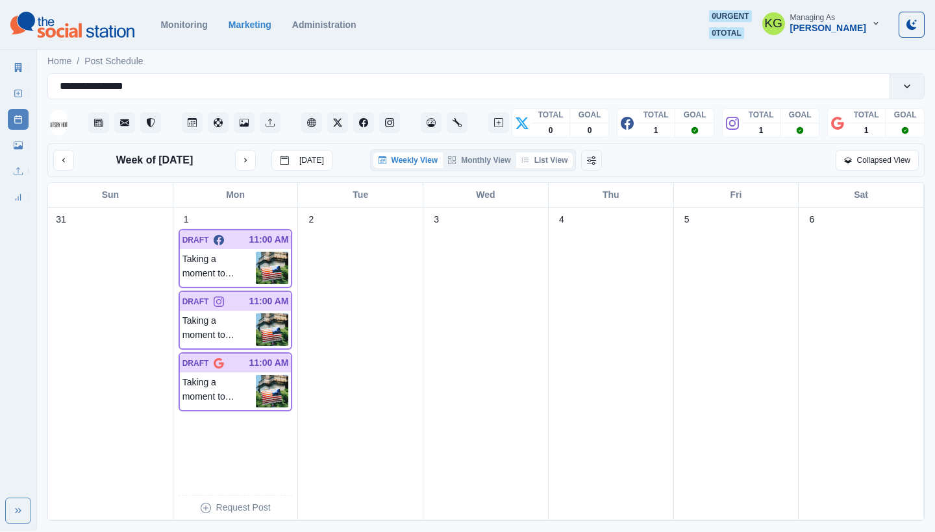
click at [521, 158] on button "List View" at bounding box center [544, 161] width 57 height 16
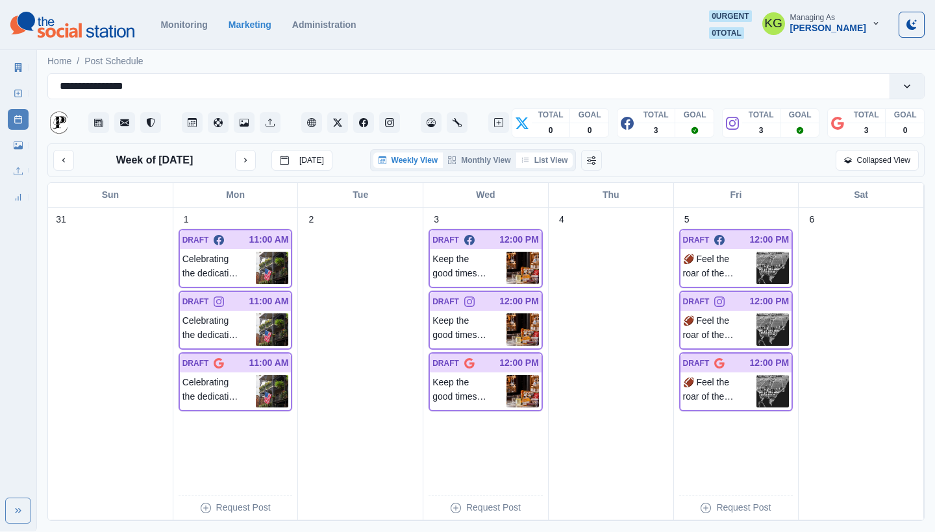
click at [534, 158] on button "List View" at bounding box center [544, 161] width 57 height 16
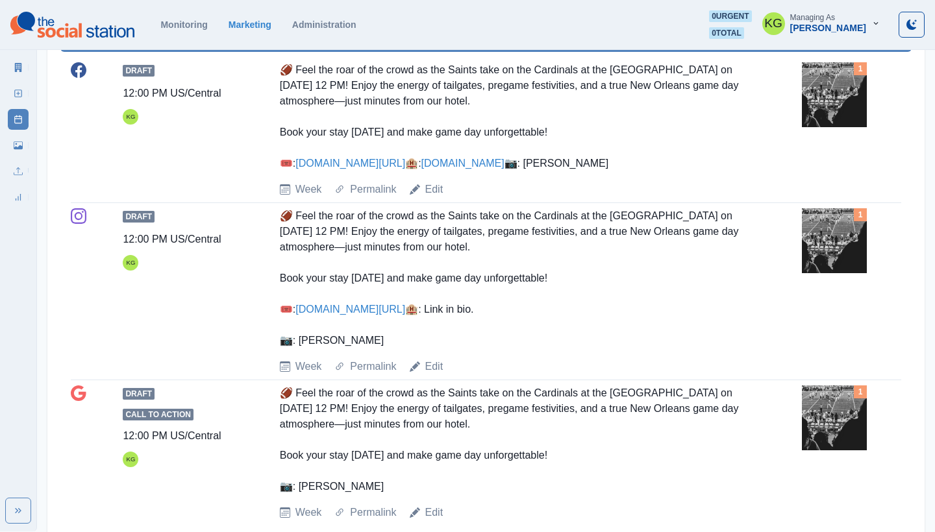
scroll to position [1098, 0]
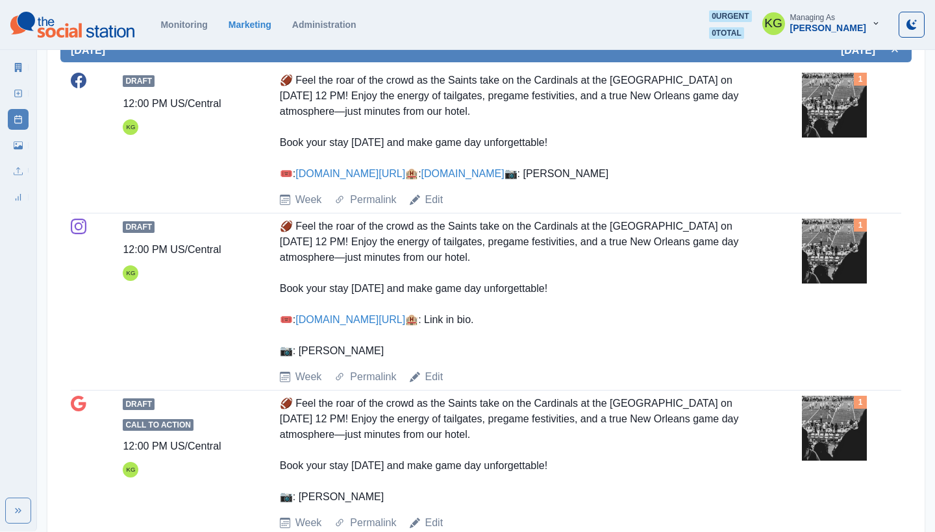
click at [815, 112] on img at bounding box center [834, 105] width 65 height 65
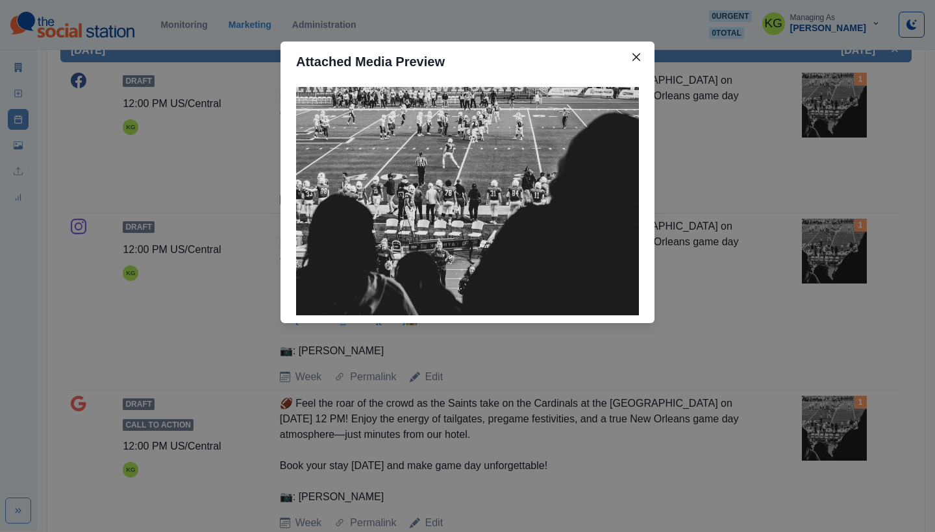
click at [742, 195] on div "Attached Media Preview" at bounding box center [467, 266] width 935 height 532
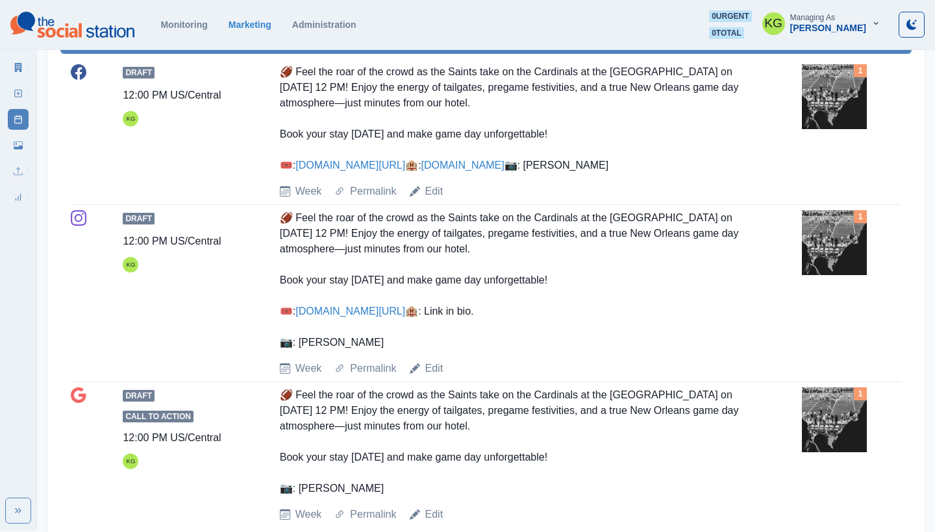
scroll to position [1084, 0]
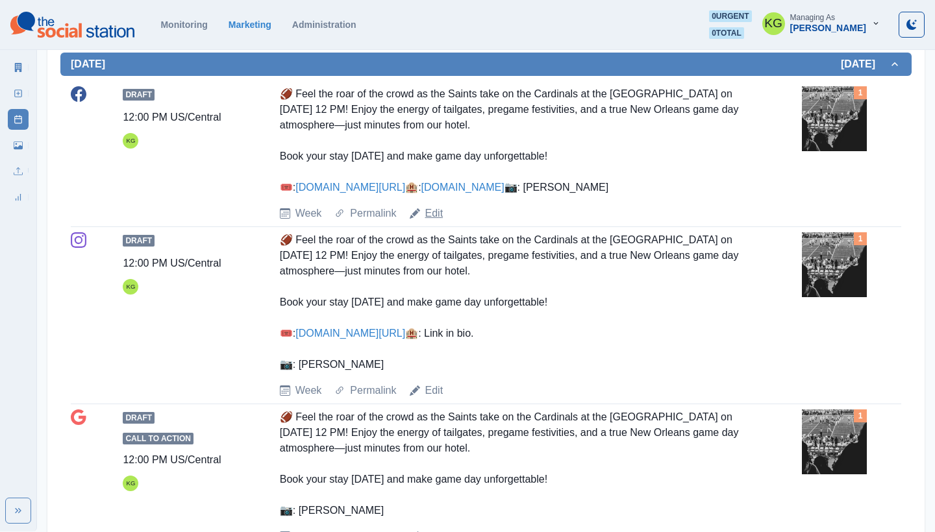
click at [432, 221] on link "Edit" at bounding box center [434, 214] width 18 height 16
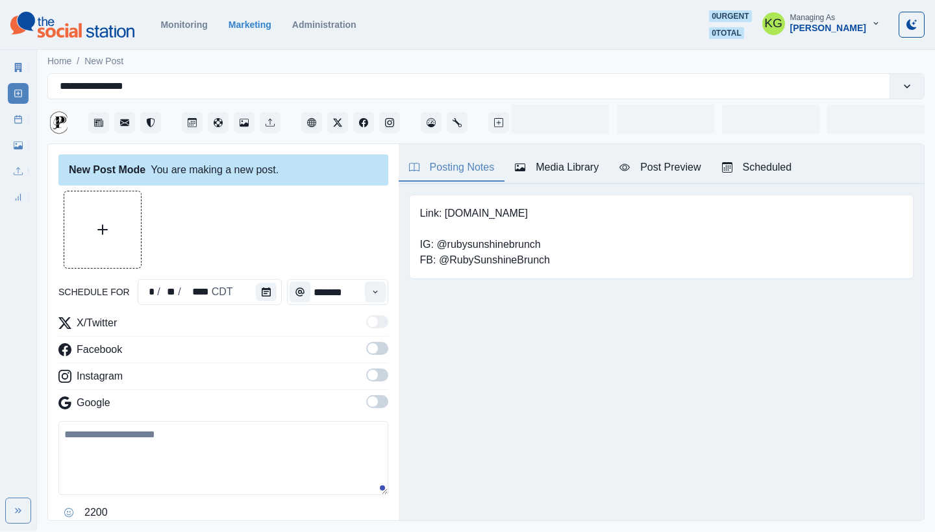
type input "********"
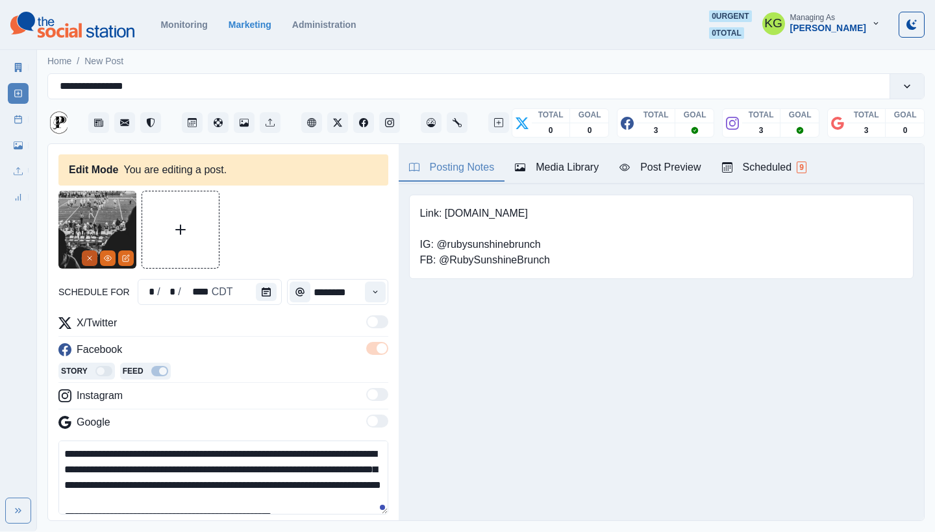
click at [86, 253] on button "Remove" at bounding box center [90, 259] width 16 height 16
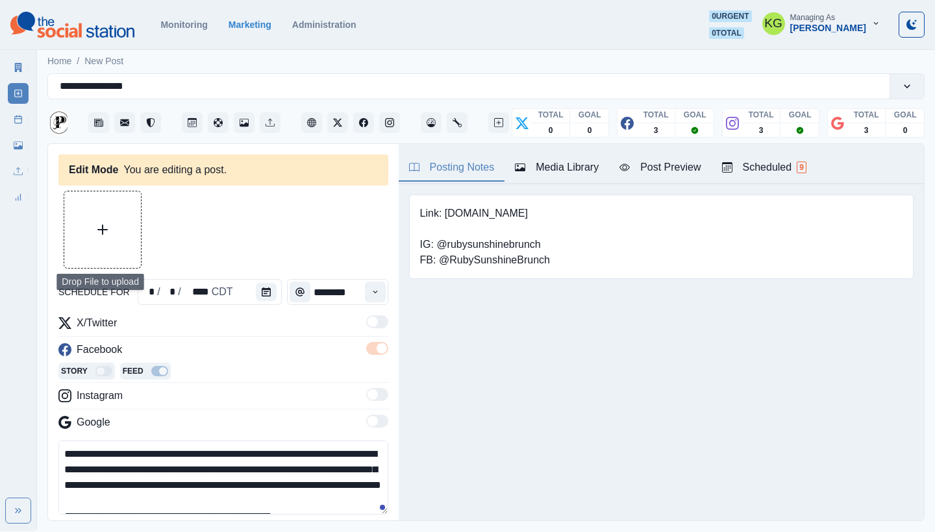
click at [87, 240] on button "Upload Media" at bounding box center [102, 229] width 77 height 77
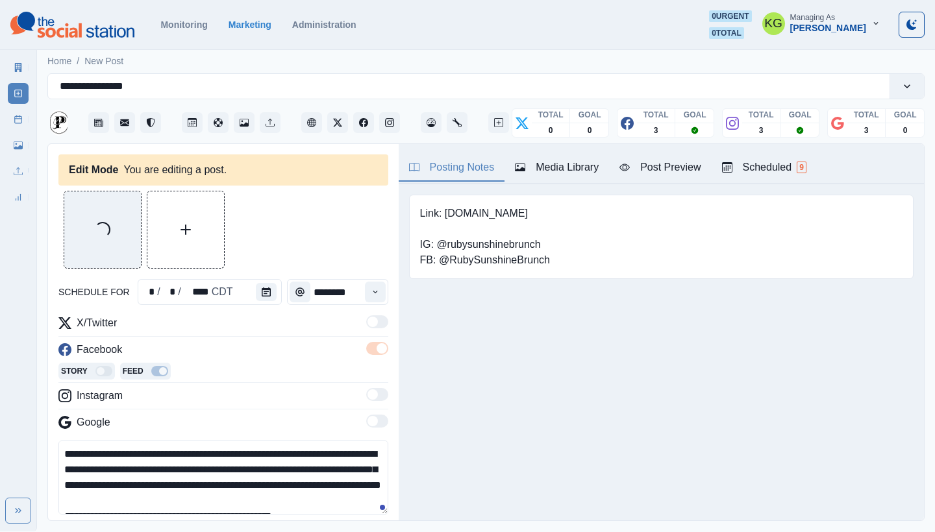
click at [657, 257] on div "Link: www.thepelhamhotel.com IG: @rubysunshinebrunch FB: @RubySunshineBrunch" at bounding box center [661, 237] width 504 height 84
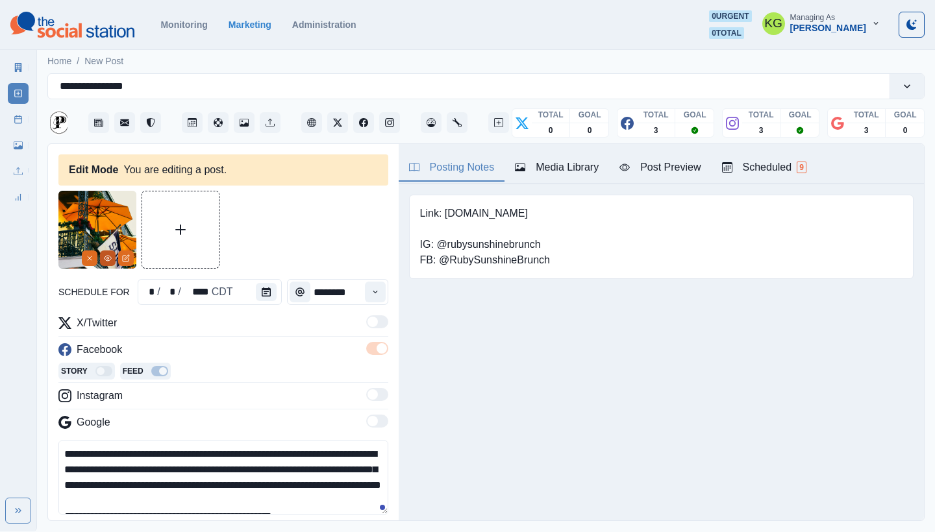
click at [106, 259] on icon "View Media" at bounding box center [108, 258] width 8 height 8
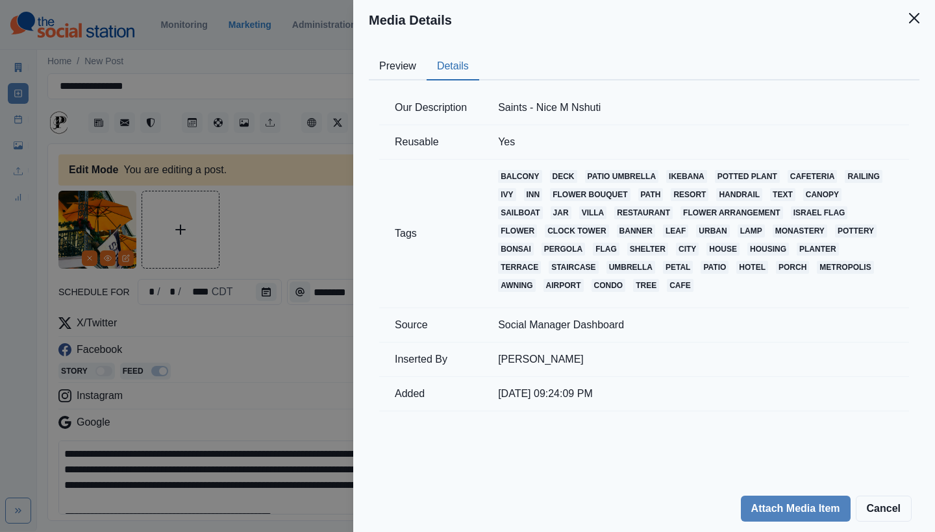
click at [452, 69] on button "Details" at bounding box center [452, 66] width 53 height 27
drag, startPoint x: 537, startPoint y: 110, endPoint x: 624, endPoint y: 111, distance: 86.3
click at [624, 111] on td "Saints - Nice M Nshuti" at bounding box center [695, 108] width 426 height 34
click at [630, 93] on td "Saints - Nice M Nshuti" at bounding box center [695, 108] width 426 height 34
drag, startPoint x: 612, startPoint y: 106, endPoint x: 539, endPoint y: 110, distance: 72.8
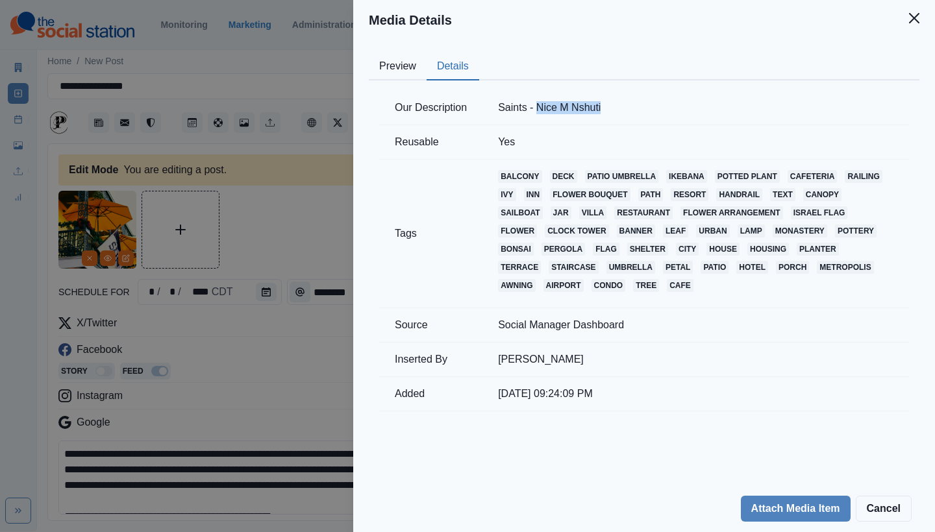
click at [539, 110] on td "Saints - Nice M Nshuti" at bounding box center [695, 108] width 426 height 34
copy td "Nice M Nshuti"
click at [912, 23] on button "Close" at bounding box center [914, 18] width 26 height 26
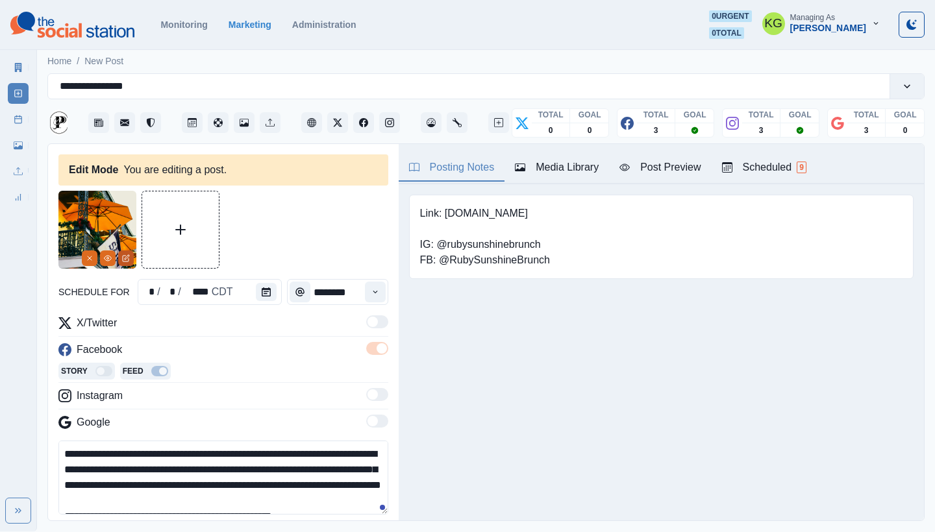
click at [129, 261] on icon "Edit Media" at bounding box center [126, 258] width 8 height 8
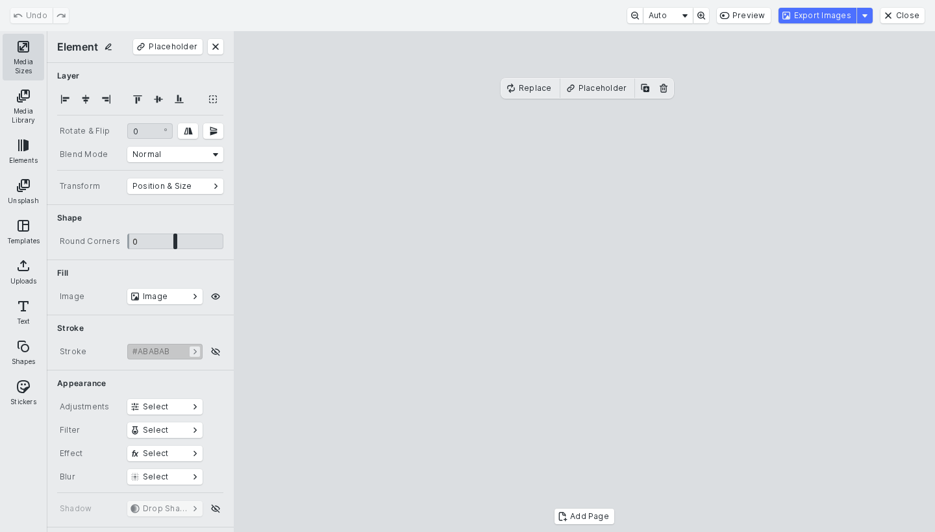
click at [26, 53] on button "Media Sizes" at bounding box center [24, 57] width 42 height 47
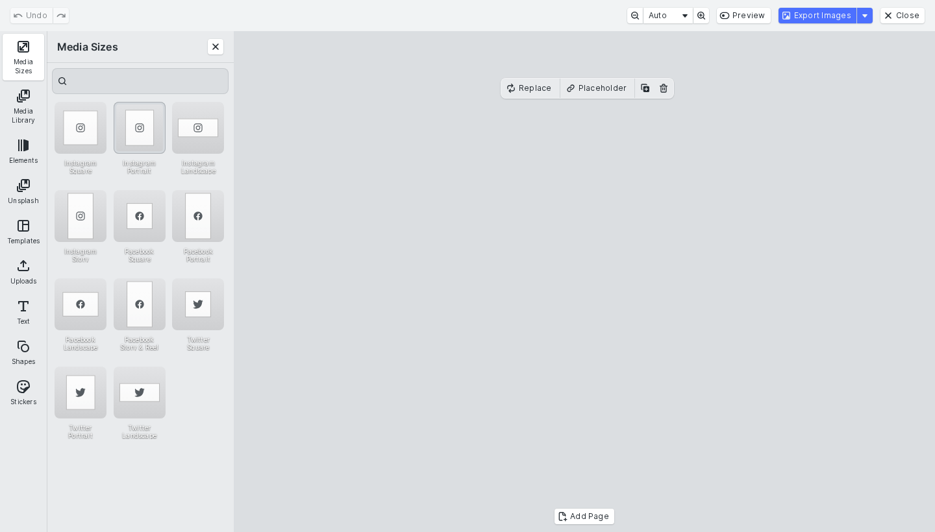
click at [148, 143] on div "Instagram Portrait" at bounding box center [140, 128] width 52 height 52
drag, startPoint x: 587, startPoint y: 251, endPoint x: 589, endPoint y: 199, distance: 51.3
click at [584, 282] on cesdk-canvas "Editor canvas" at bounding box center [584, 282] width 0 height 0
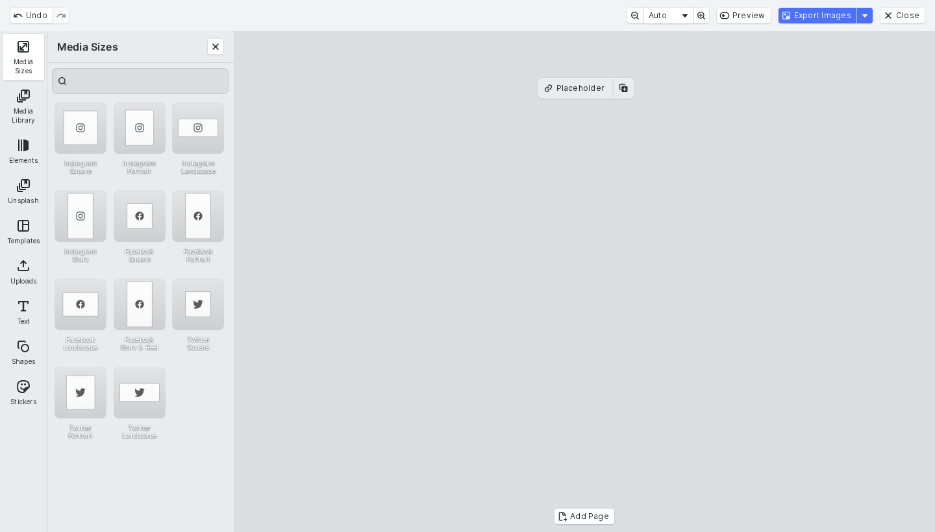
click at [584, 282] on cesdk-canvas "Editor canvas" at bounding box center [584, 282] width 0 height 0
drag, startPoint x: 582, startPoint y: 430, endPoint x: 576, endPoint y: 467, distance: 36.9
click at [584, 282] on cesdk-canvas "Editor canvas" at bounding box center [584, 282] width 0 height 0
drag, startPoint x: 603, startPoint y: 410, endPoint x: 602, endPoint y: 426, distance: 15.6
click at [584, 282] on cesdk-canvas "Editor canvas" at bounding box center [584, 282] width 0 height 0
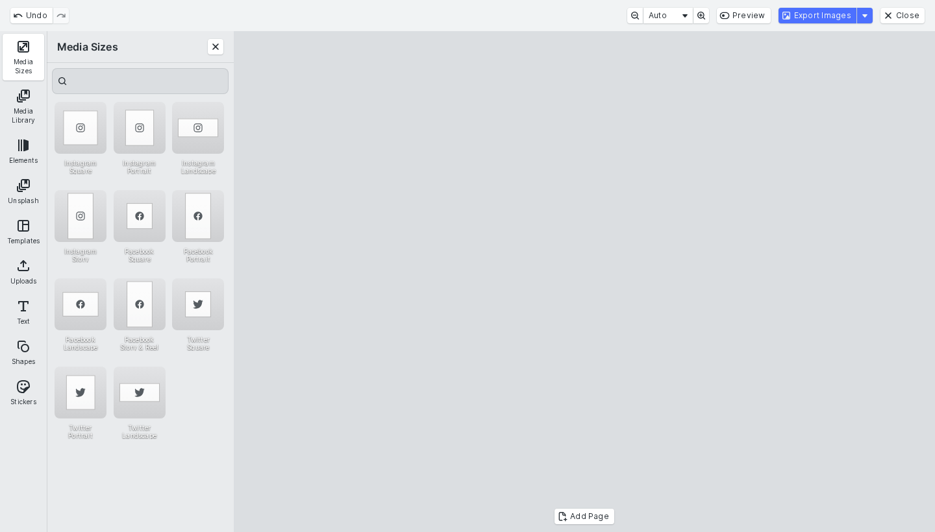
click at [584, 282] on cesdk-canvas "Editor canvas" at bounding box center [584, 282] width 0 height 0
click at [824, 18] on button "Export Images" at bounding box center [817, 16] width 78 height 16
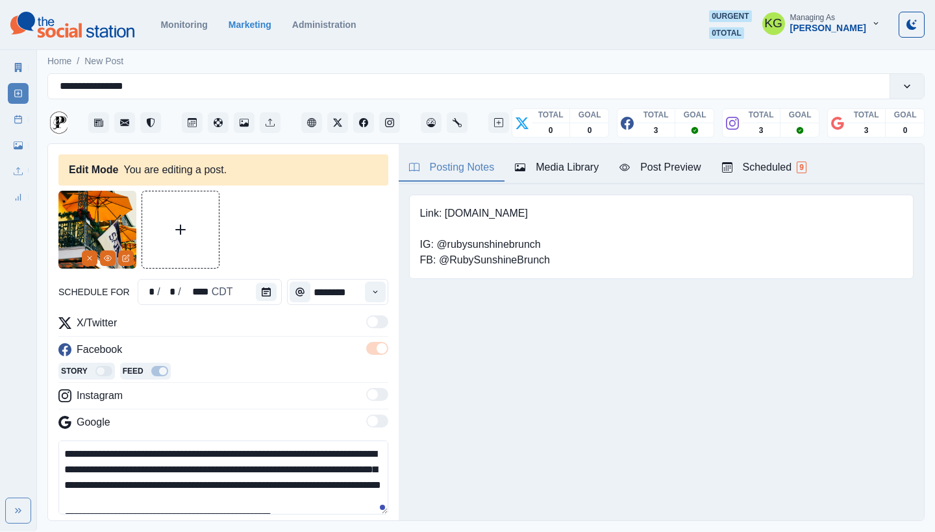
click at [565, 171] on div "Media Library" at bounding box center [557, 168] width 84 height 16
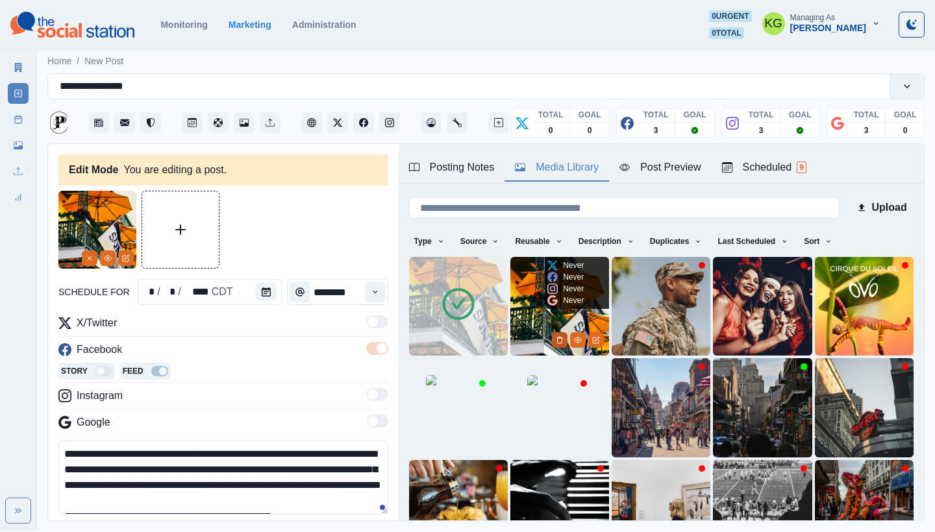
click at [558, 338] on icon "Delete Media" at bounding box center [560, 340] width 8 height 8
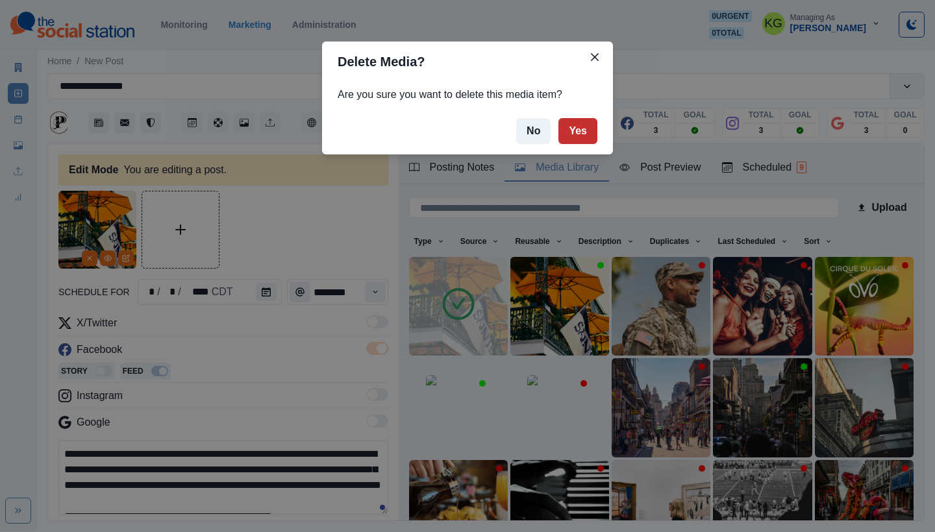
click at [579, 136] on button "Yes" at bounding box center [577, 131] width 39 height 26
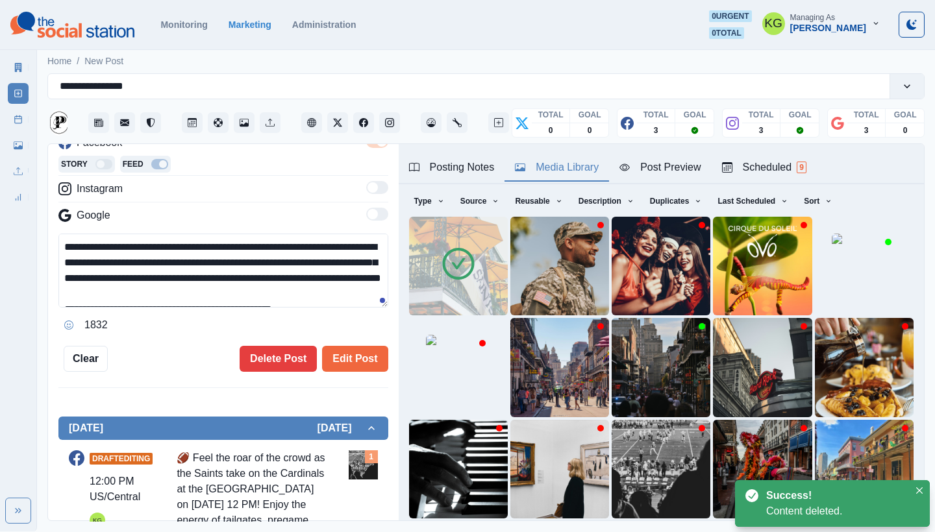
scroll to position [268, 0]
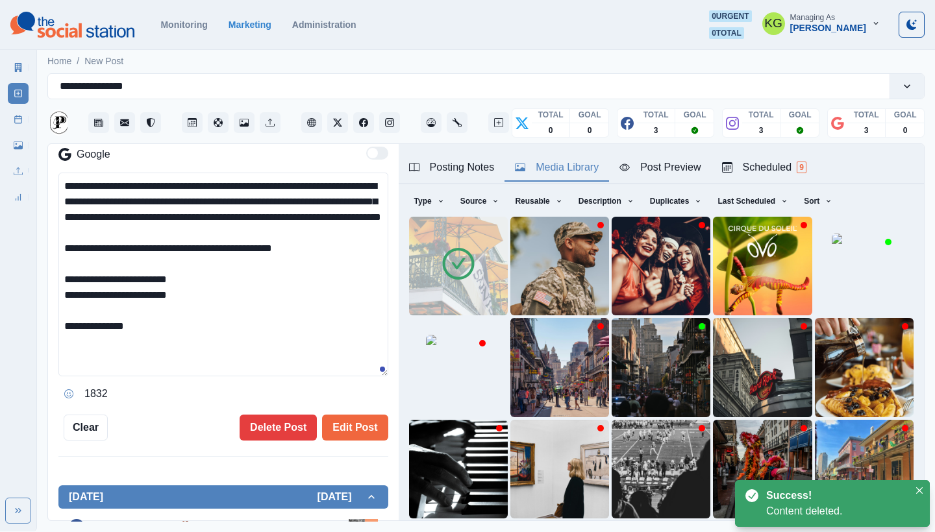
click at [355, 376] on textarea "**********" at bounding box center [223, 275] width 330 height 204
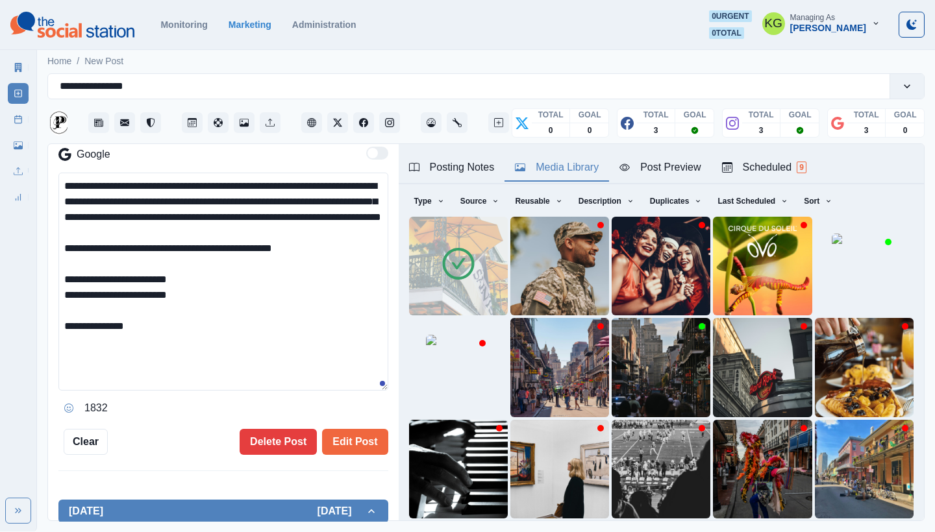
drag, startPoint x: 88, startPoint y: 343, endPoint x: 144, endPoint y: 344, distance: 56.5
click at [144, 344] on textarea "**********" at bounding box center [223, 282] width 330 height 218
paste textarea "**"
type textarea "**********"
click at [359, 438] on button "Edit Post" at bounding box center [355, 442] width 66 height 26
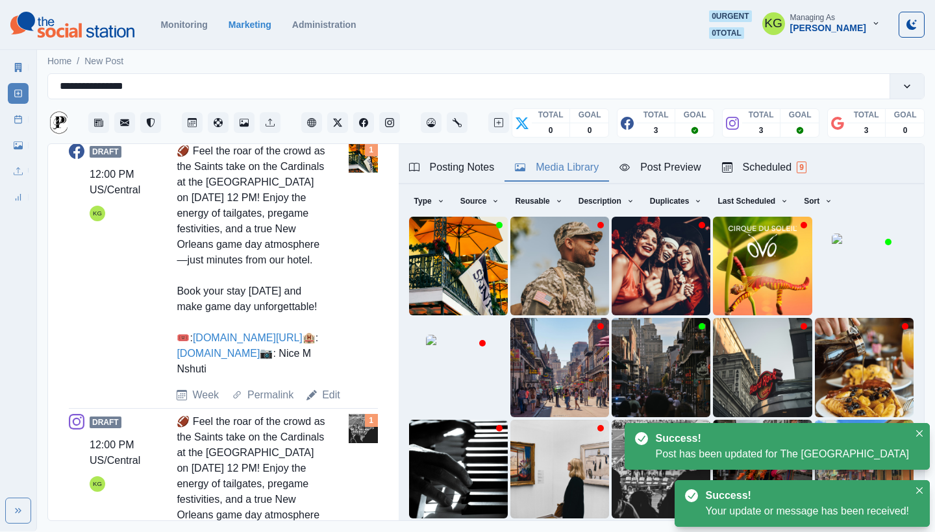
scroll to position [897, 0]
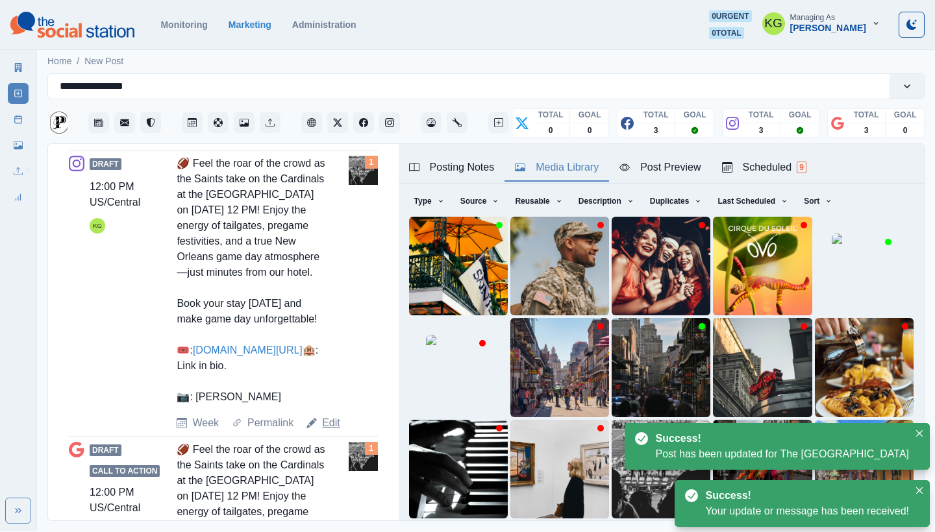
click at [326, 431] on link "Edit" at bounding box center [331, 423] width 18 height 16
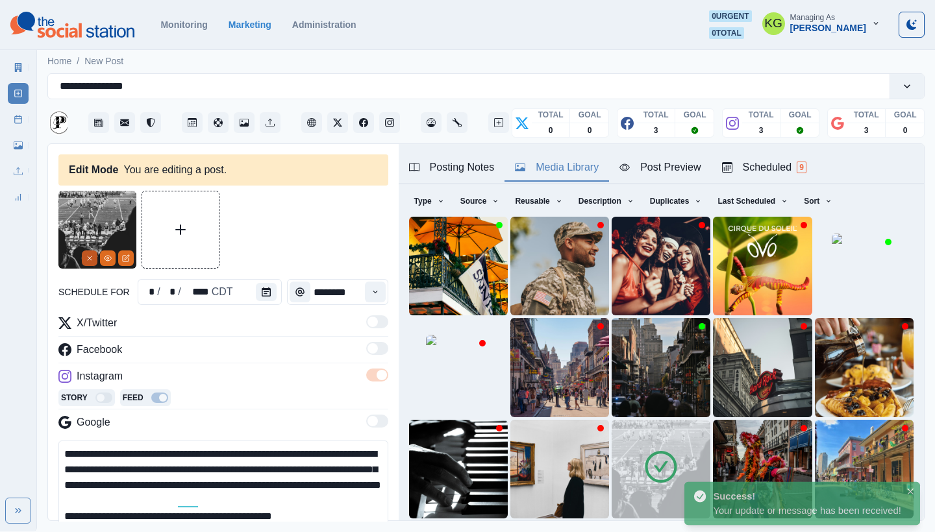
click at [86, 260] on icon "Remove" at bounding box center [90, 258] width 8 height 8
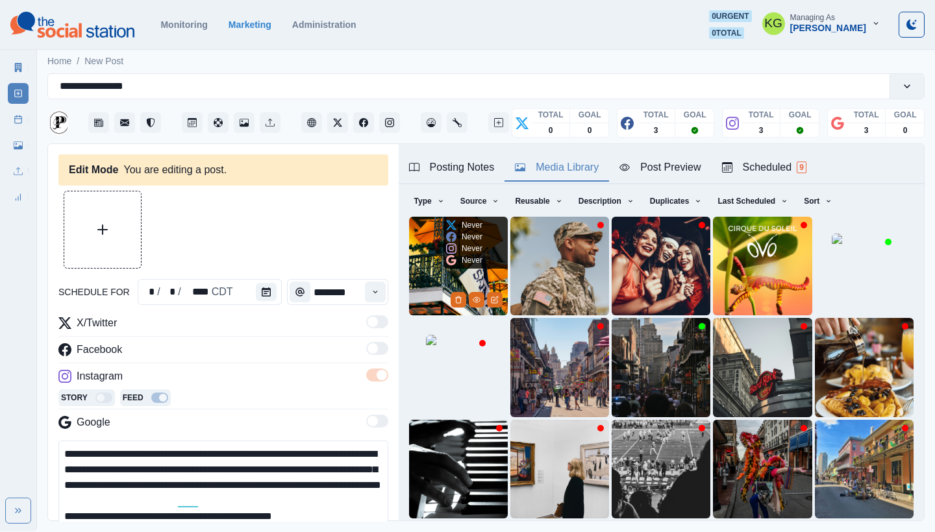
click at [426, 252] on img at bounding box center [458, 266] width 99 height 99
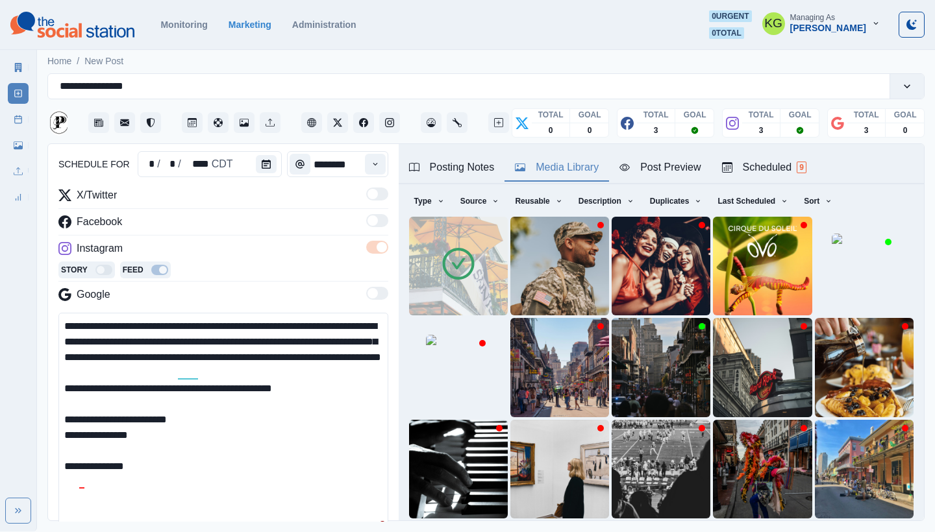
scroll to position [216, 0]
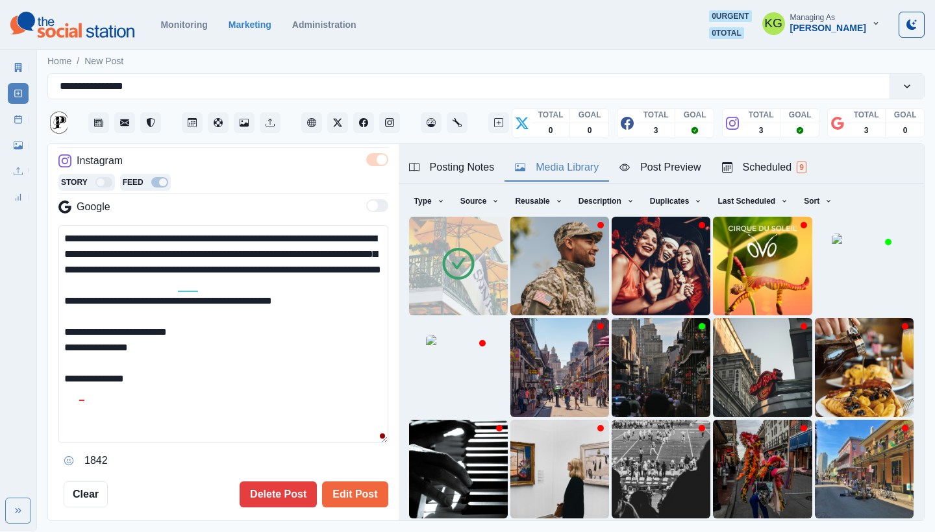
drag, startPoint x: 86, startPoint y: 398, endPoint x: 149, endPoint y: 398, distance: 63.0
click at [149, 398] on textarea "**********" at bounding box center [223, 334] width 330 height 218
paste textarea "**"
type textarea "**********"
click at [345, 486] on button "Edit Post" at bounding box center [355, 495] width 66 height 26
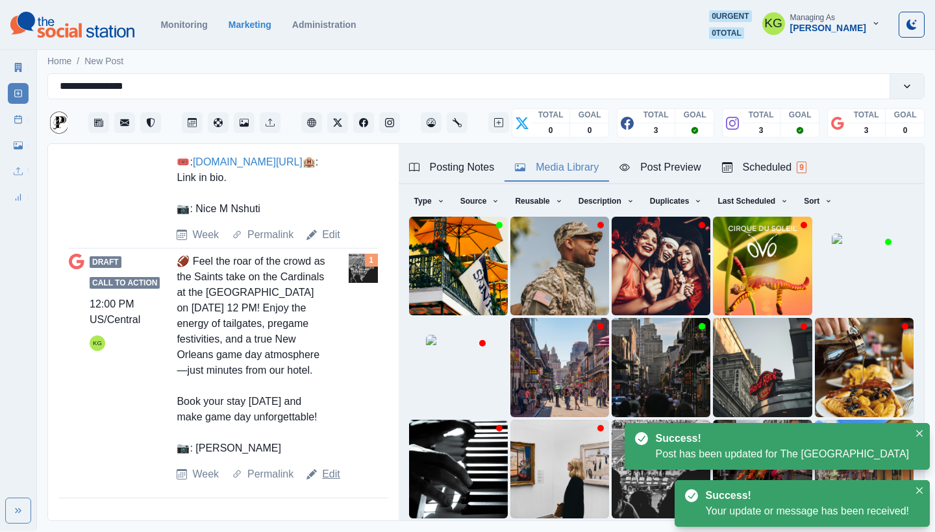
scroll to position [1147, 0]
click at [320, 471] on div "Edit" at bounding box center [323, 475] width 34 height 16
click at [327, 473] on link "Edit" at bounding box center [331, 475] width 18 height 16
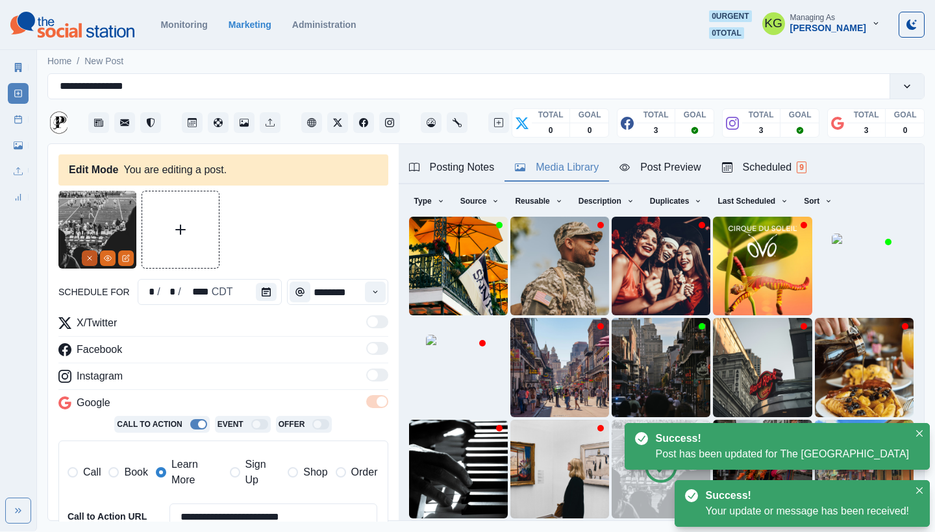
click at [86, 256] on icon "Remove" at bounding box center [90, 258] width 8 height 8
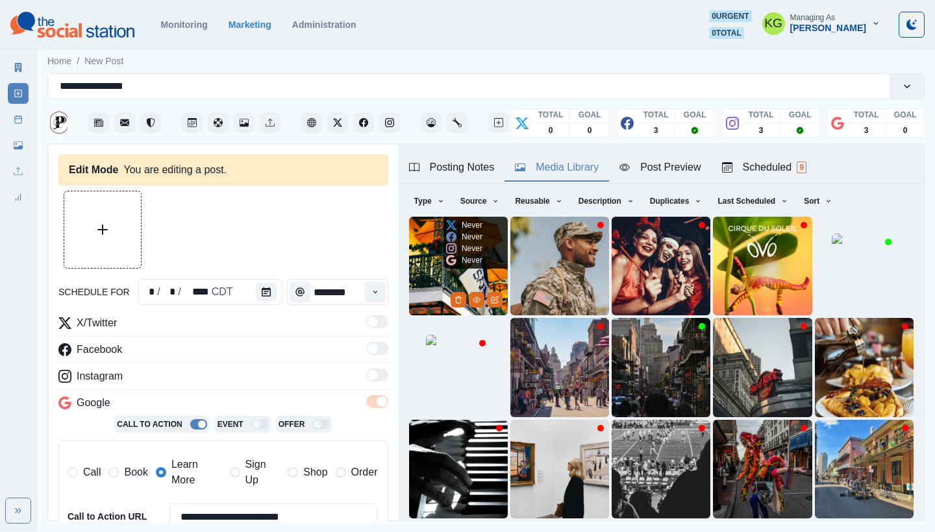
click at [452, 240] on icon at bounding box center [451, 237] width 10 height 10
click at [423, 247] on img at bounding box center [458, 266] width 99 height 99
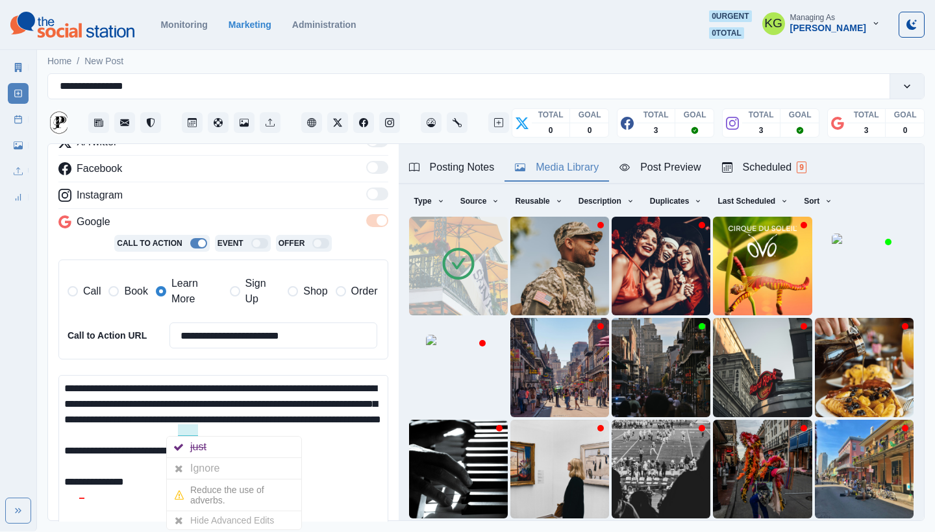
click at [98, 456] on textarea "**********" at bounding box center [223, 484] width 330 height 218
drag, startPoint x: 86, startPoint y: 495, endPoint x: 175, endPoint y: 495, distance: 89.6
click at [175, 495] on textarea "**********" at bounding box center [223, 484] width 330 height 218
paste textarea "**"
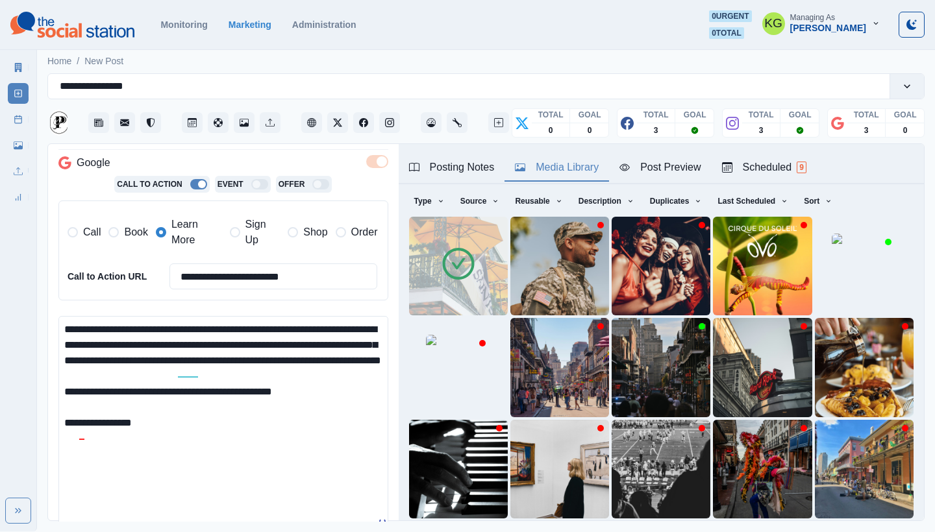
scroll to position [349, 0]
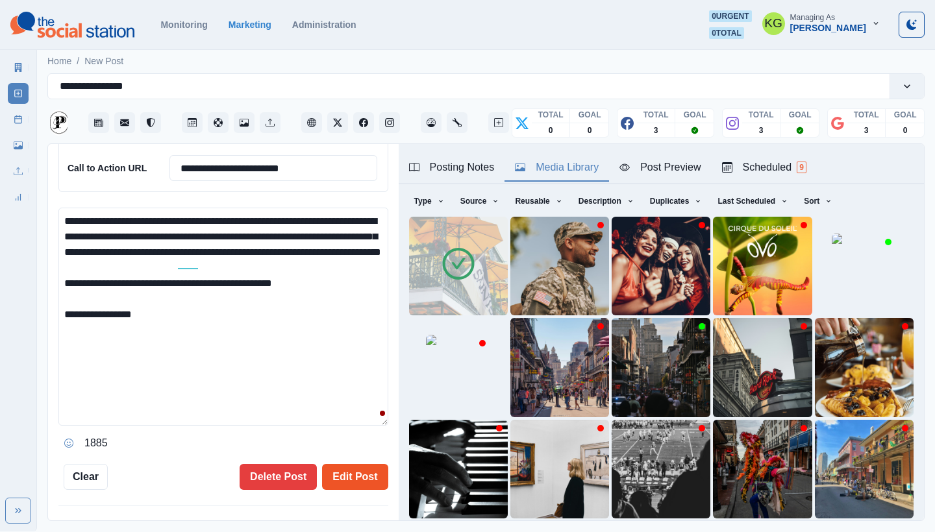
type textarea "**********"
click at [341, 477] on button "Edit Post" at bounding box center [355, 477] width 66 height 26
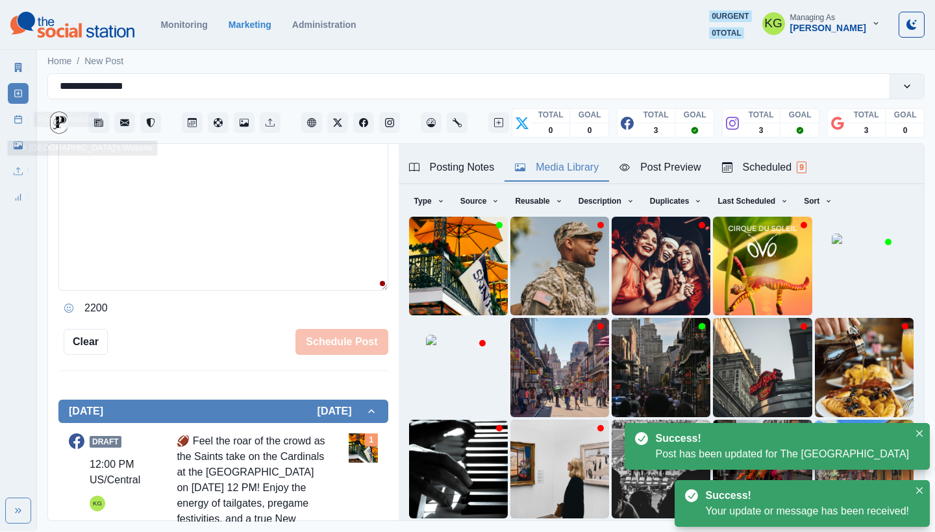
click at [23, 113] on link "Post Schedule" at bounding box center [18, 119] width 21 height 21
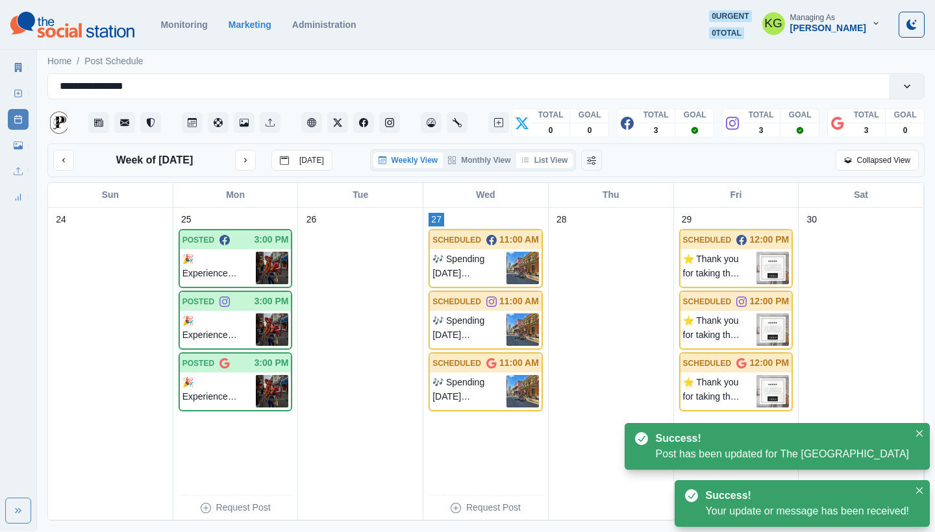
click at [546, 167] on button "List View" at bounding box center [544, 161] width 57 height 16
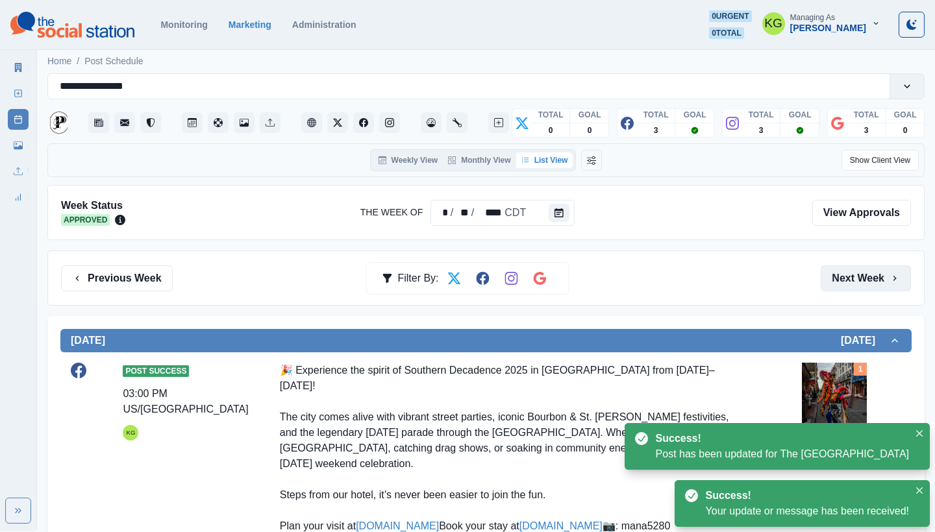
click at [848, 278] on button "Next Week" at bounding box center [865, 278] width 90 height 26
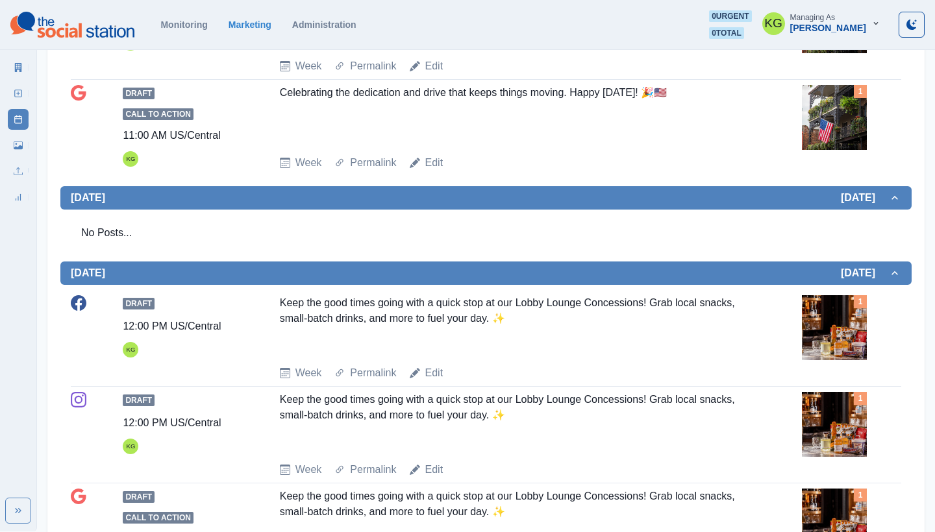
scroll to position [217, 0]
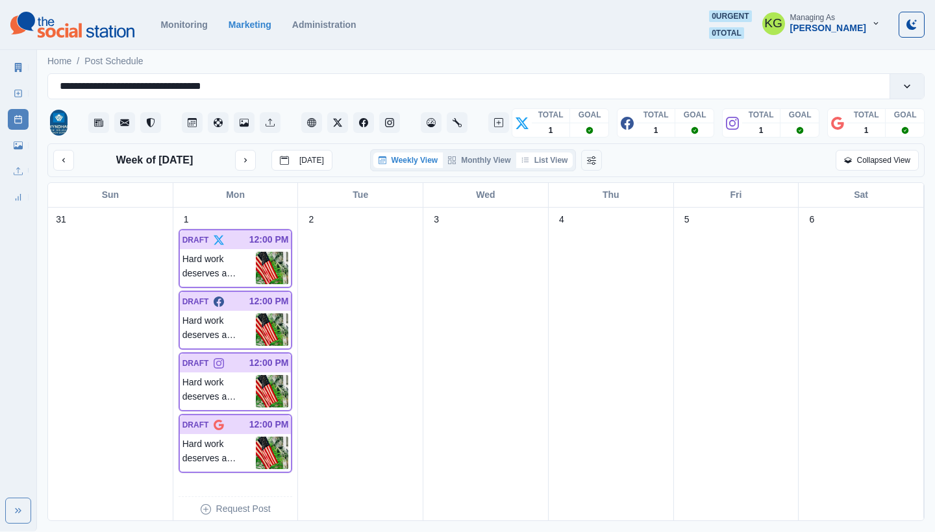
click at [565, 167] on button "List View" at bounding box center [544, 161] width 57 height 16
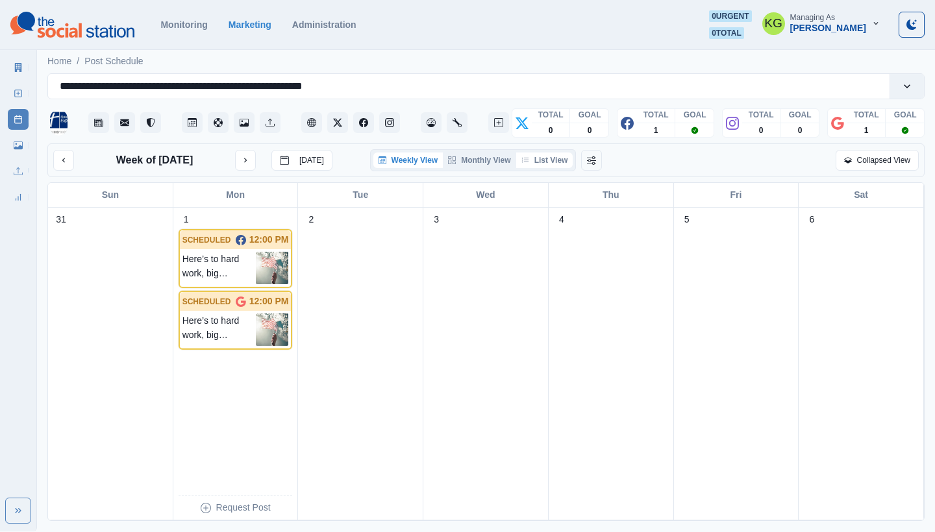
click at [556, 160] on button "List View" at bounding box center [544, 161] width 57 height 16
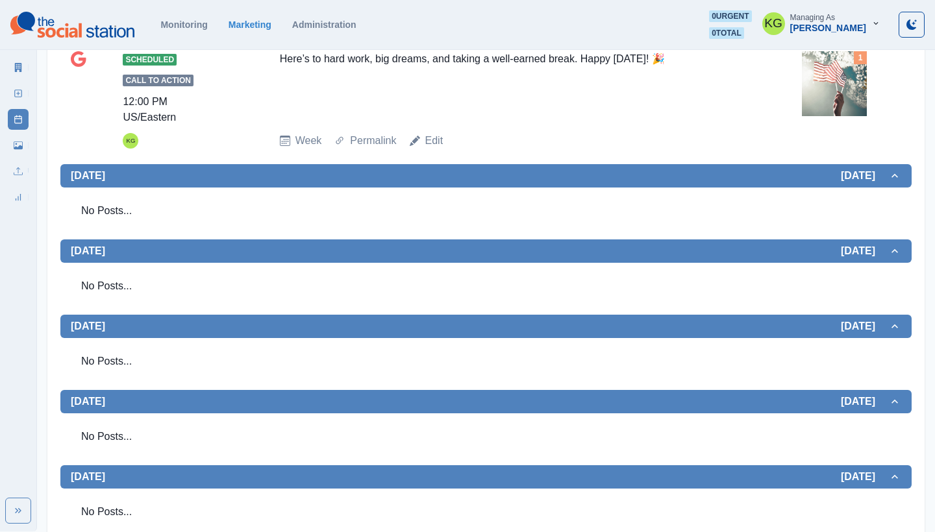
scroll to position [441, 0]
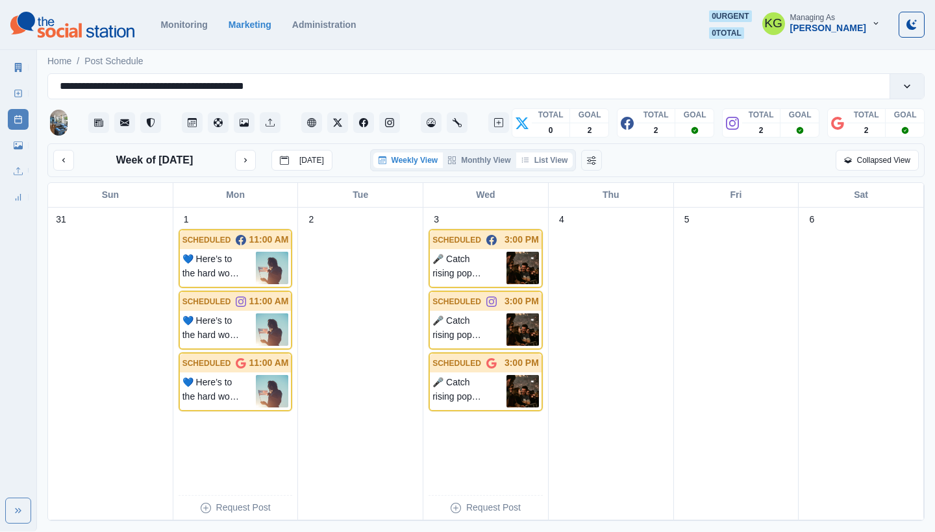
click at [549, 162] on button "List View" at bounding box center [544, 161] width 57 height 16
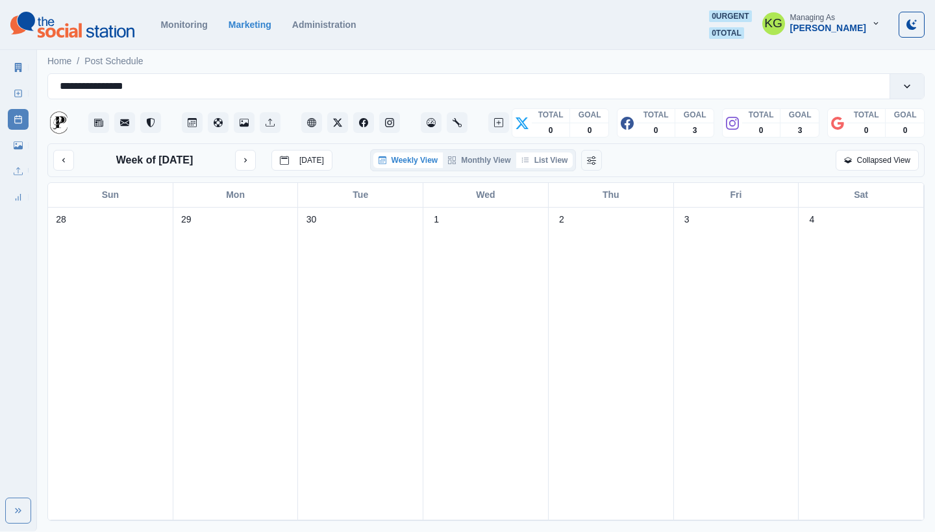
click at [549, 168] on button "List View" at bounding box center [544, 161] width 57 height 16
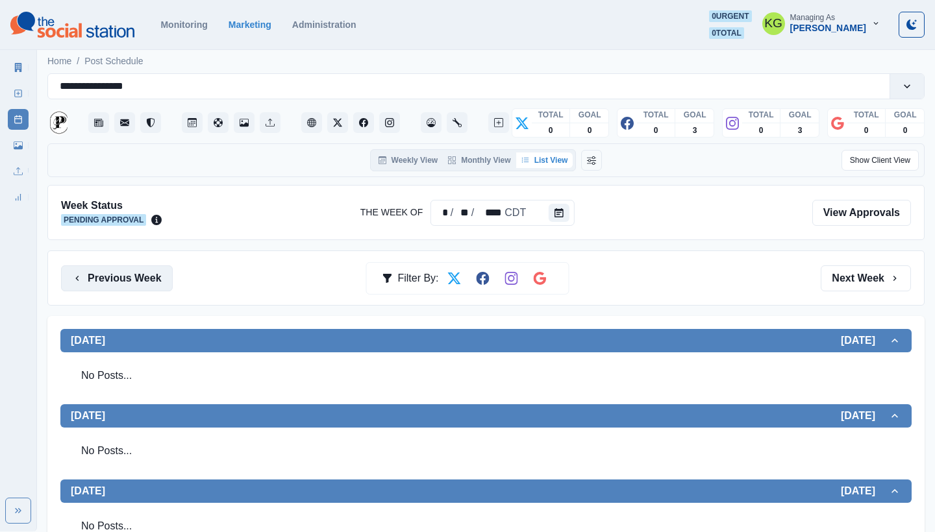
scroll to position [-1, 0]
click at [142, 275] on button "Previous Week" at bounding box center [117, 278] width 112 height 26
click at [153, 280] on button "Previous Week" at bounding box center [117, 278] width 112 height 26
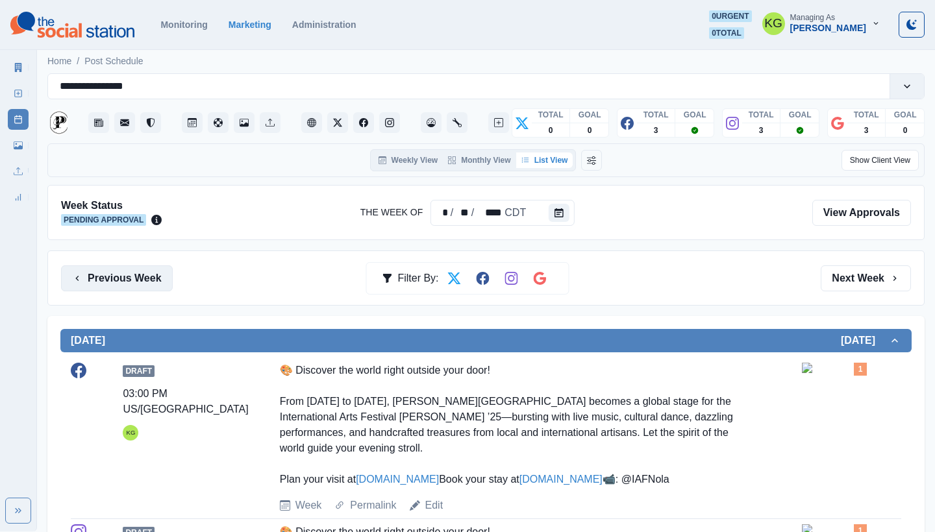
click at [140, 273] on button "Previous Week" at bounding box center [117, 278] width 112 height 26
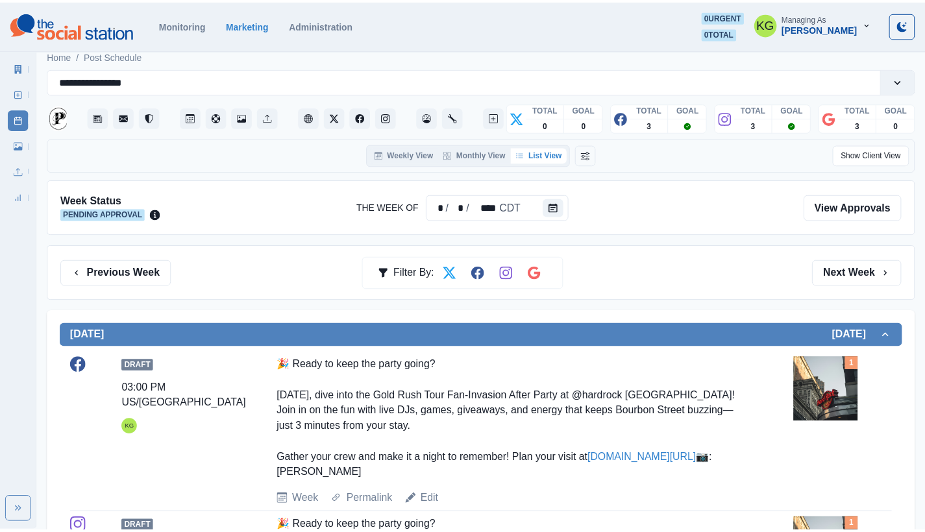
scroll to position [4, 0]
